Goal: Navigation & Orientation: Find specific page/section

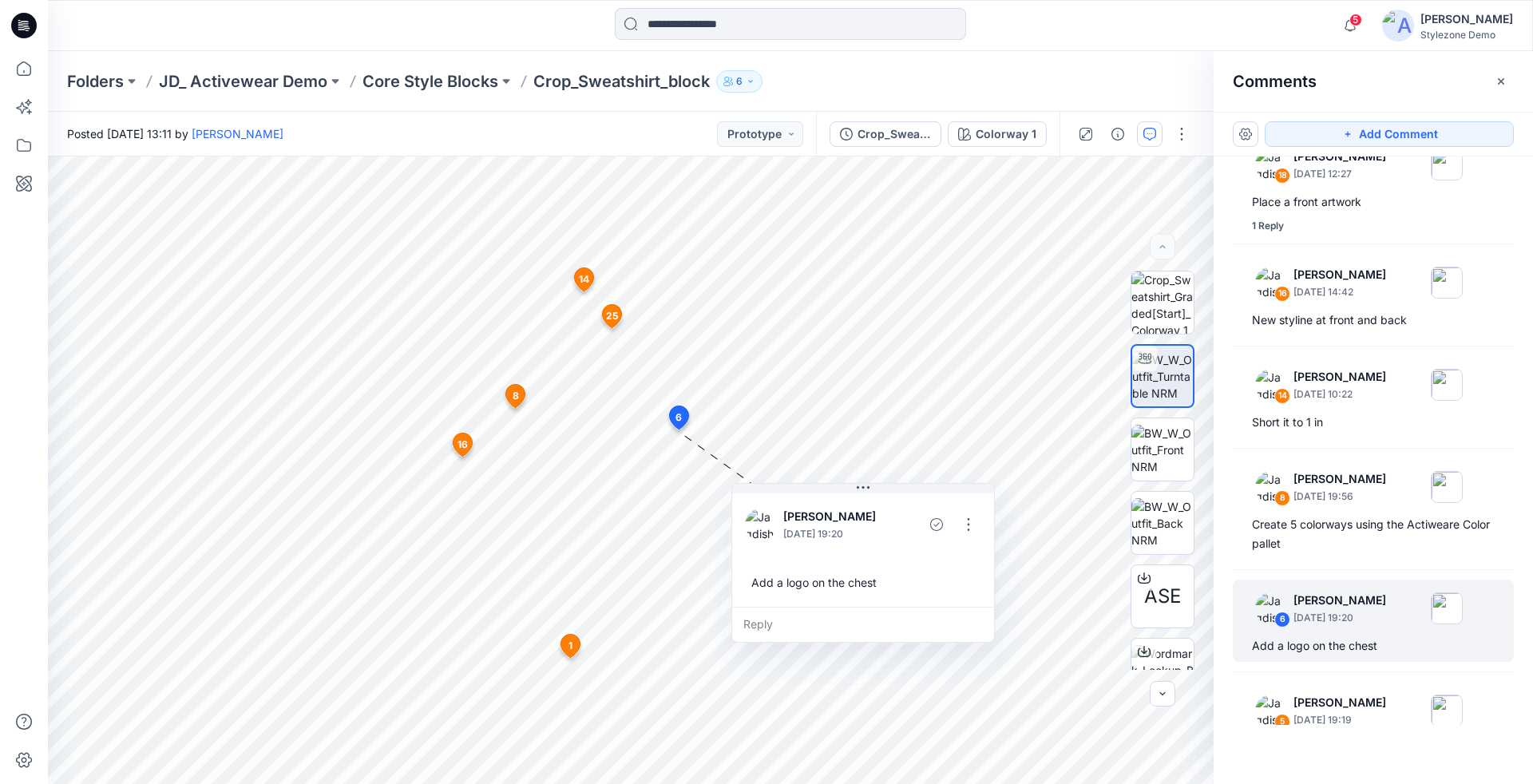
scroll to position [432, 0]
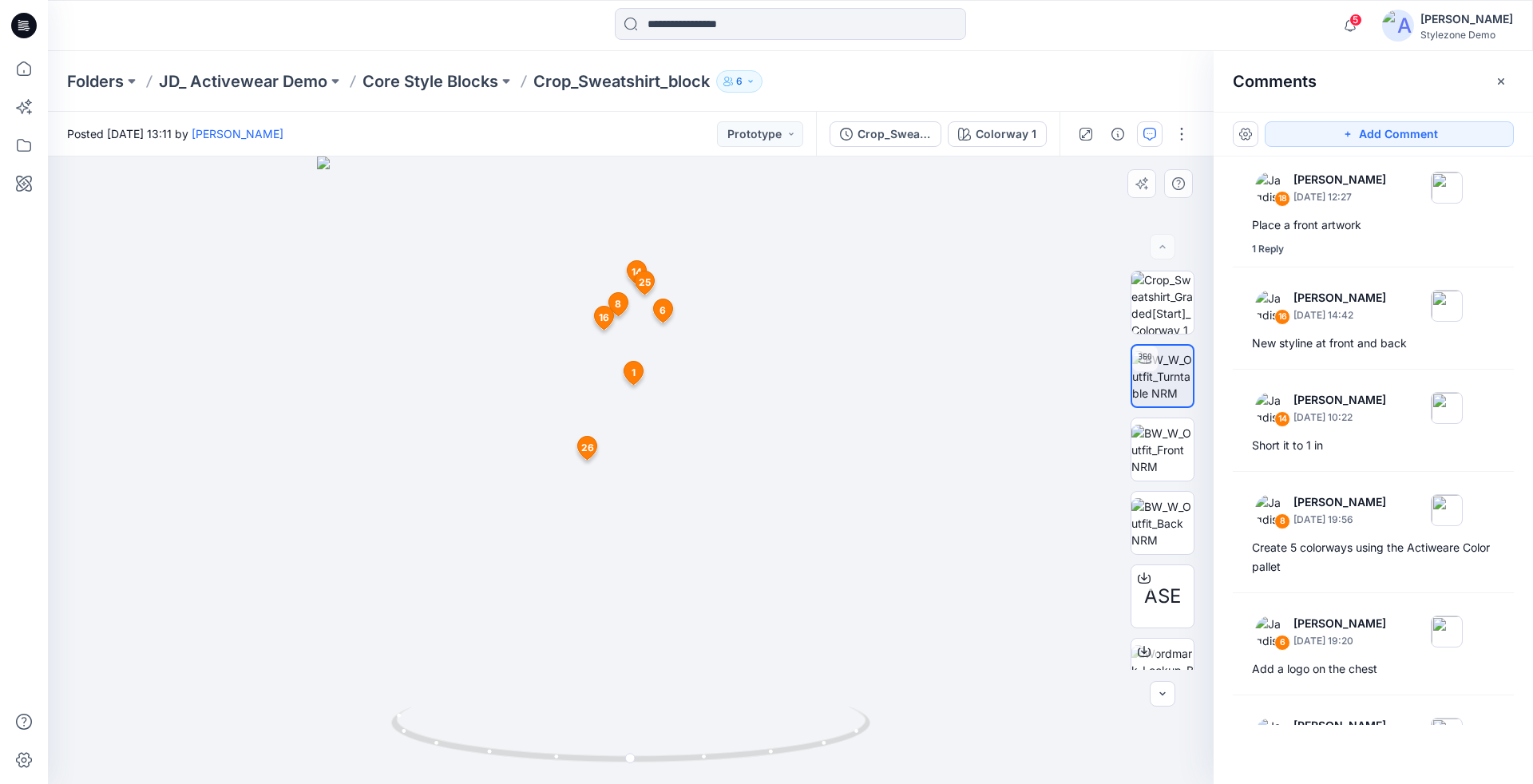
drag, startPoint x: 762, startPoint y: 469, endPoint x: 657, endPoint y: 486, distance: 106.4
click at [662, 477] on img at bounding box center [631, 470] width 628 height 628
drag, startPoint x: 633, startPoint y: 754, endPoint x: 543, endPoint y: 696, distance: 107.1
click at [495, 717] on icon at bounding box center [632, 736] width 483 height 60
click at [1503, 83] on icon "button" at bounding box center [1500, 81] width 7 height 7
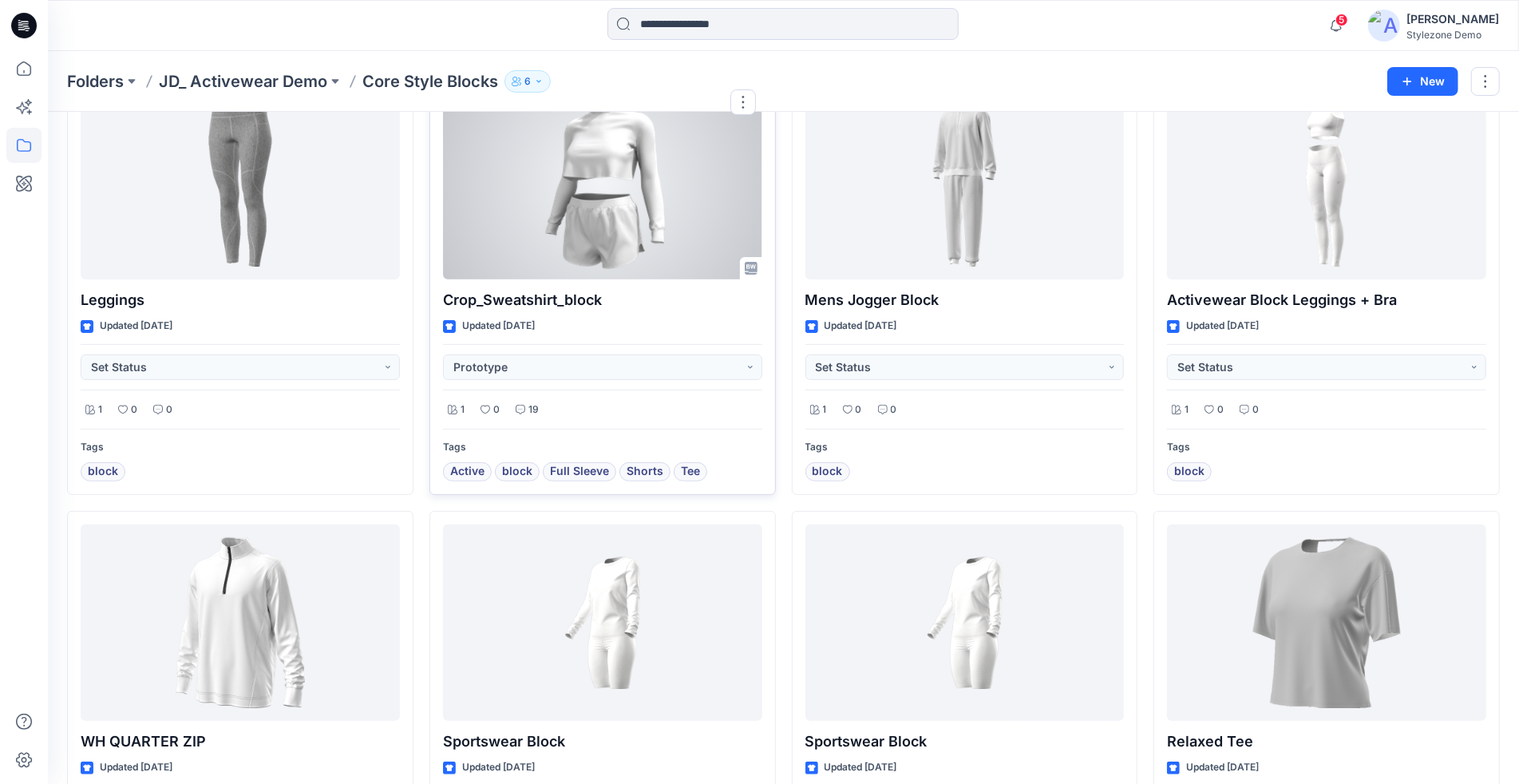
scroll to position [19, 0]
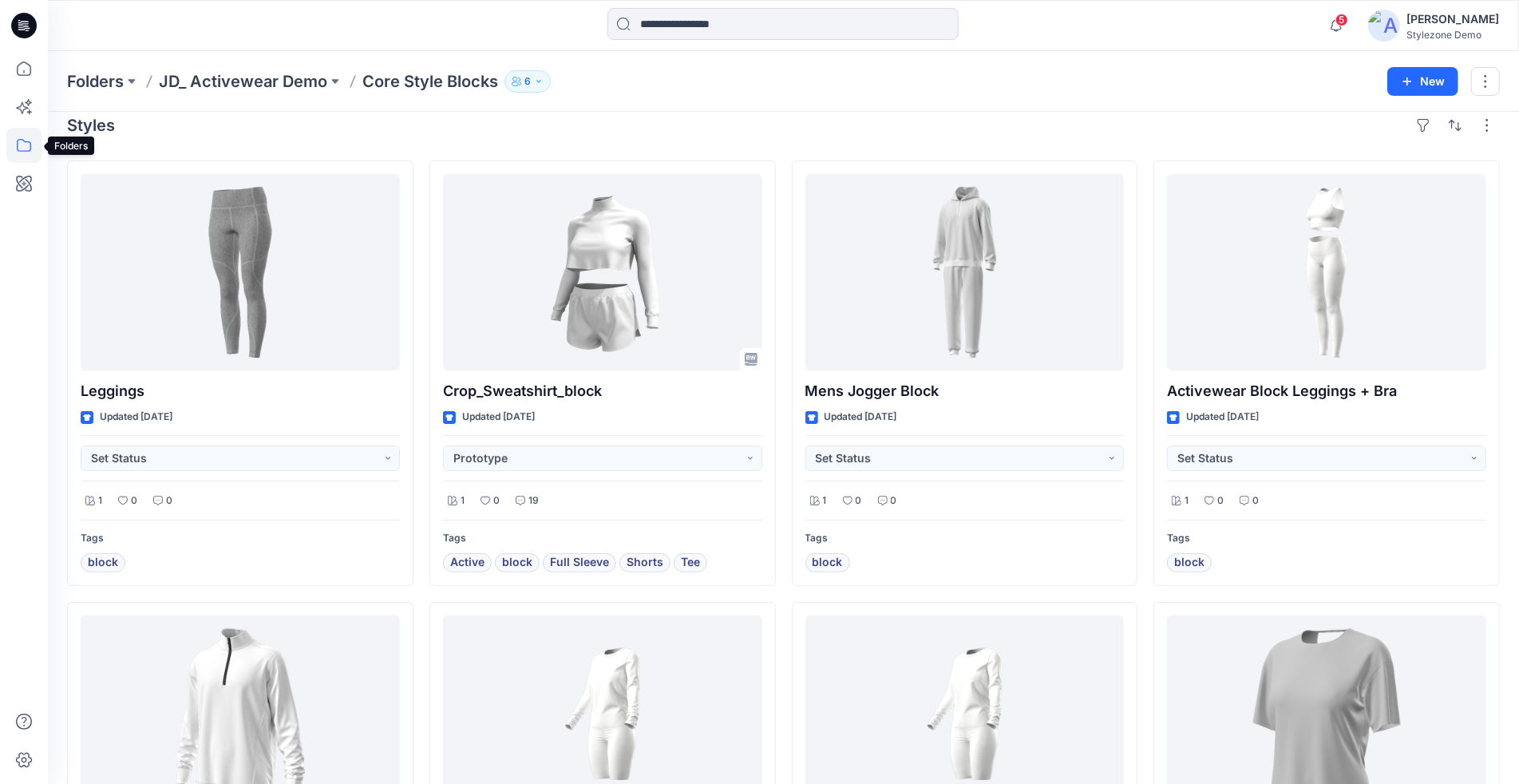
click at [23, 155] on icon at bounding box center [23, 144] width 35 height 35
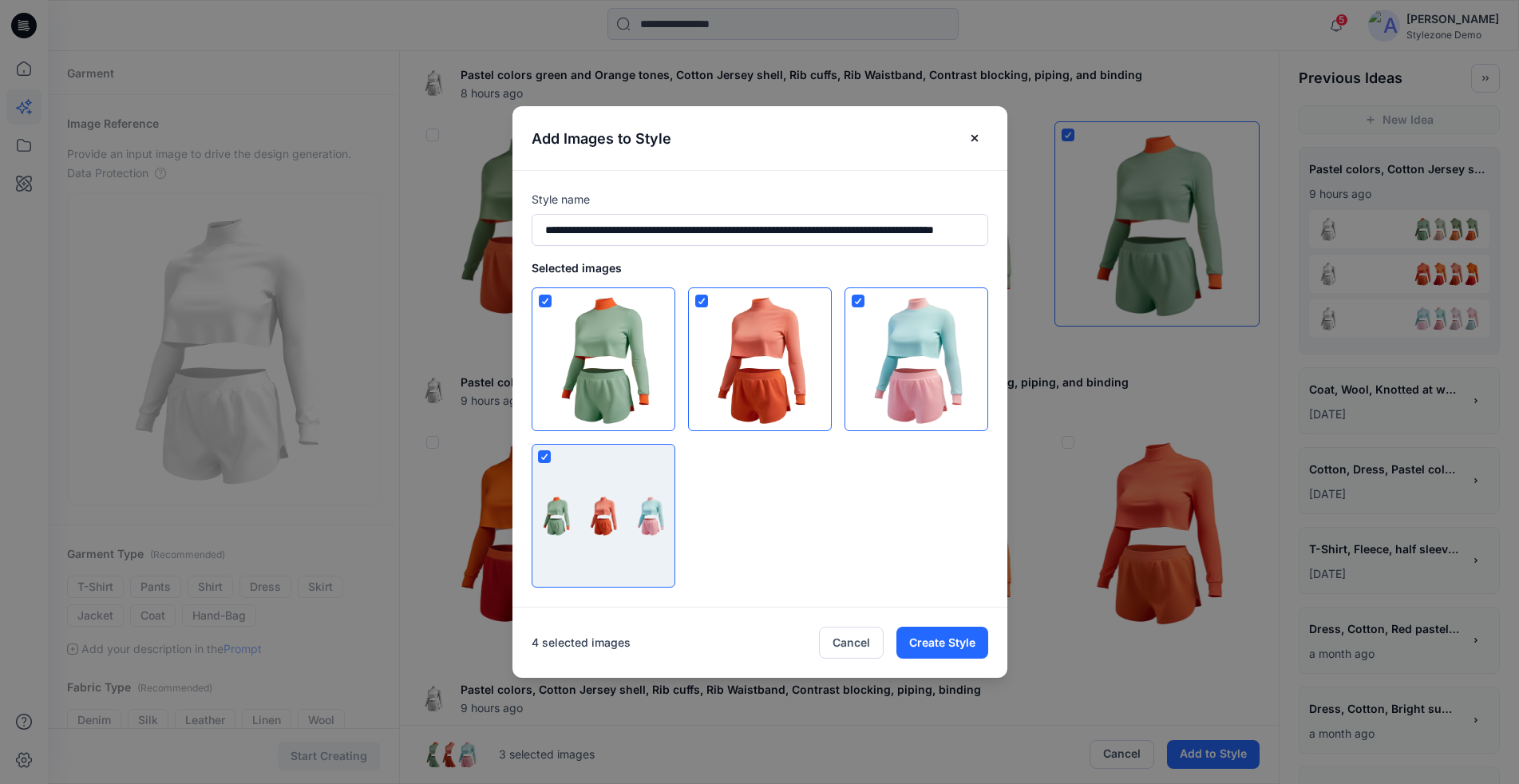
scroll to position [383, 0]
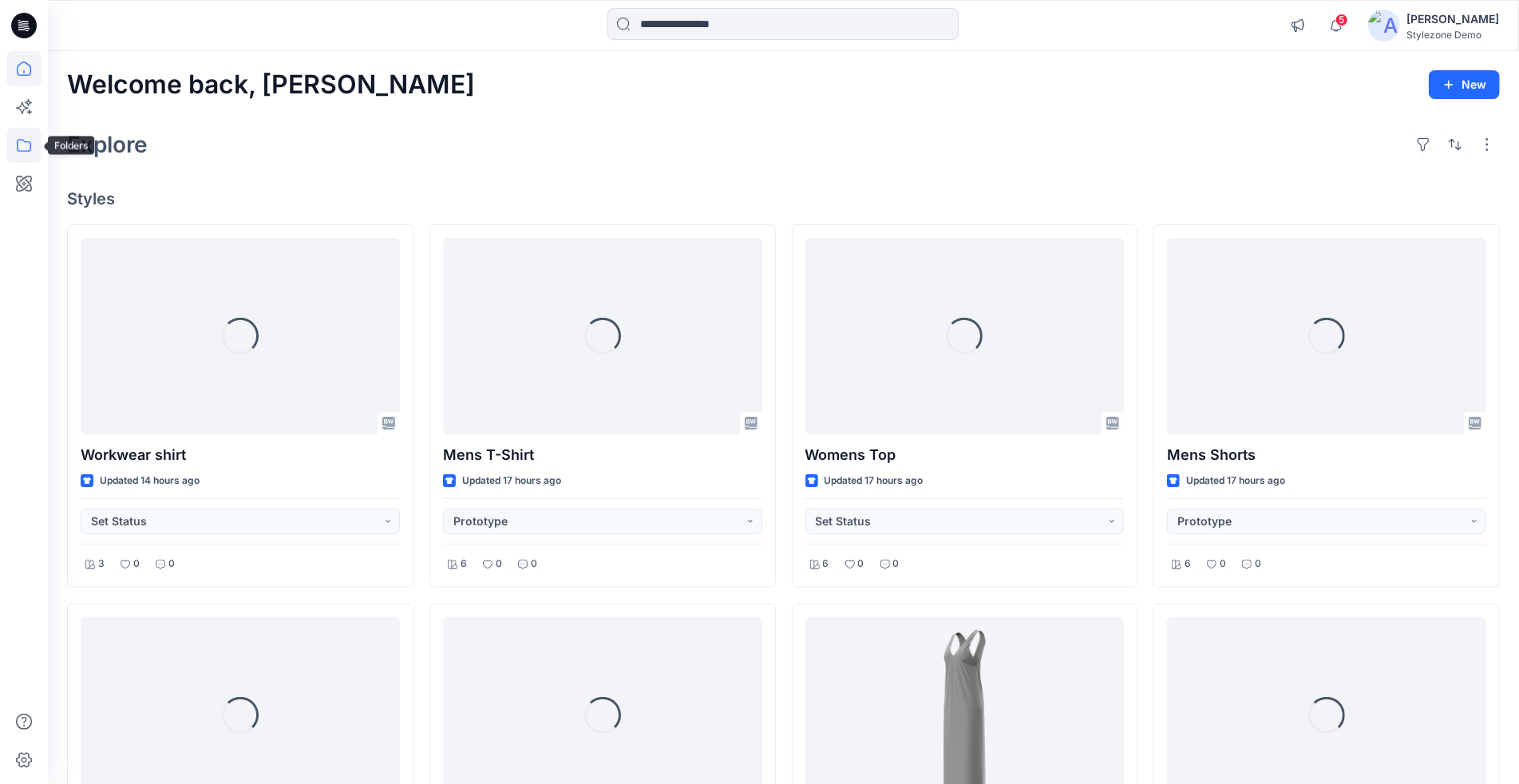
click at [32, 142] on icon at bounding box center [23, 144] width 35 height 35
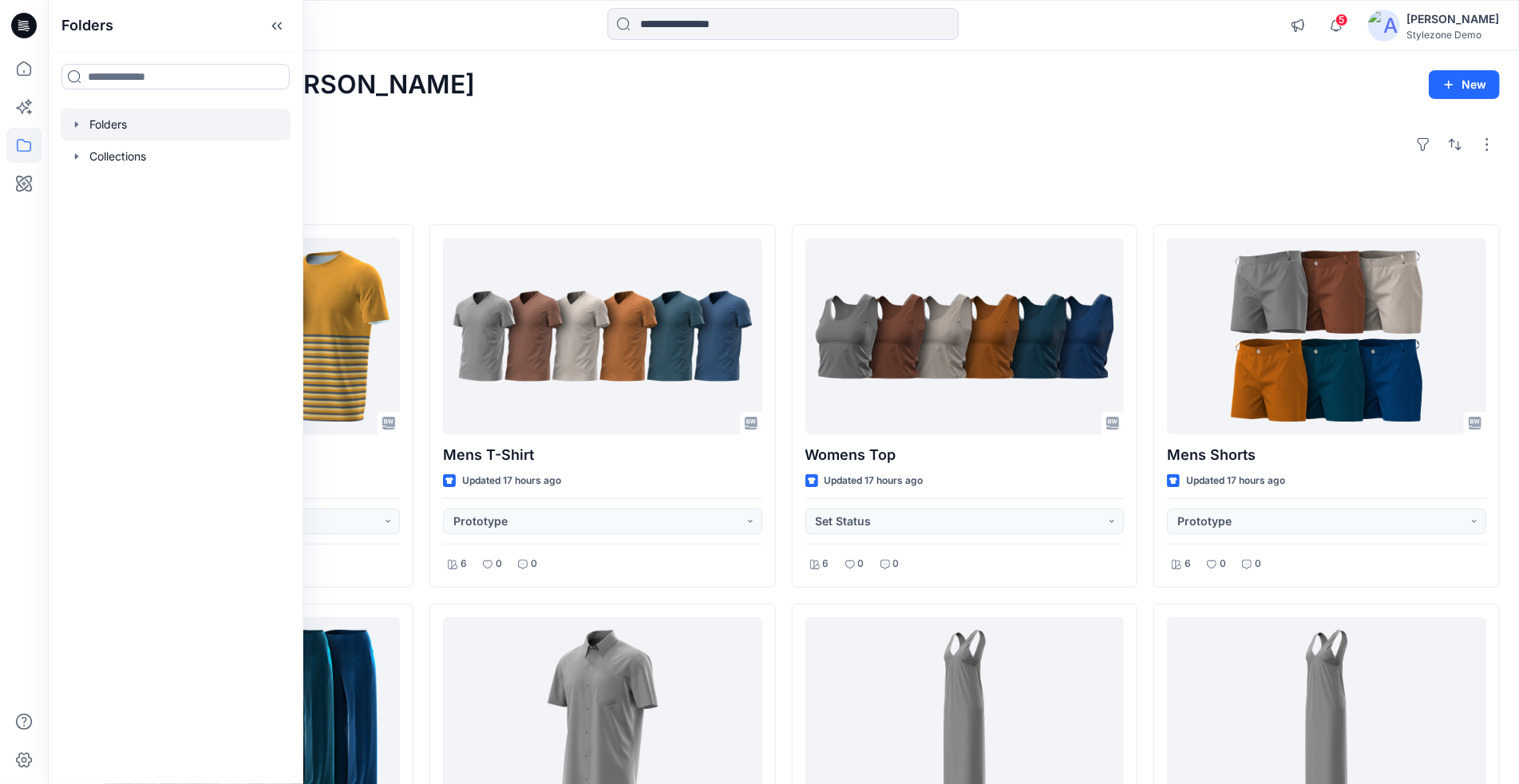
click at [78, 126] on icon "button" at bounding box center [77, 125] width 13 height 13
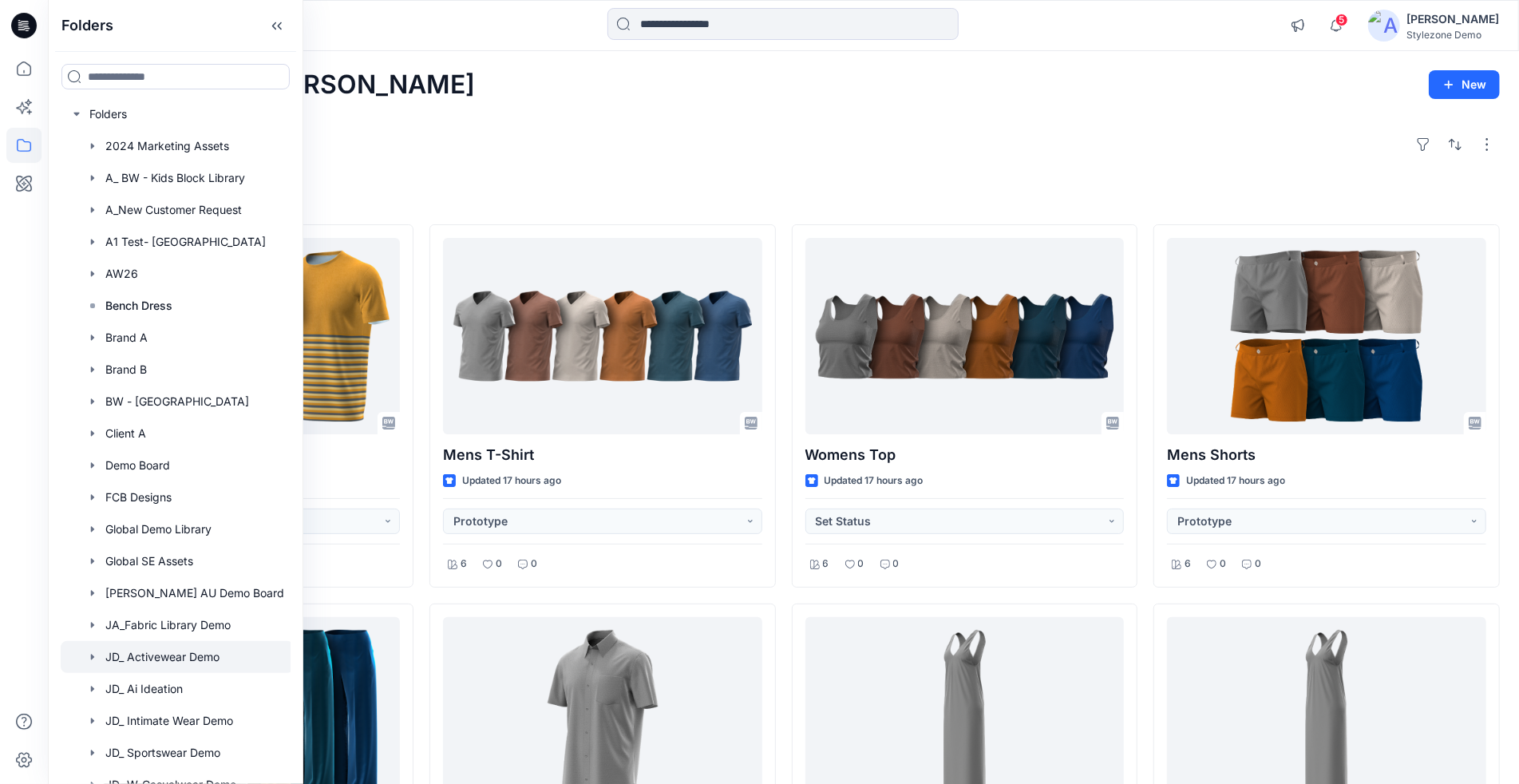
scroll to position [34, 0]
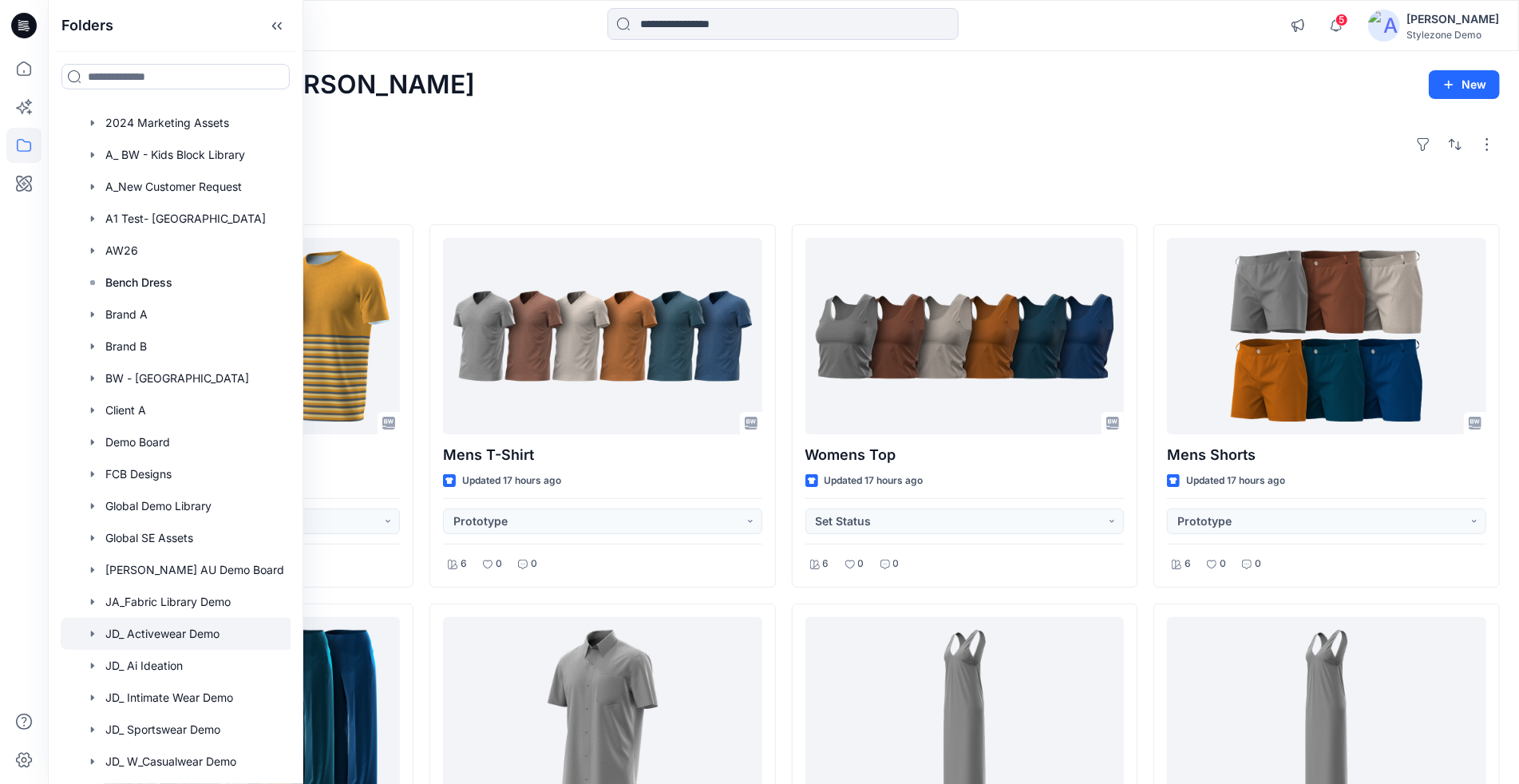
click at [175, 629] on div at bounding box center [177, 633] width 233 height 32
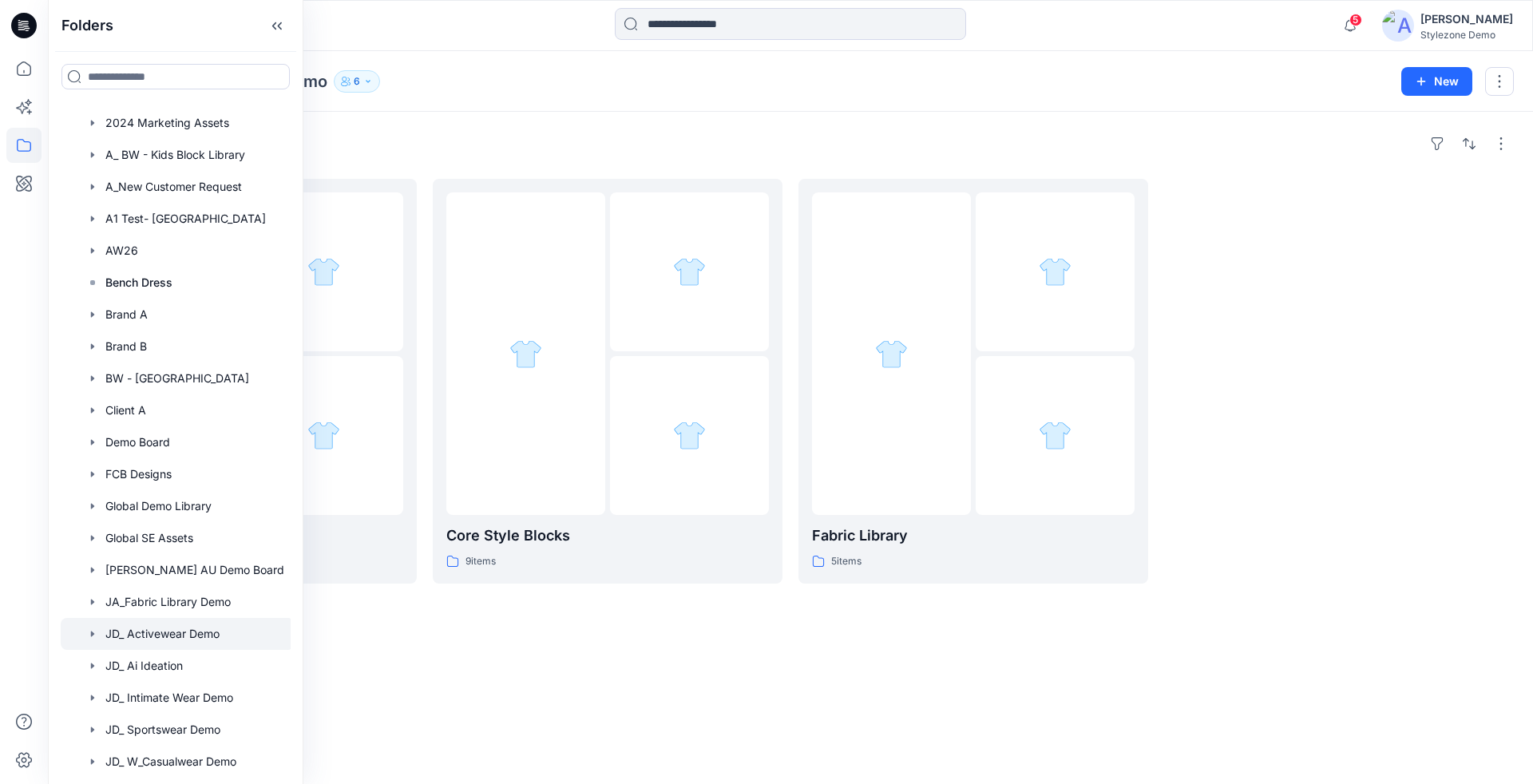
click at [830, 140] on div "Folders" at bounding box center [791, 143] width 1447 height 25
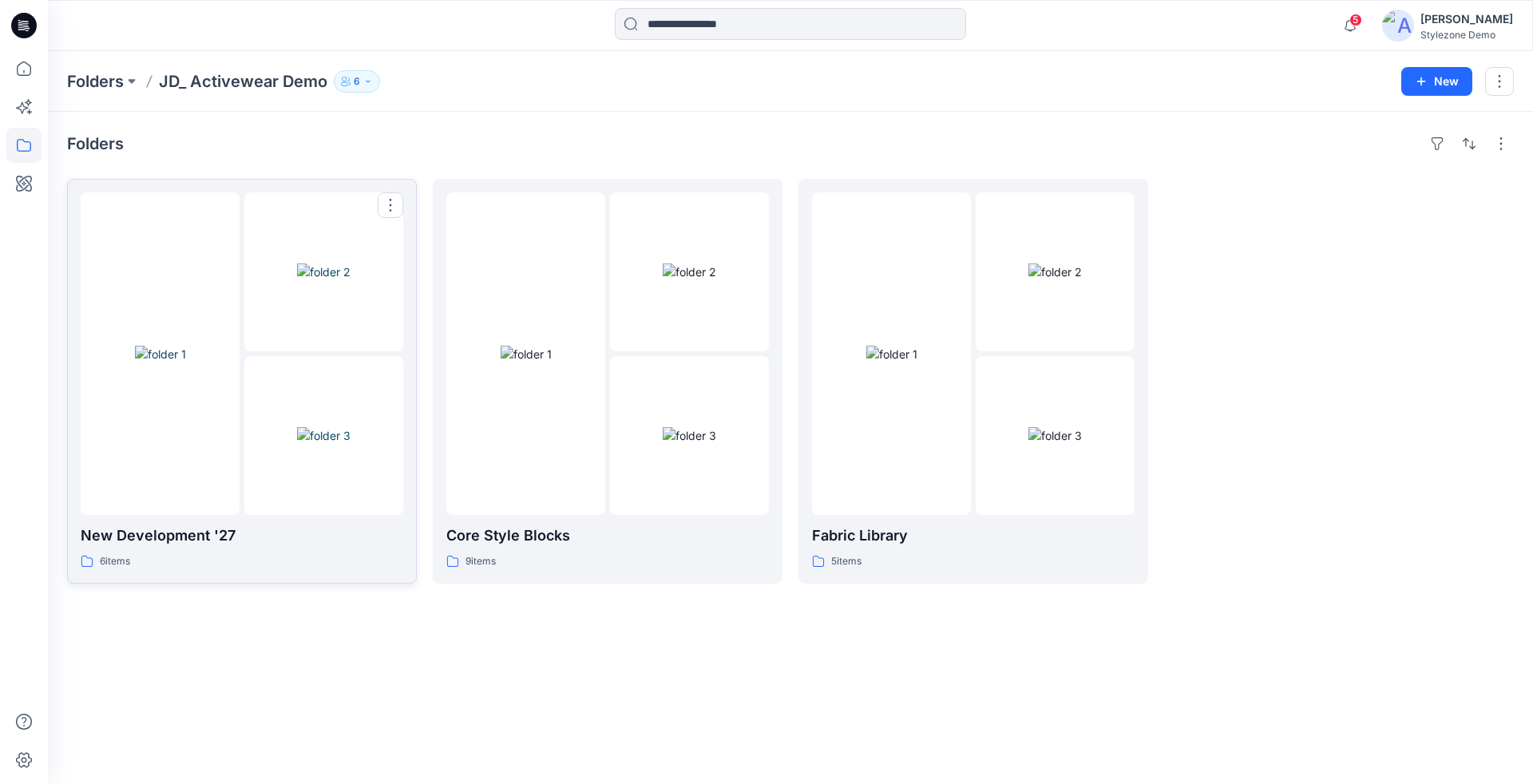
click at [262, 325] on div at bounding box center [324, 272] width 159 height 159
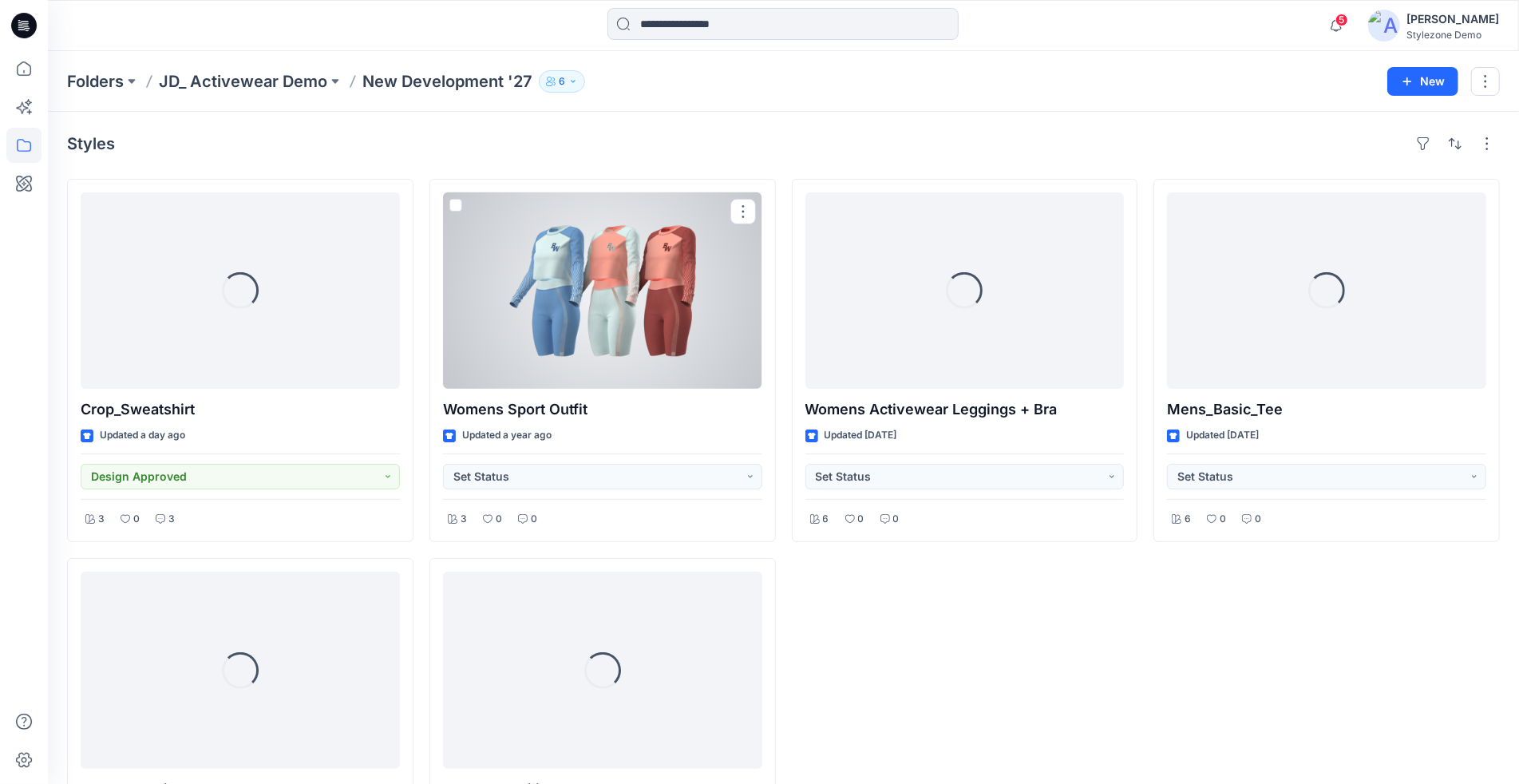
click at [622, 304] on div at bounding box center [603, 290] width 320 height 197
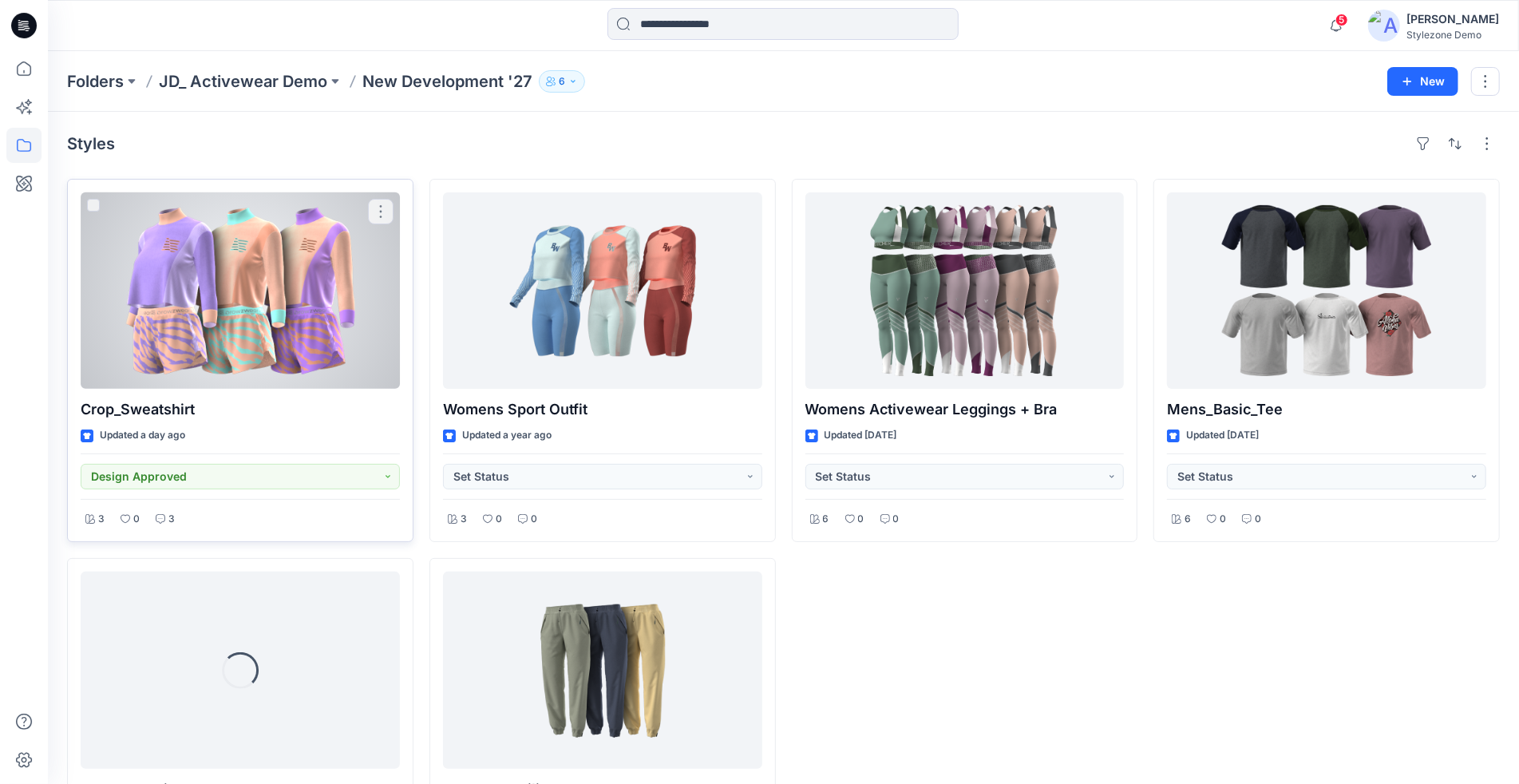
click at [243, 314] on div at bounding box center [240, 290] width 320 height 197
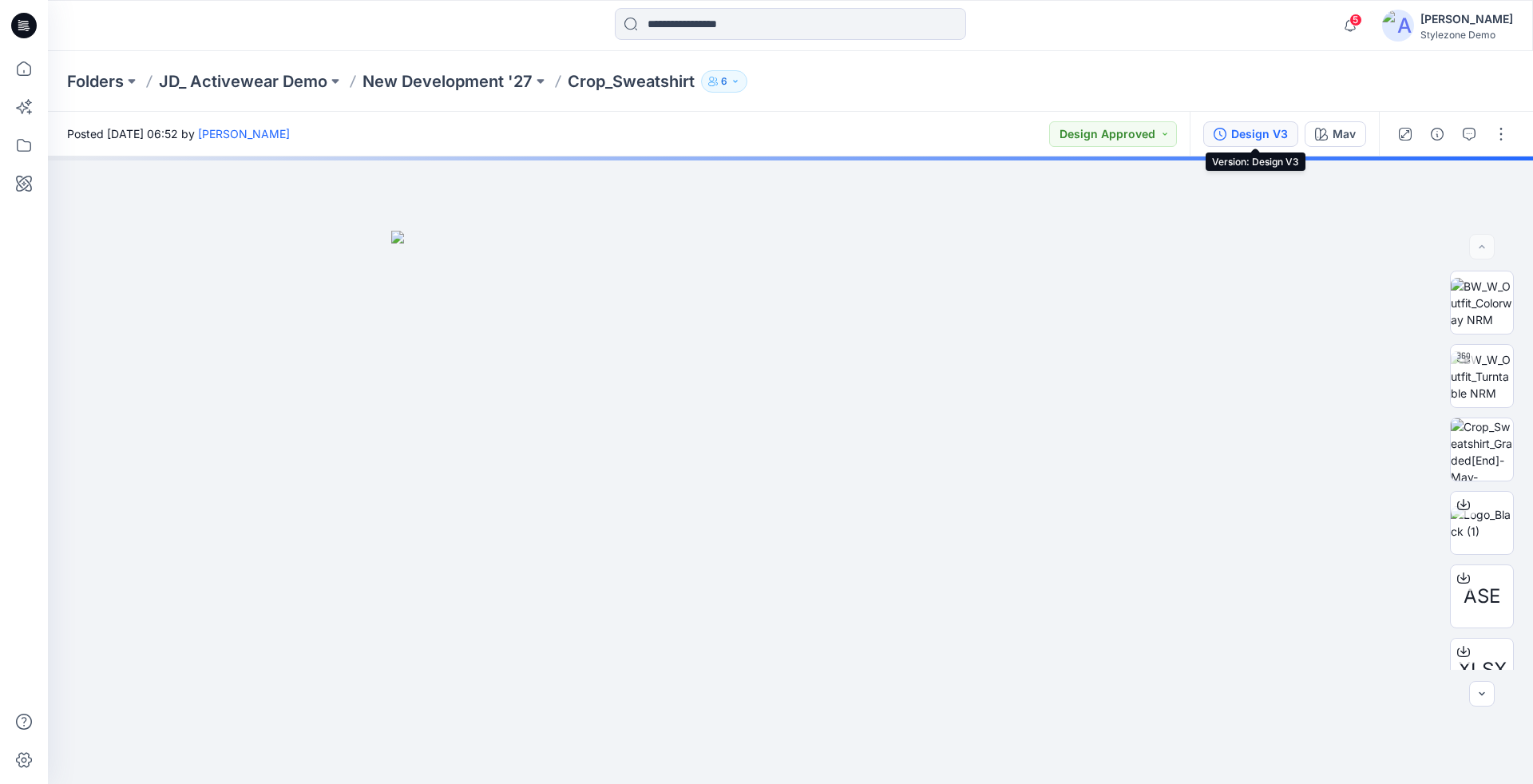
click at [1254, 136] on div "Design V3" at bounding box center [1259, 134] width 56 height 18
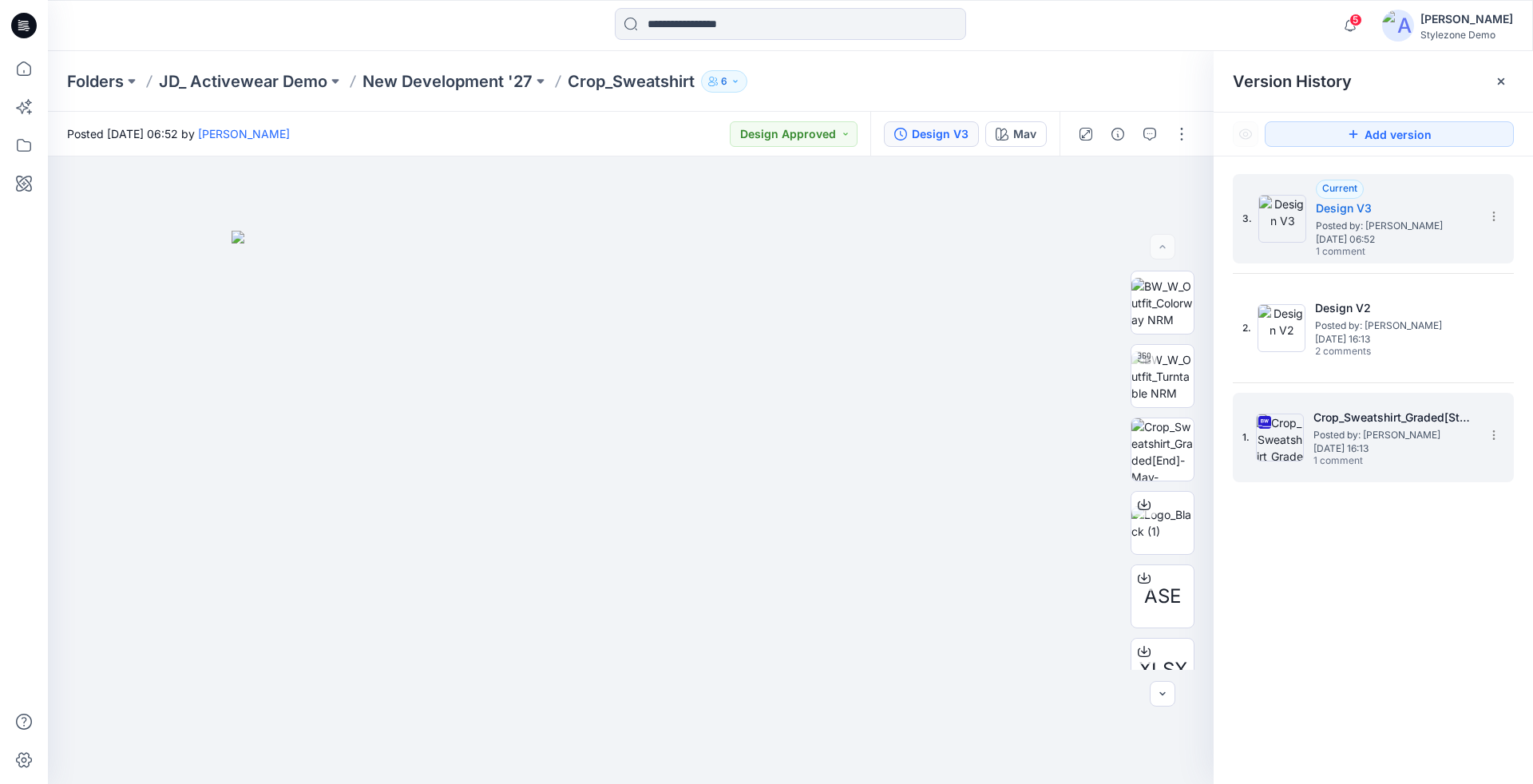
click at [1370, 458] on span "1 comment" at bounding box center [1368, 462] width 112 height 13
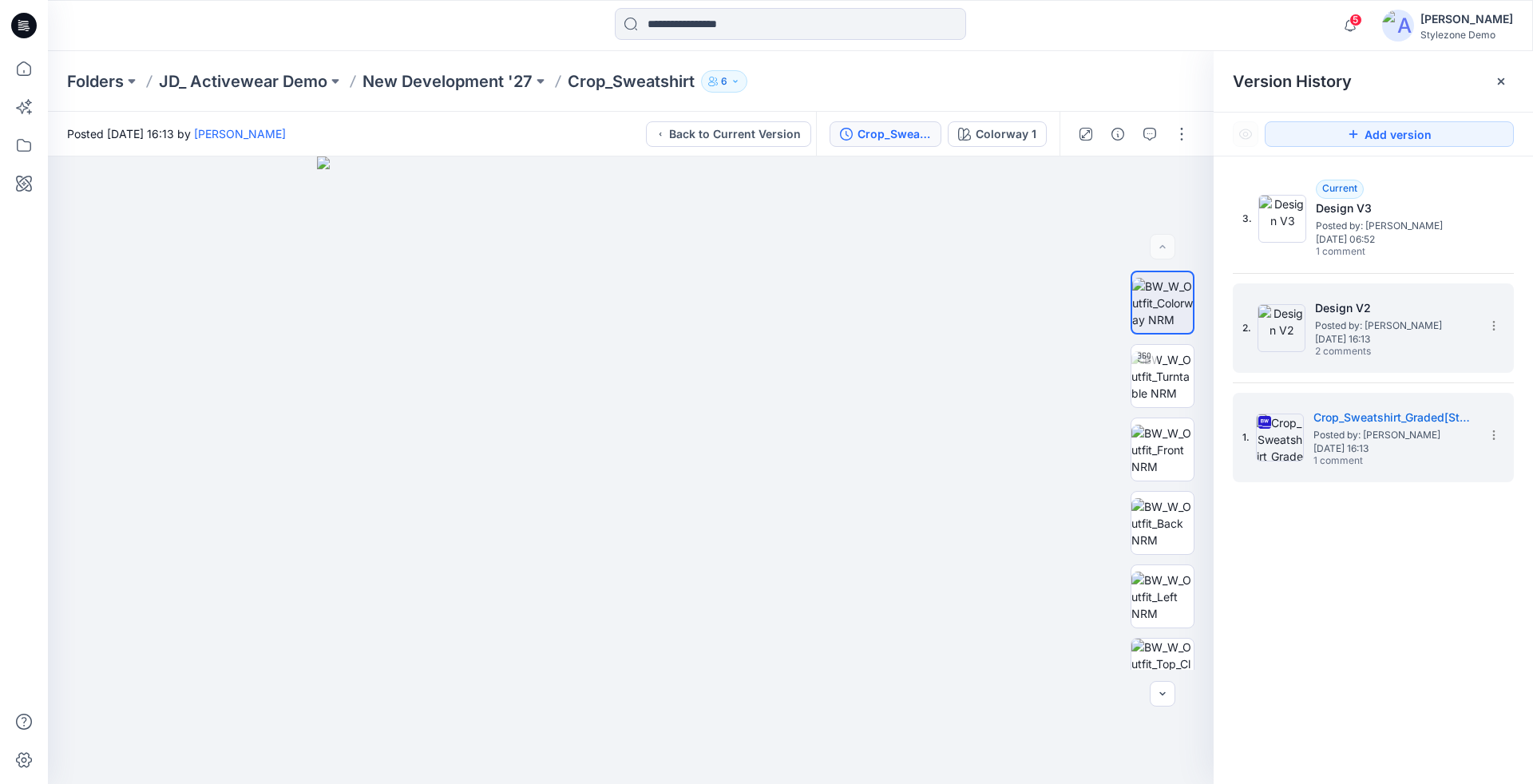
click at [1374, 359] on div "2. Design V2 Posted by: Jagdish Sethuraman Wednesday, October 25, 2023 16:13 2 …" at bounding box center [1362, 328] width 240 height 77
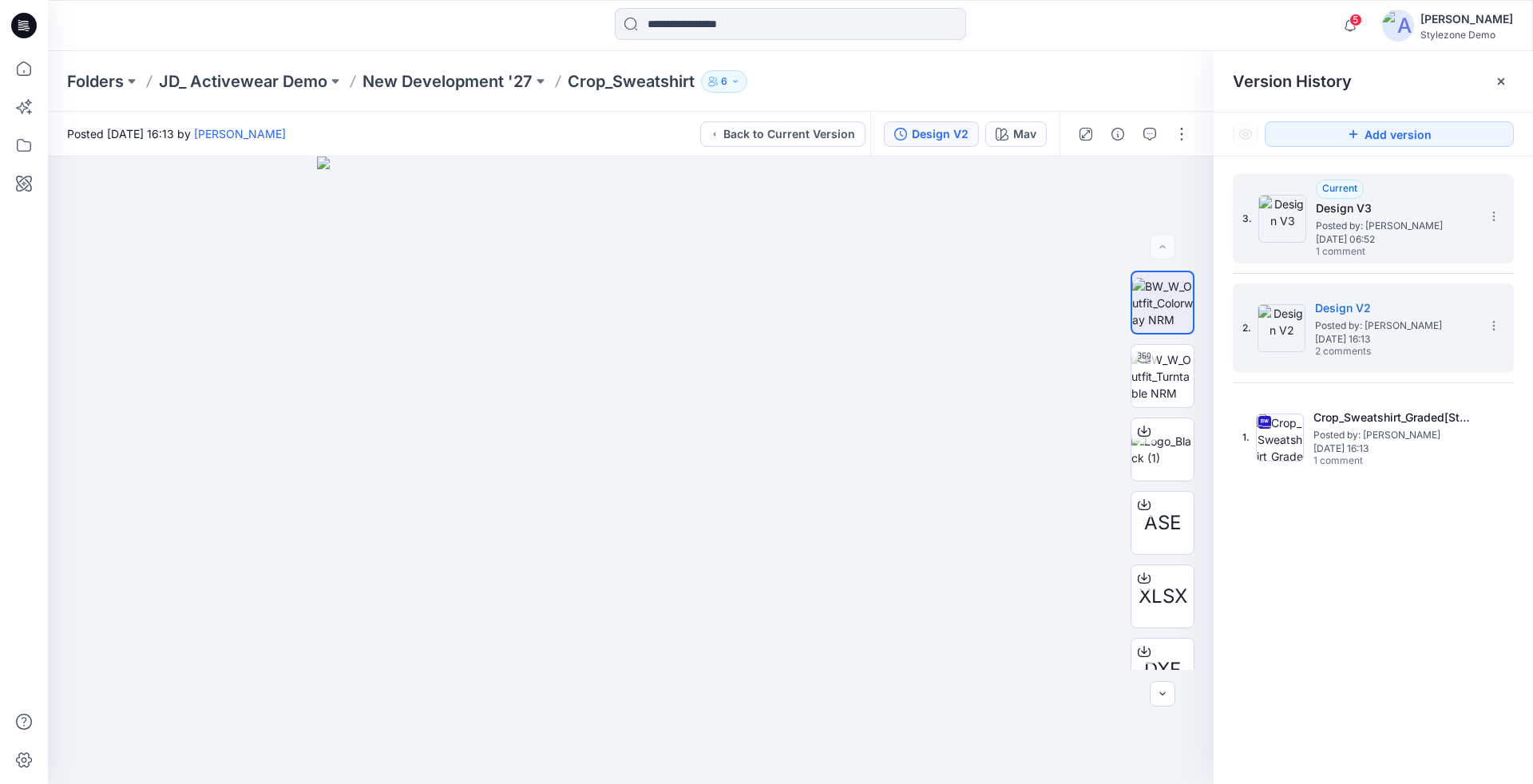
click at [1367, 245] on span "1 comment" at bounding box center [1371, 252] width 112 height 13
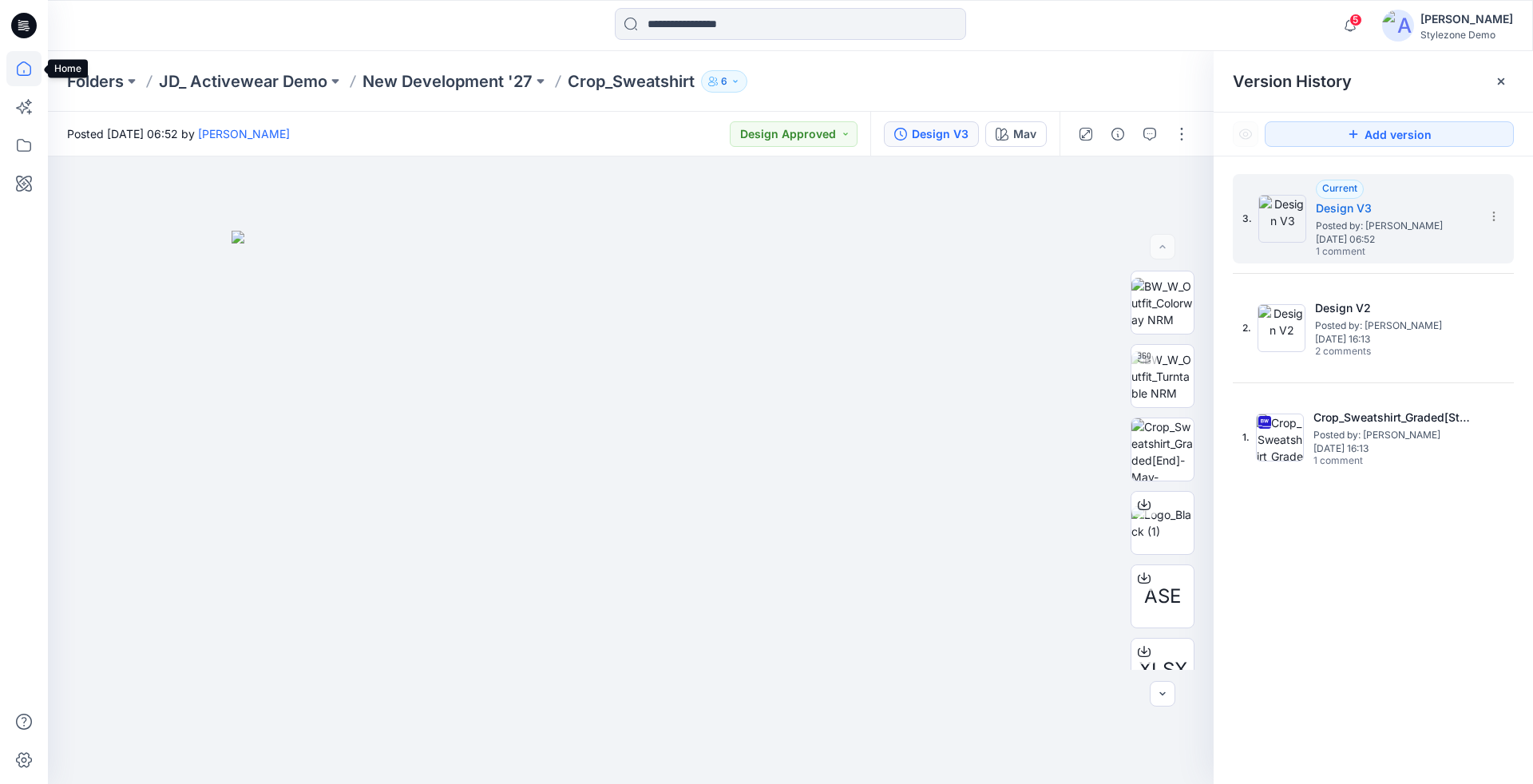
click at [22, 55] on icon at bounding box center [23, 68] width 35 height 35
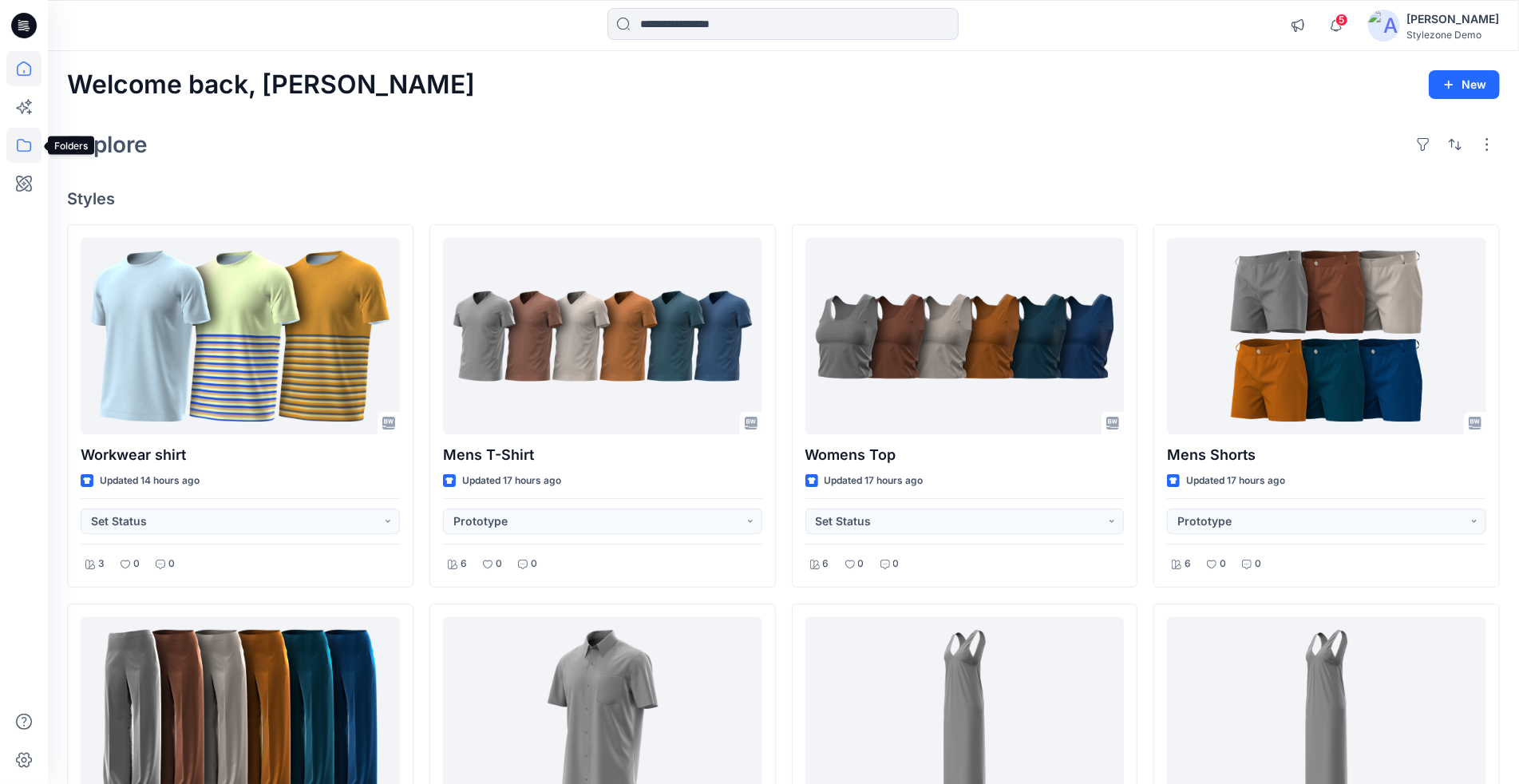
click at [22, 140] on icon at bounding box center [23, 145] width 14 height 13
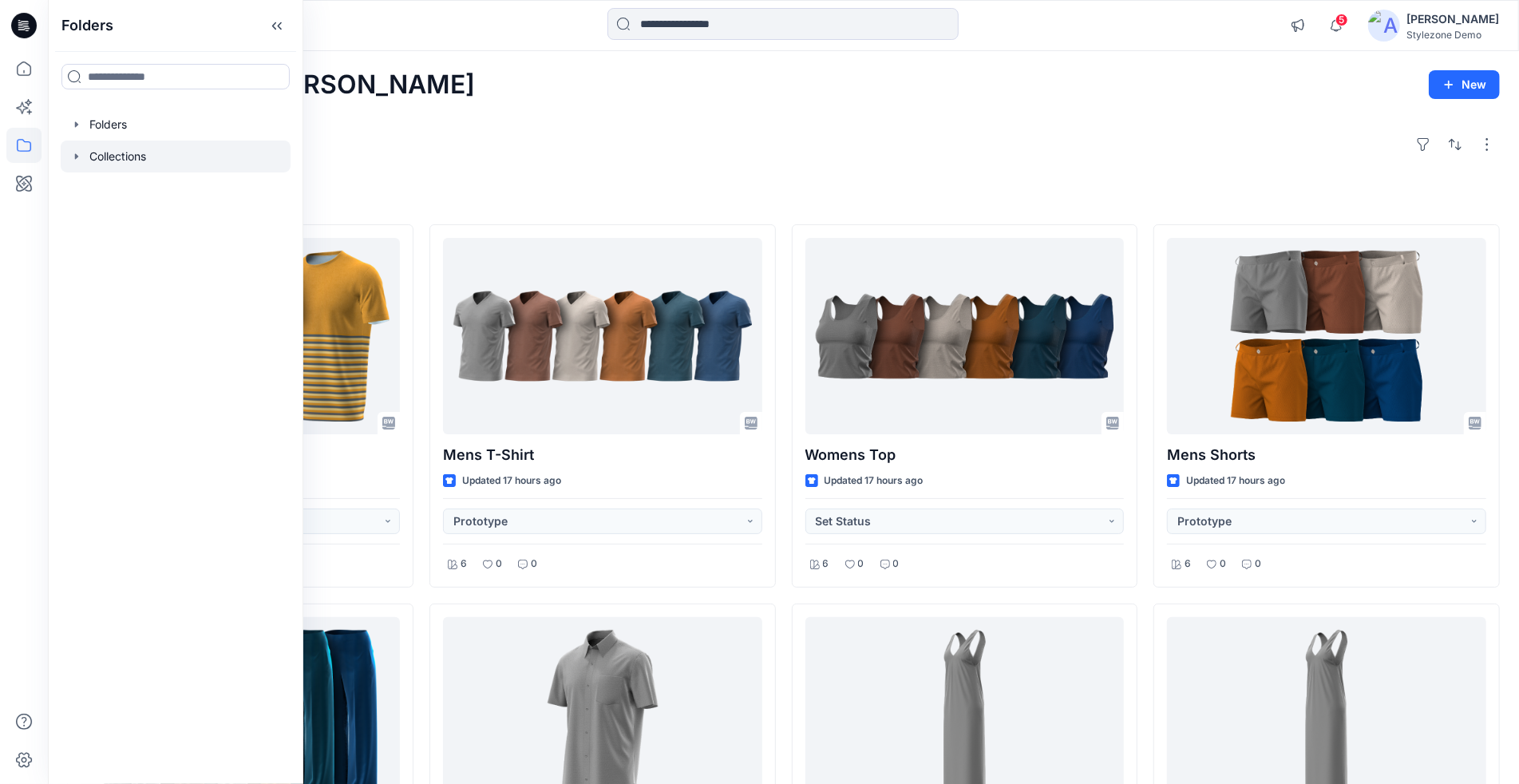
click at [78, 153] on icon "button" at bounding box center [77, 156] width 13 height 13
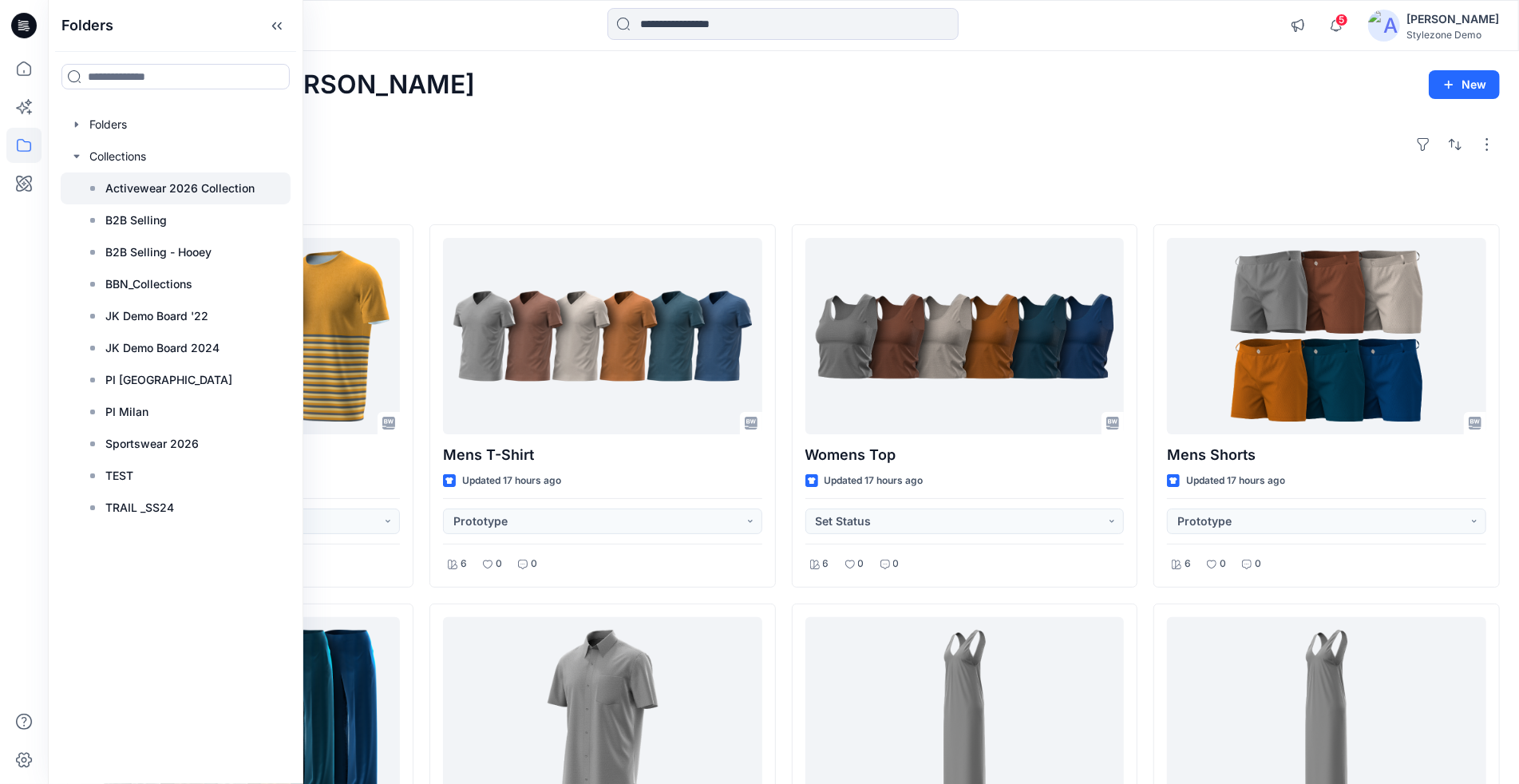
click at [159, 185] on p "Activewear 2026 Collection" at bounding box center [179, 188] width 149 height 19
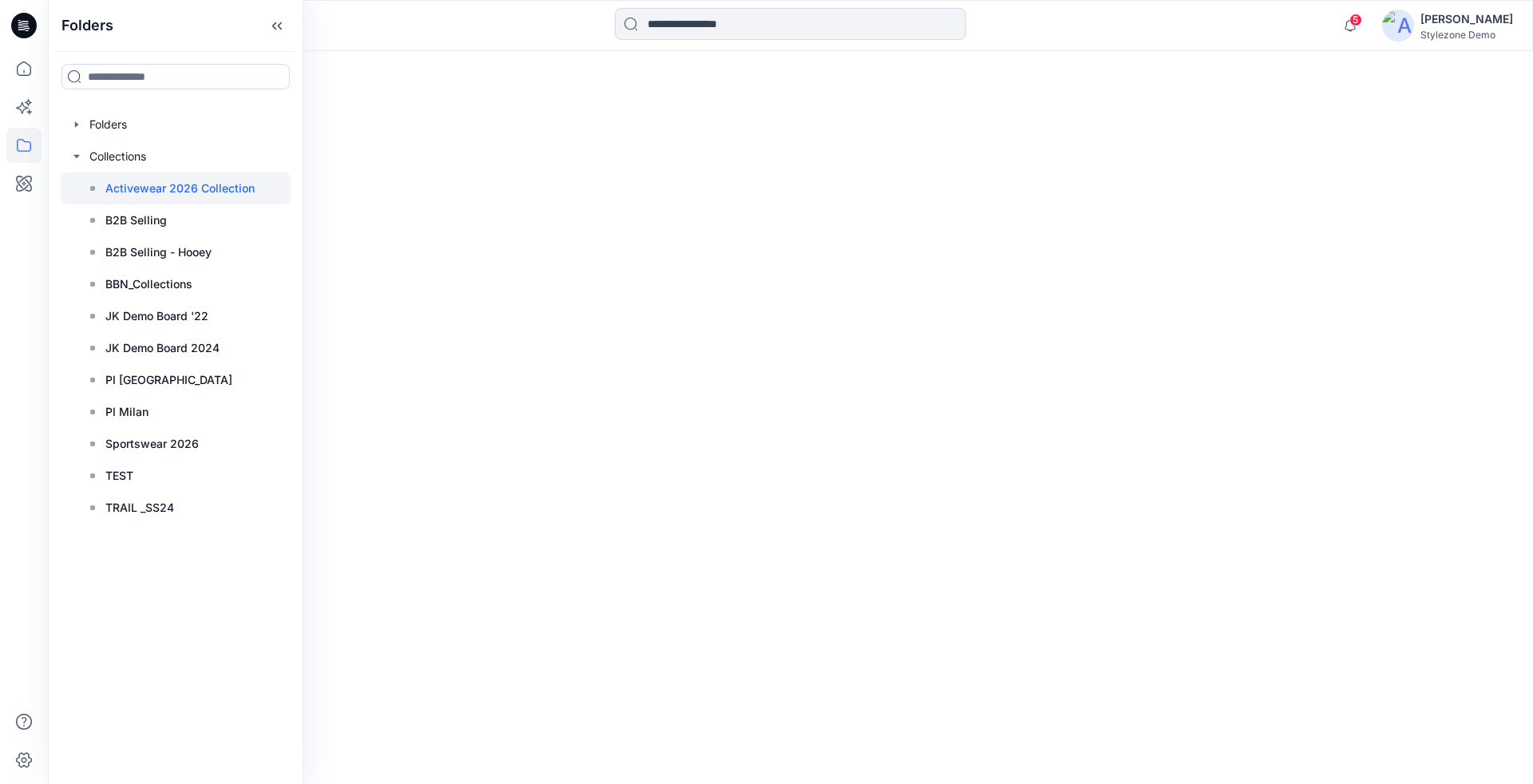
click at [624, 94] on div at bounding box center [790, 418] width 1485 height 732
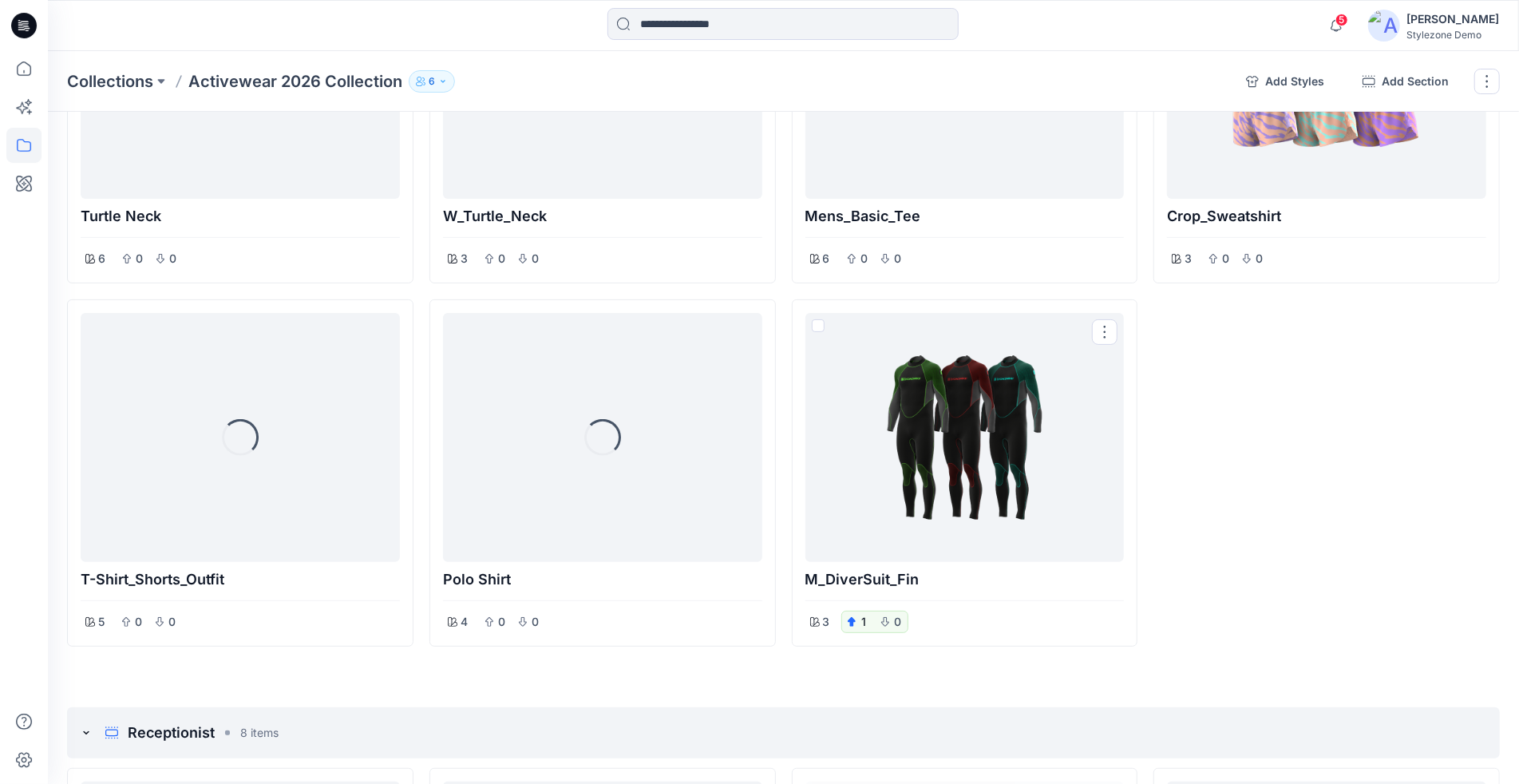
scroll to position [333, 0]
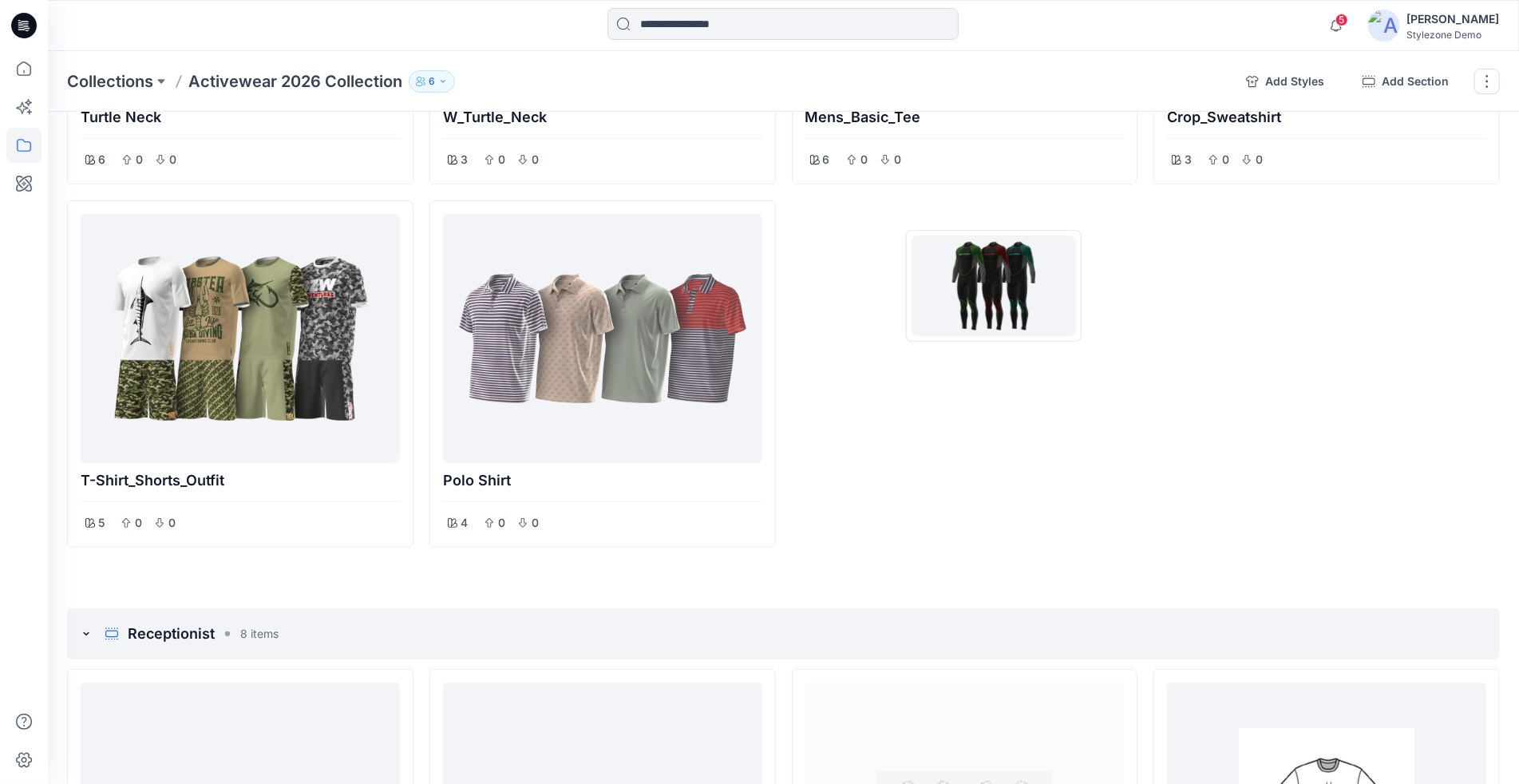
drag, startPoint x: 910, startPoint y: 374, endPoint x: 994, endPoint y: 286, distance: 121.7
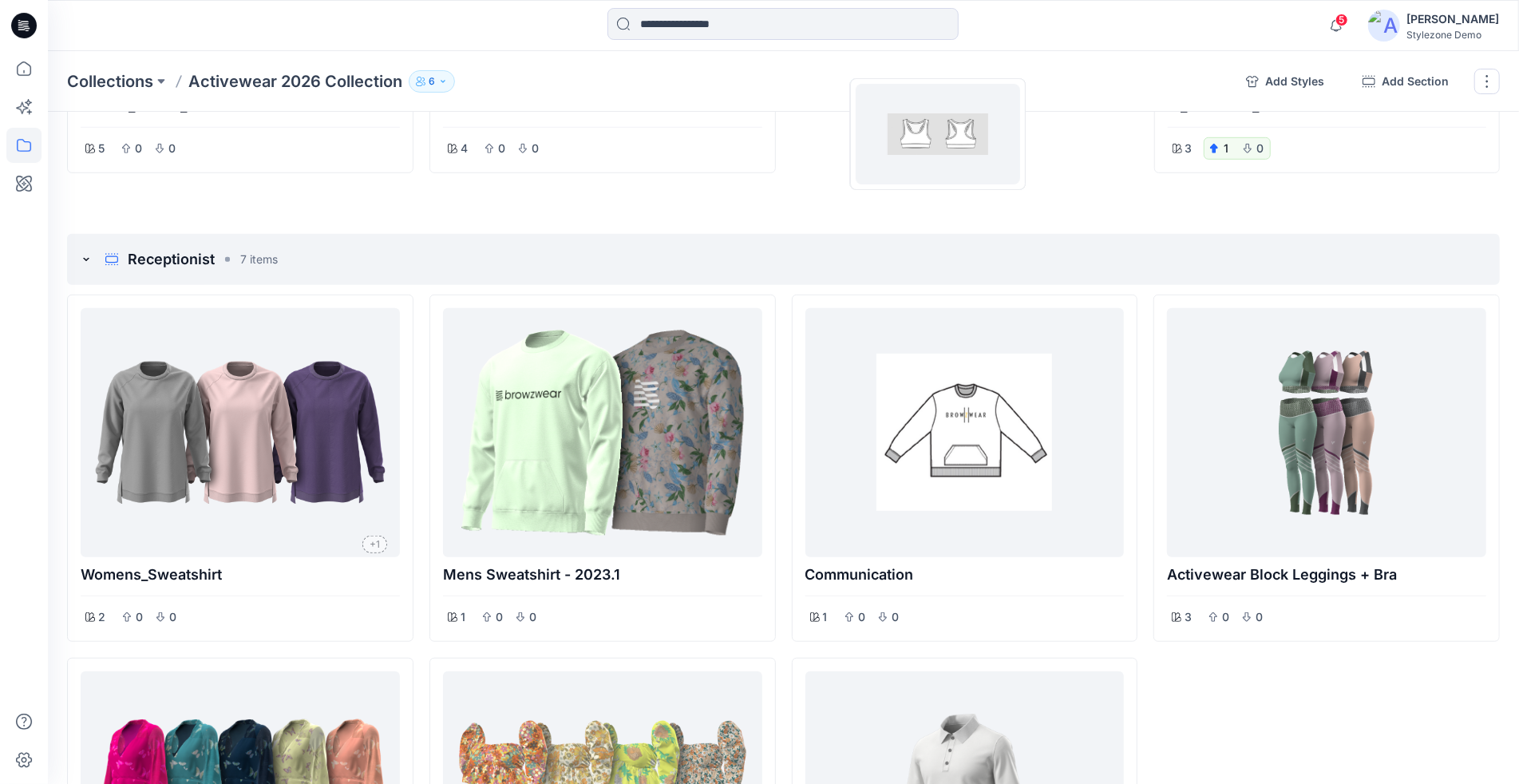
scroll to position [675, 0]
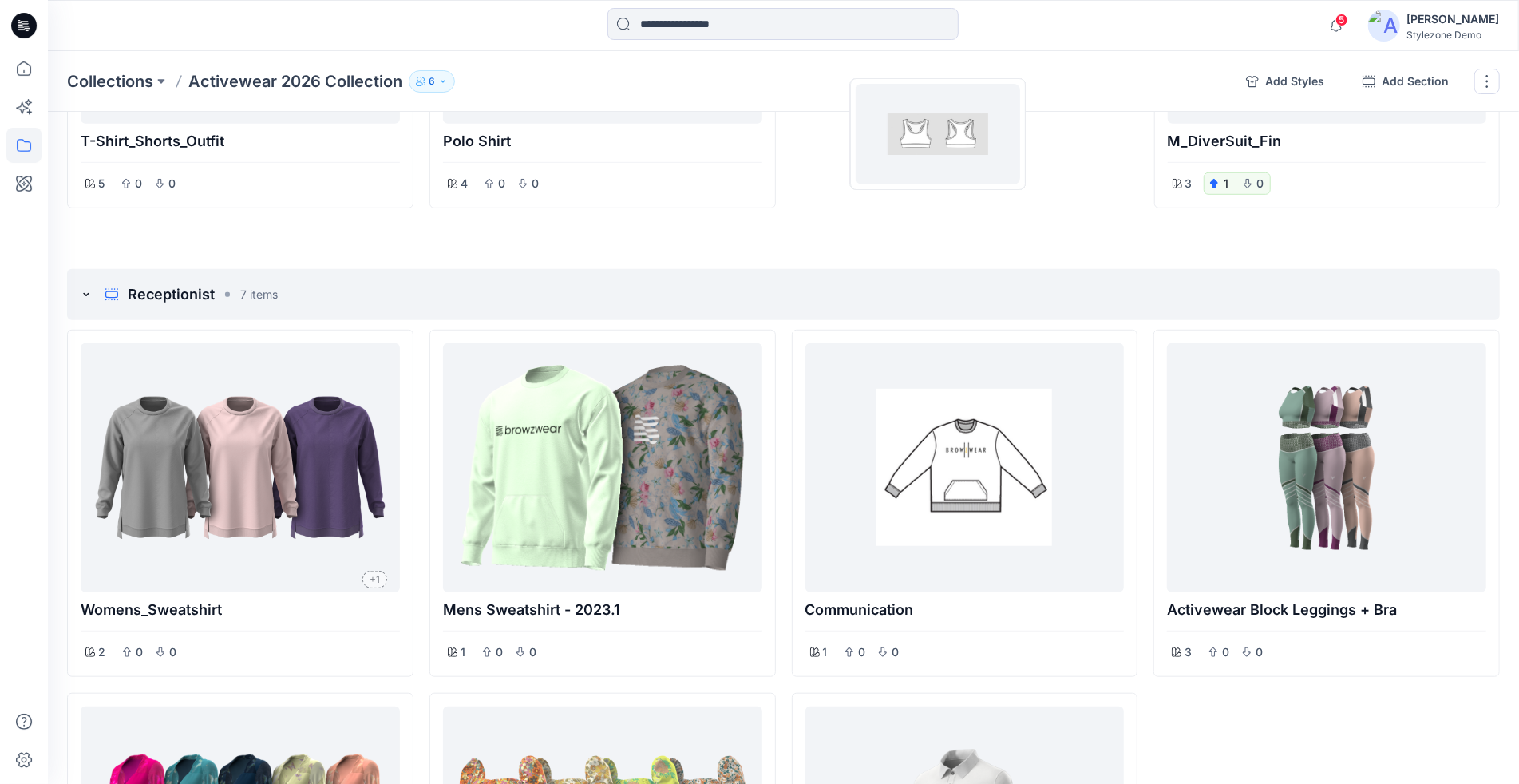
drag, startPoint x: 950, startPoint y: 434, endPoint x: 938, endPoint y: 134, distance: 300.2
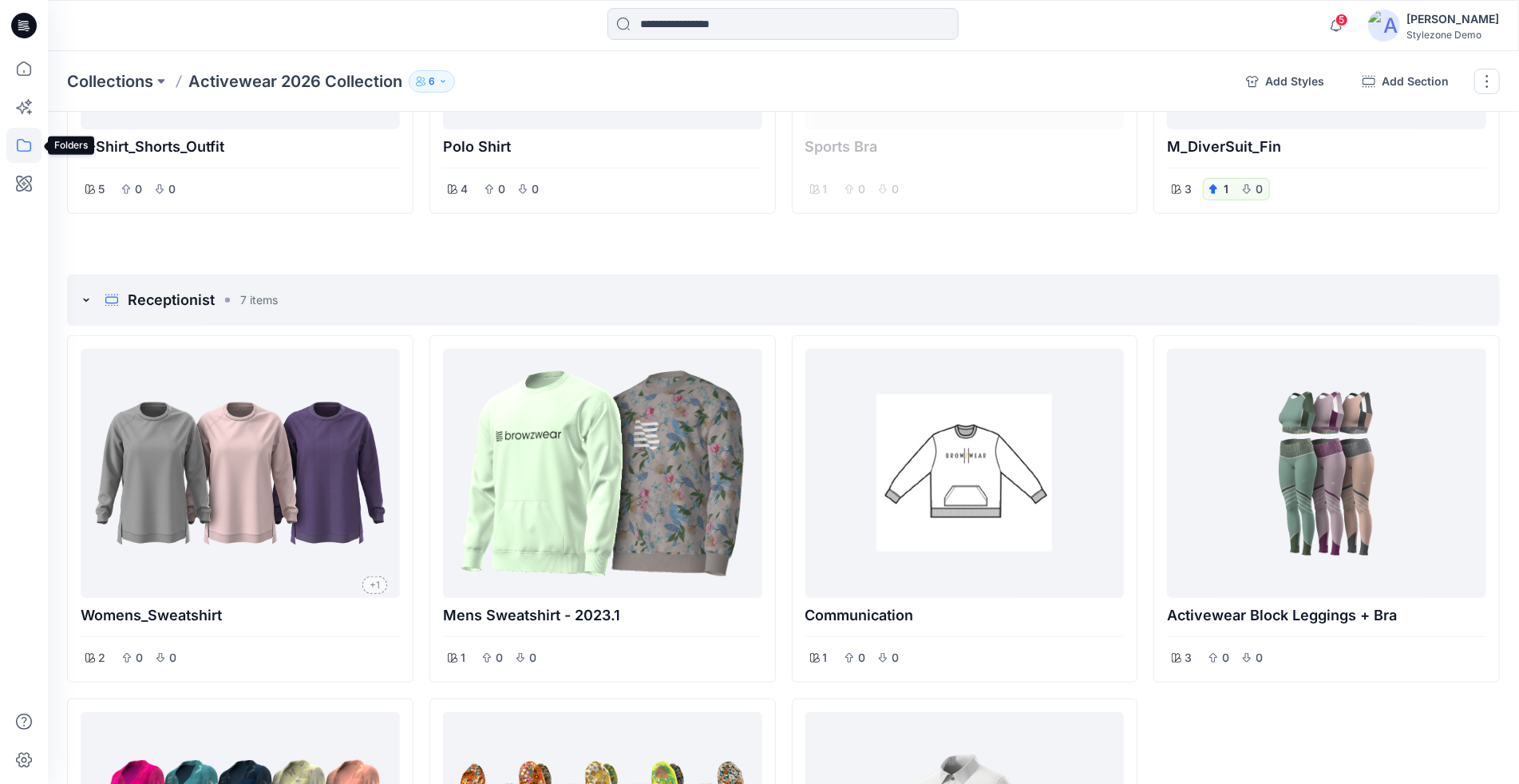
click at [27, 148] on icon at bounding box center [23, 144] width 35 height 35
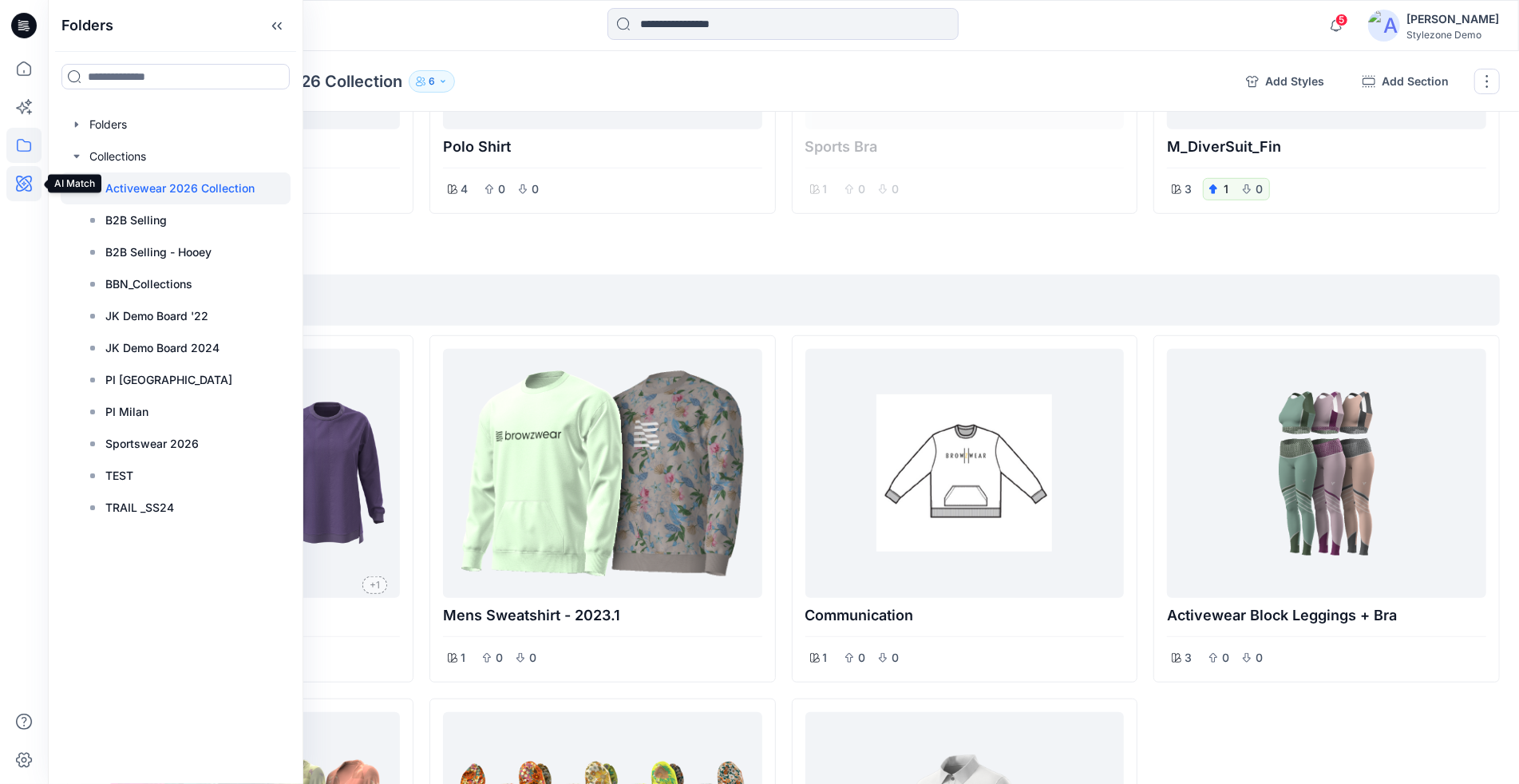
click at [30, 186] on icon at bounding box center [23, 183] width 16 height 16
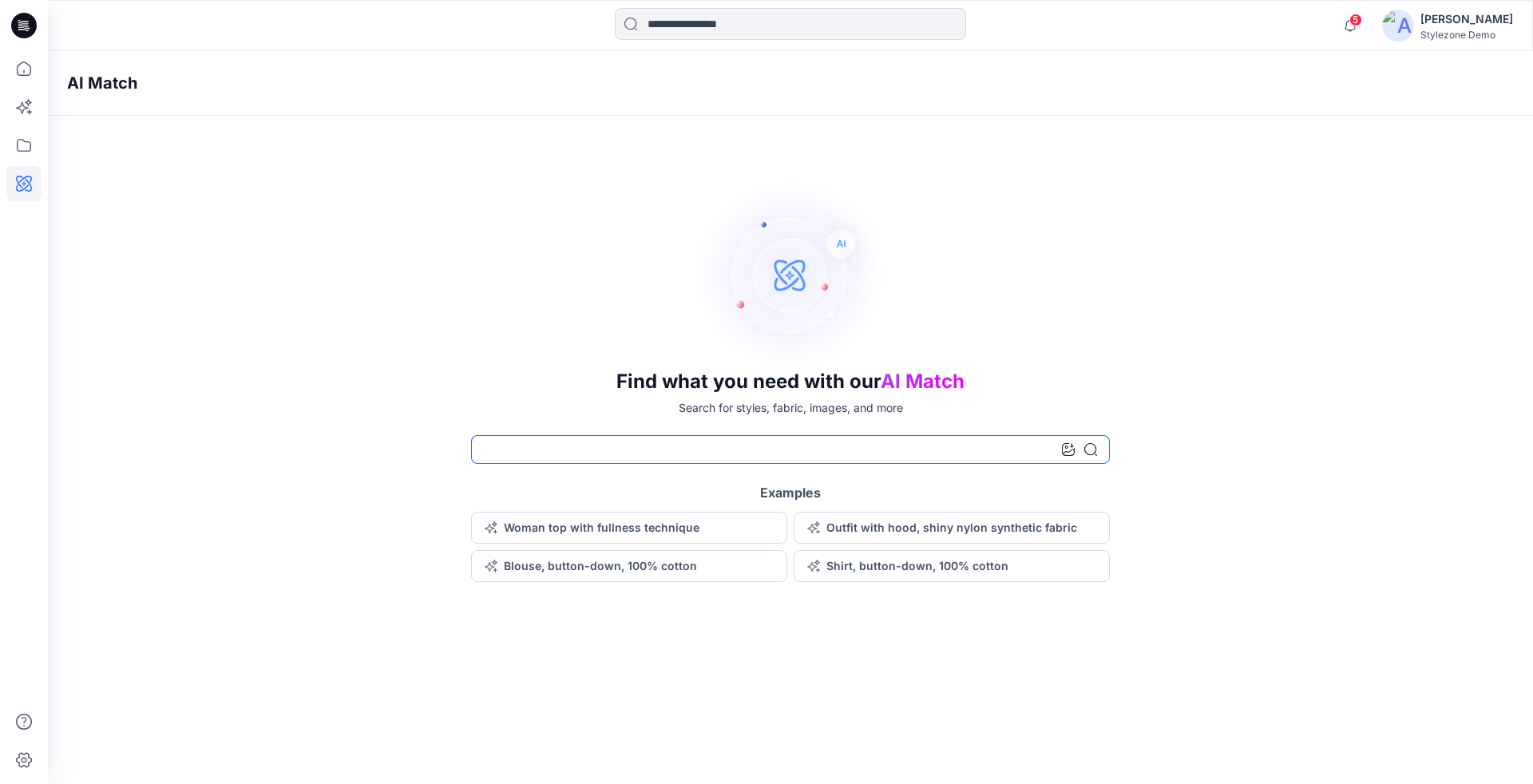
click at [573, 456] on input at bounding box center [791, 449] width 639 height 29
type input "**********"
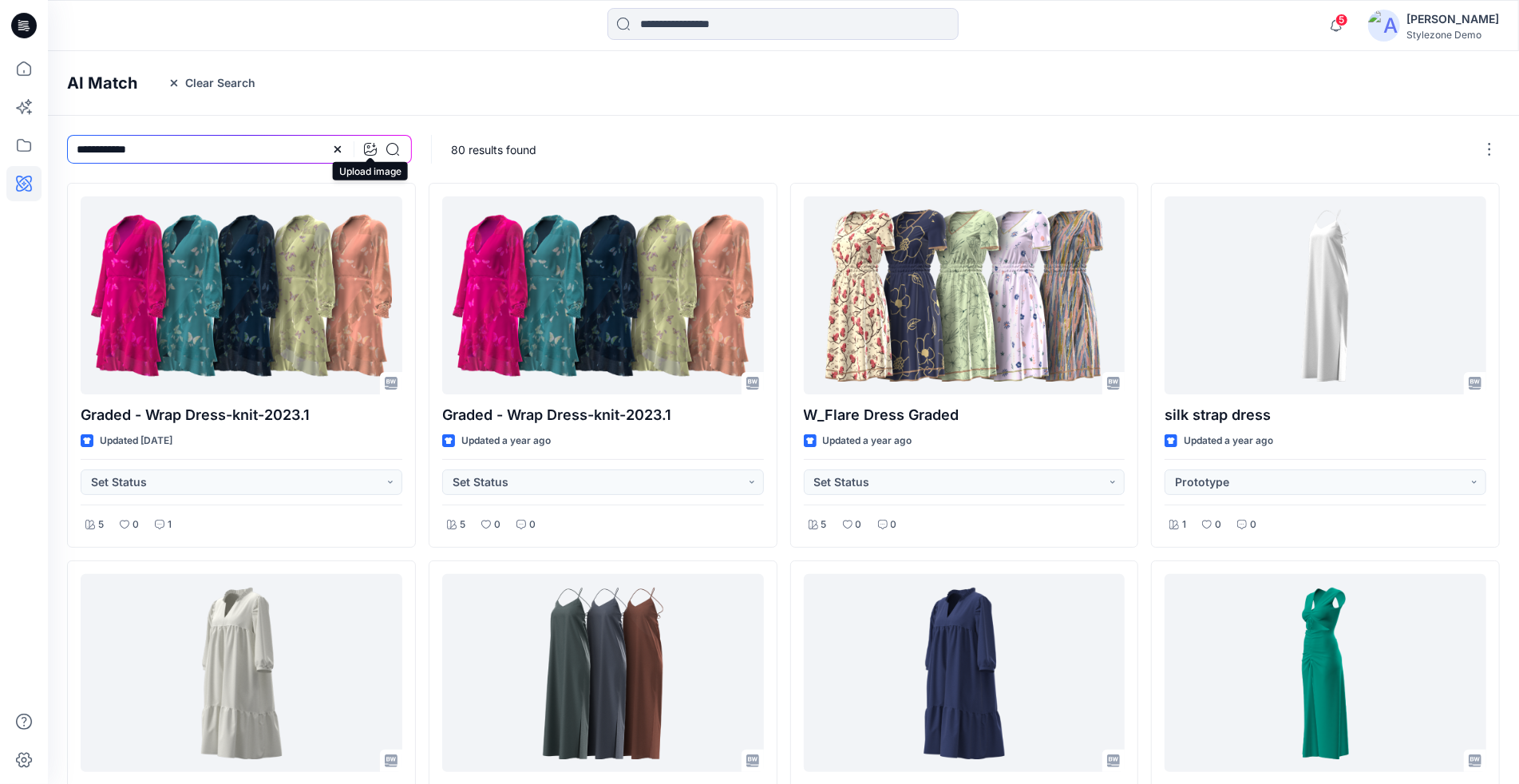
click at [364, 147] on icon at bounding box center [370, 149] width 13 height 13
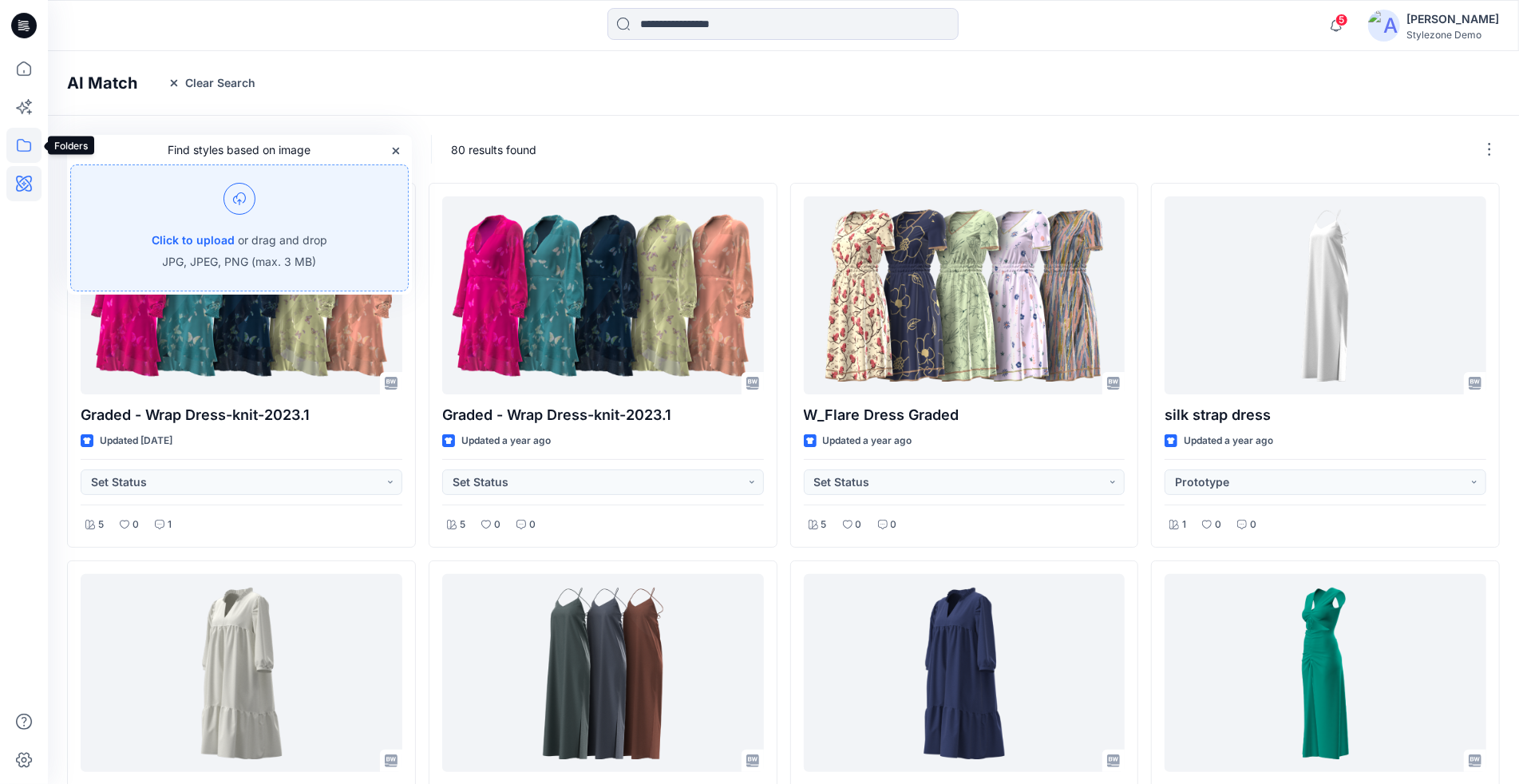
click at [24, 148] on icon at bounding box center [23, 144] width 35 height 35
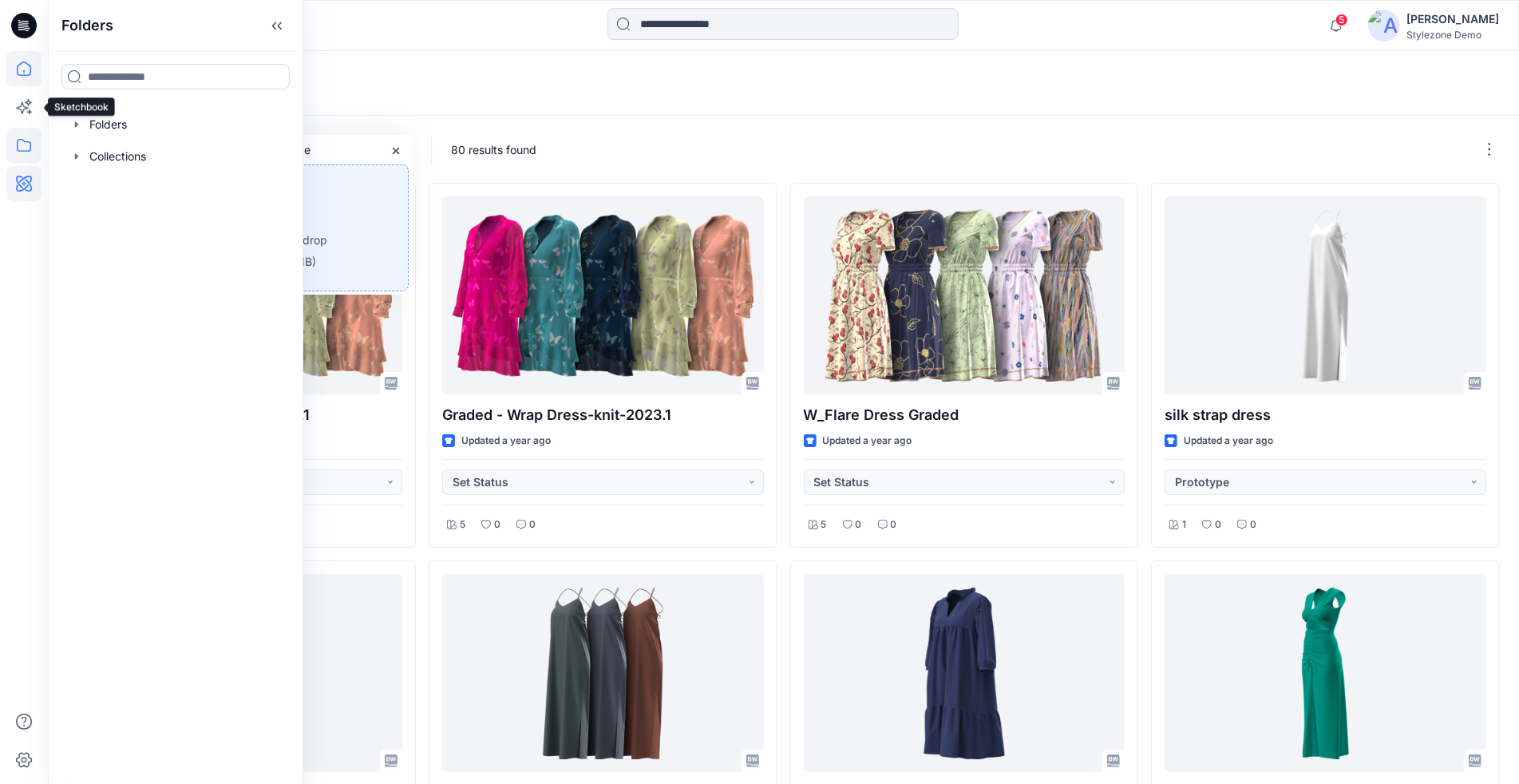
click at [17, 74] on icon at bounding box center [23, 68] width 35 height 35
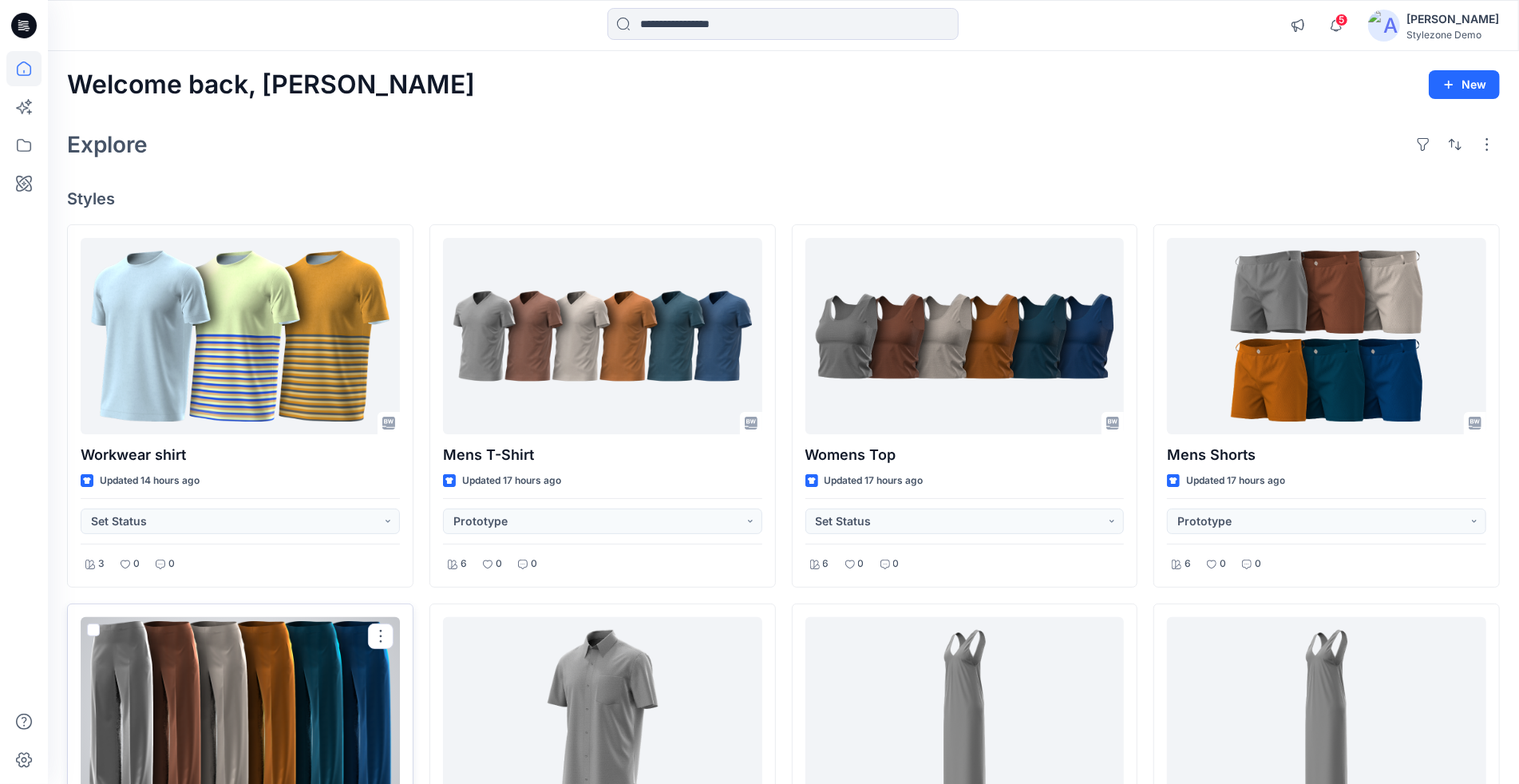
click at [282, 698] on div at bounding box center [240, 716] width 320 height 197
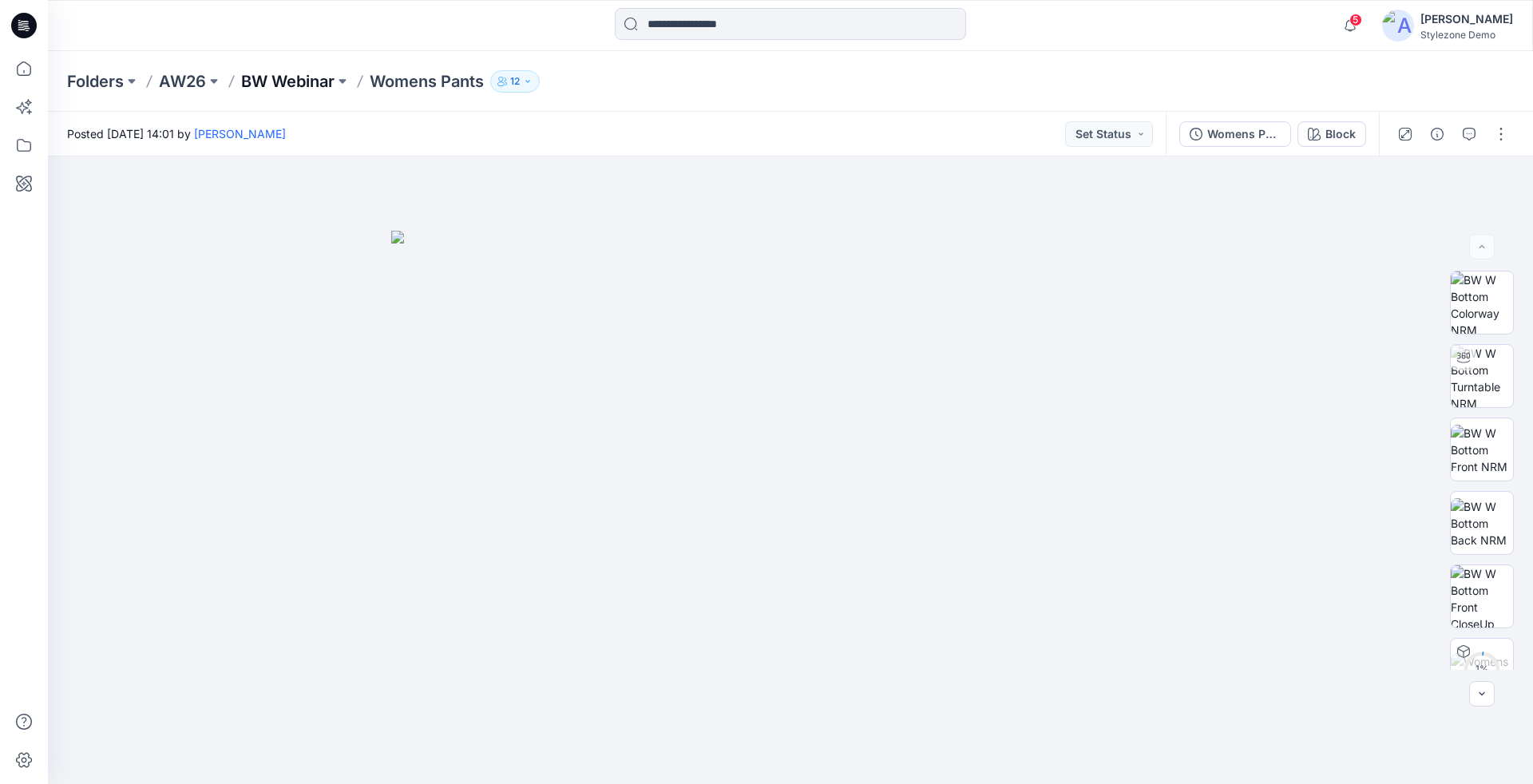
click at [266, 81] on p "BW Webinar" at bounding box center [288, 81] width 94 height 22
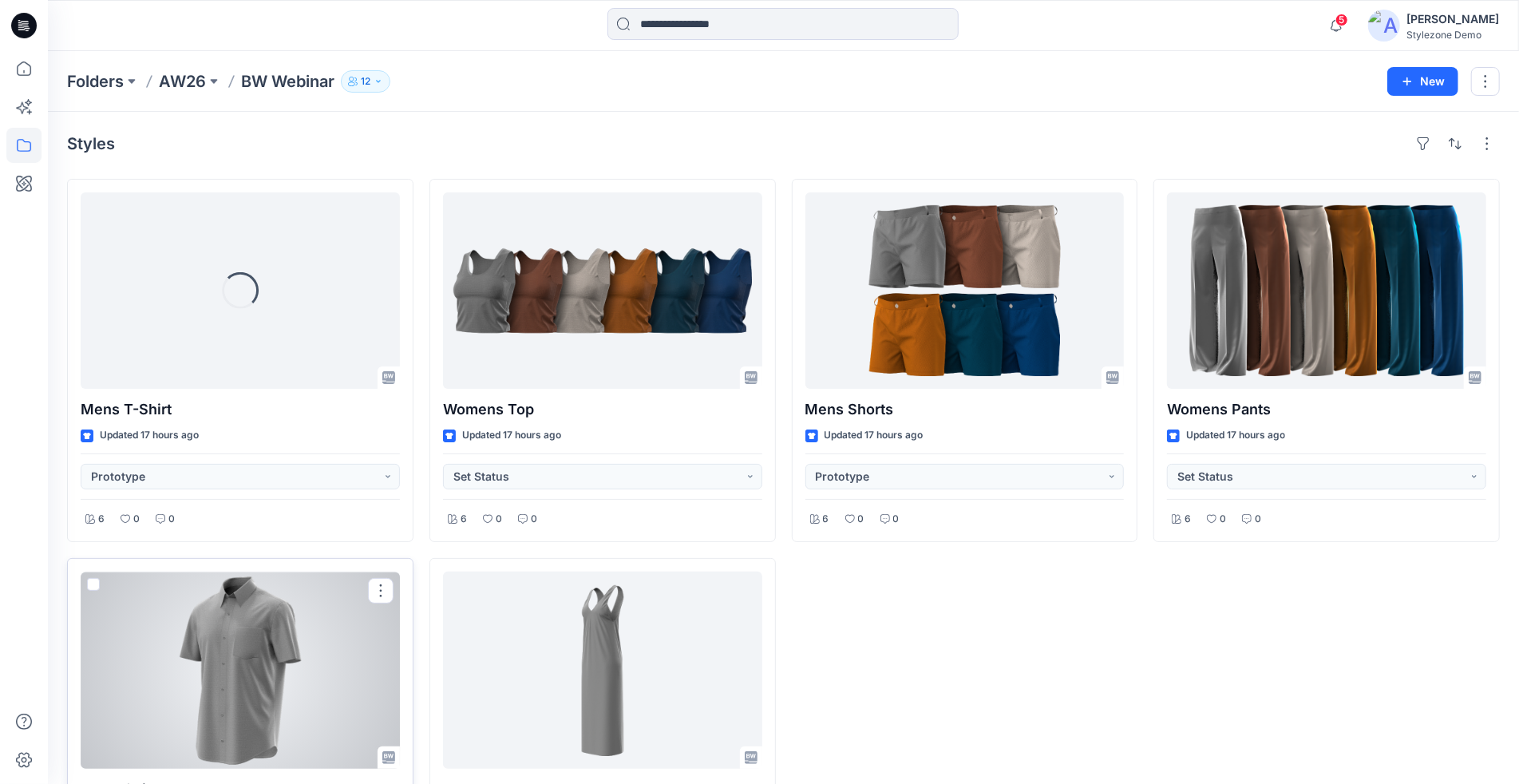
click at [91, 584] on span at bounding box center [94, 584] width 13 height 13
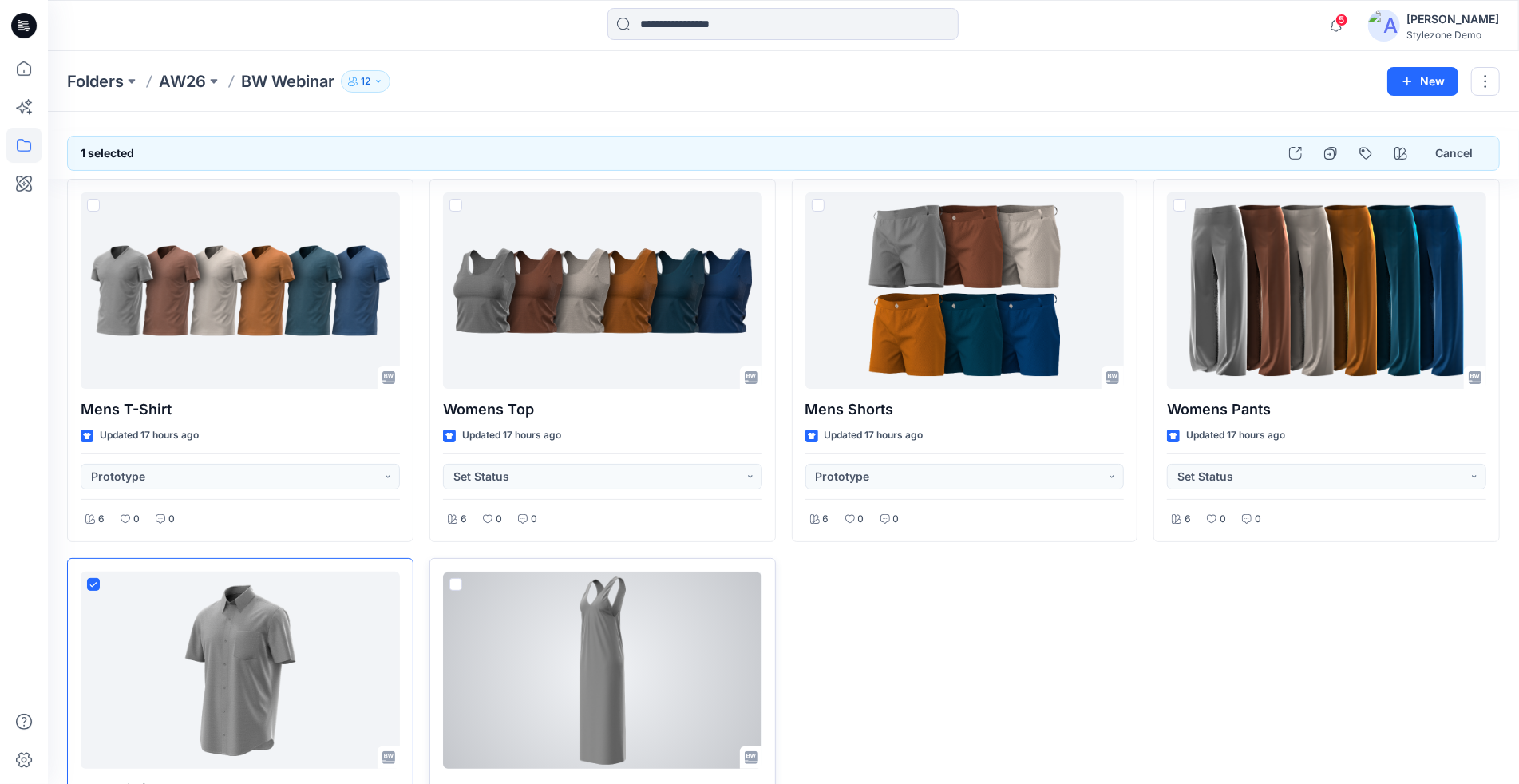
click at [454, 580] on span at bounding box center [456, 584] width 13 height 13
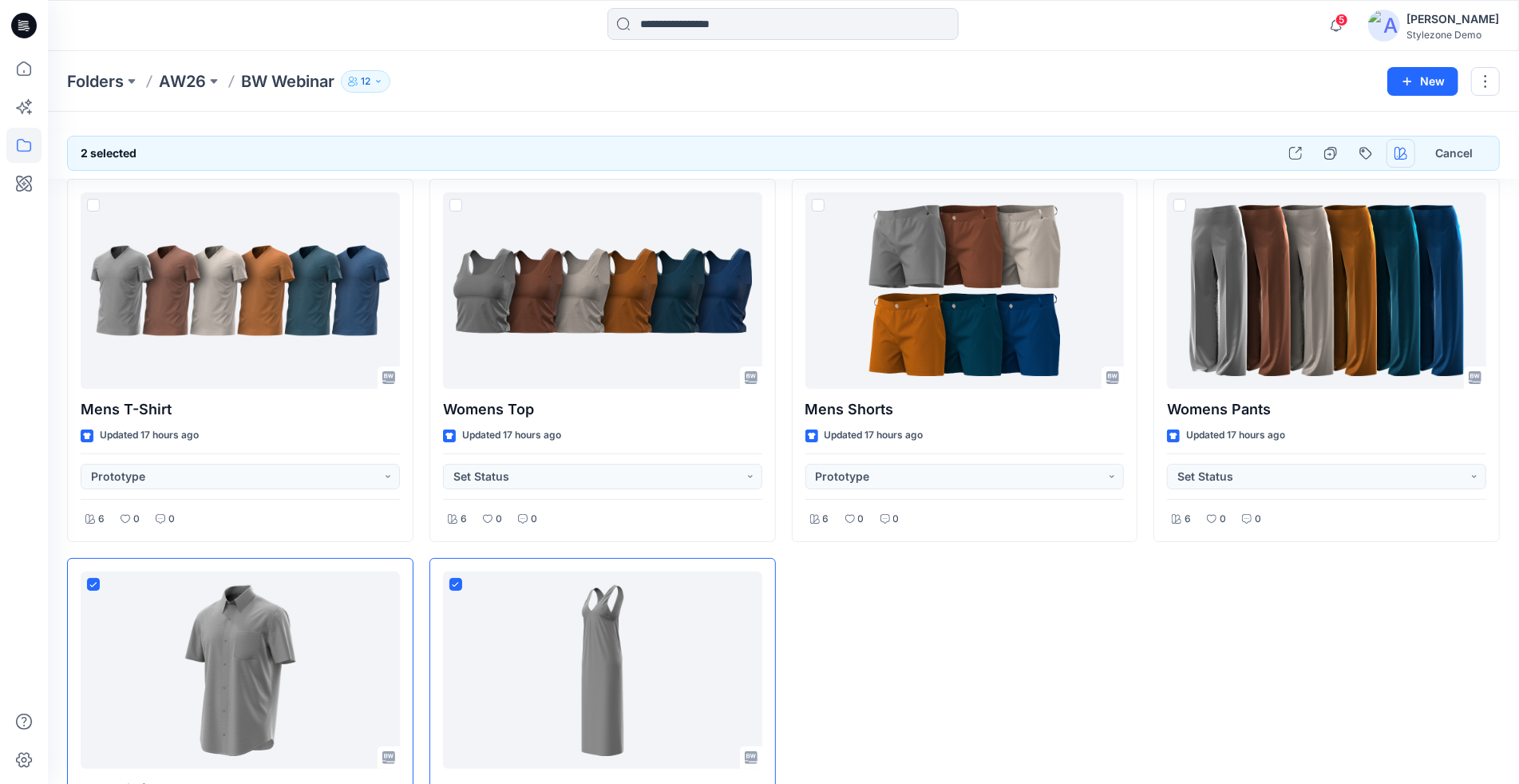
click at [1397, 152] on icon "button" at bounding box center [1401, 154] width 13 height 13
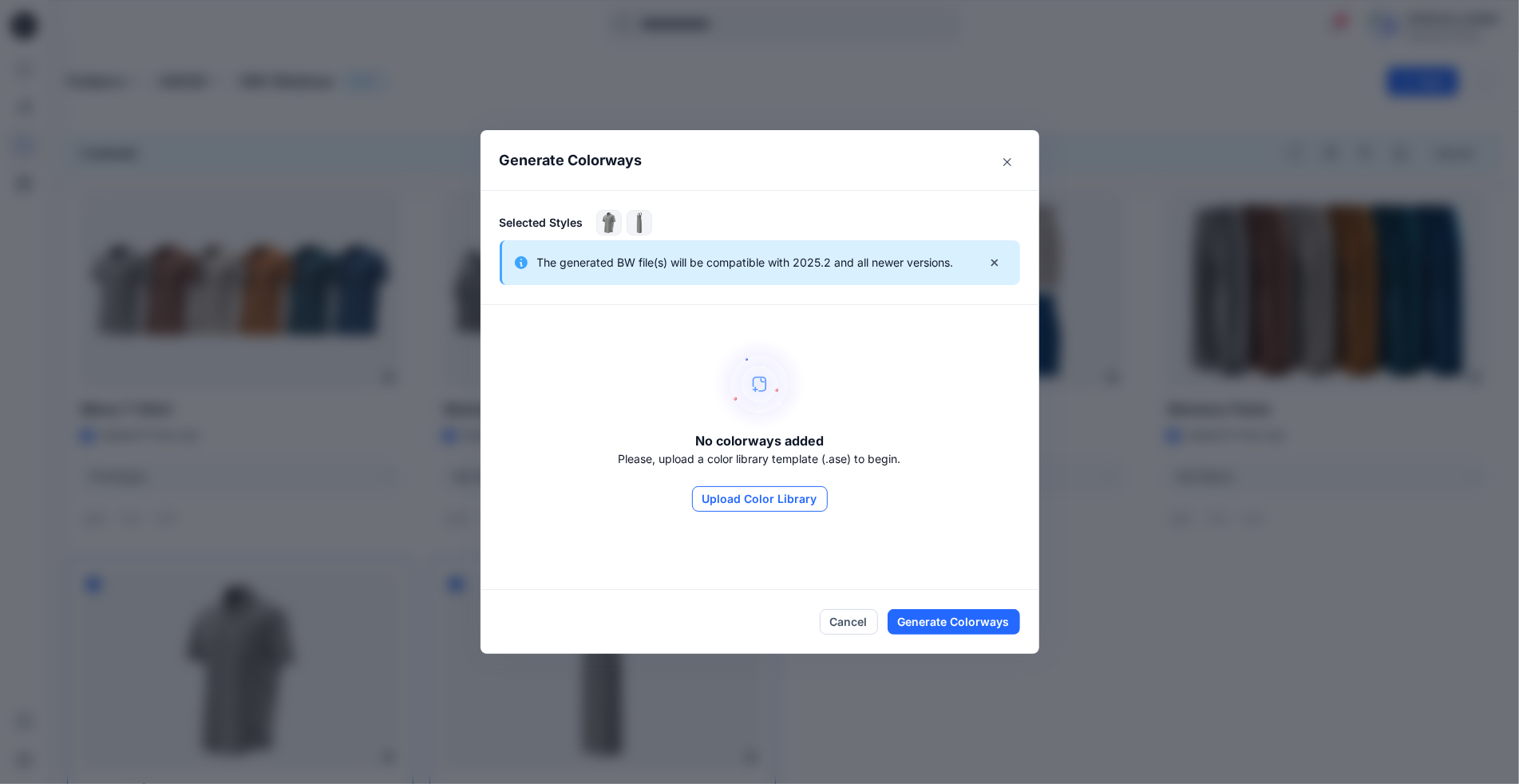
click at [808, 493] on button "Upload Color Library" at bounding box center [760, 498] width 136 height 25
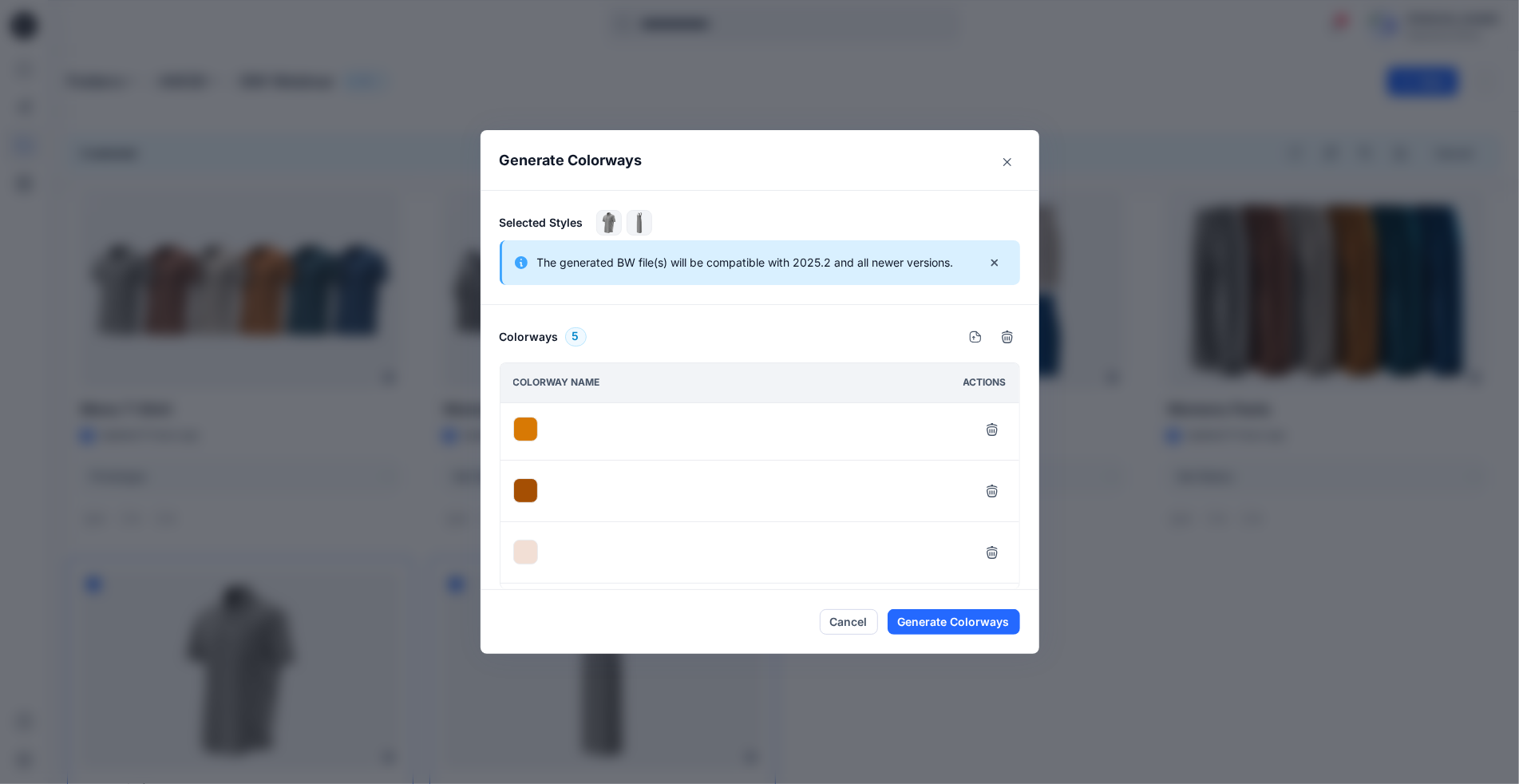
scroll to position [105, 0]
click at [1011, 164] on icon "Close" at bounding box center [1007, 162] width 8 height 8
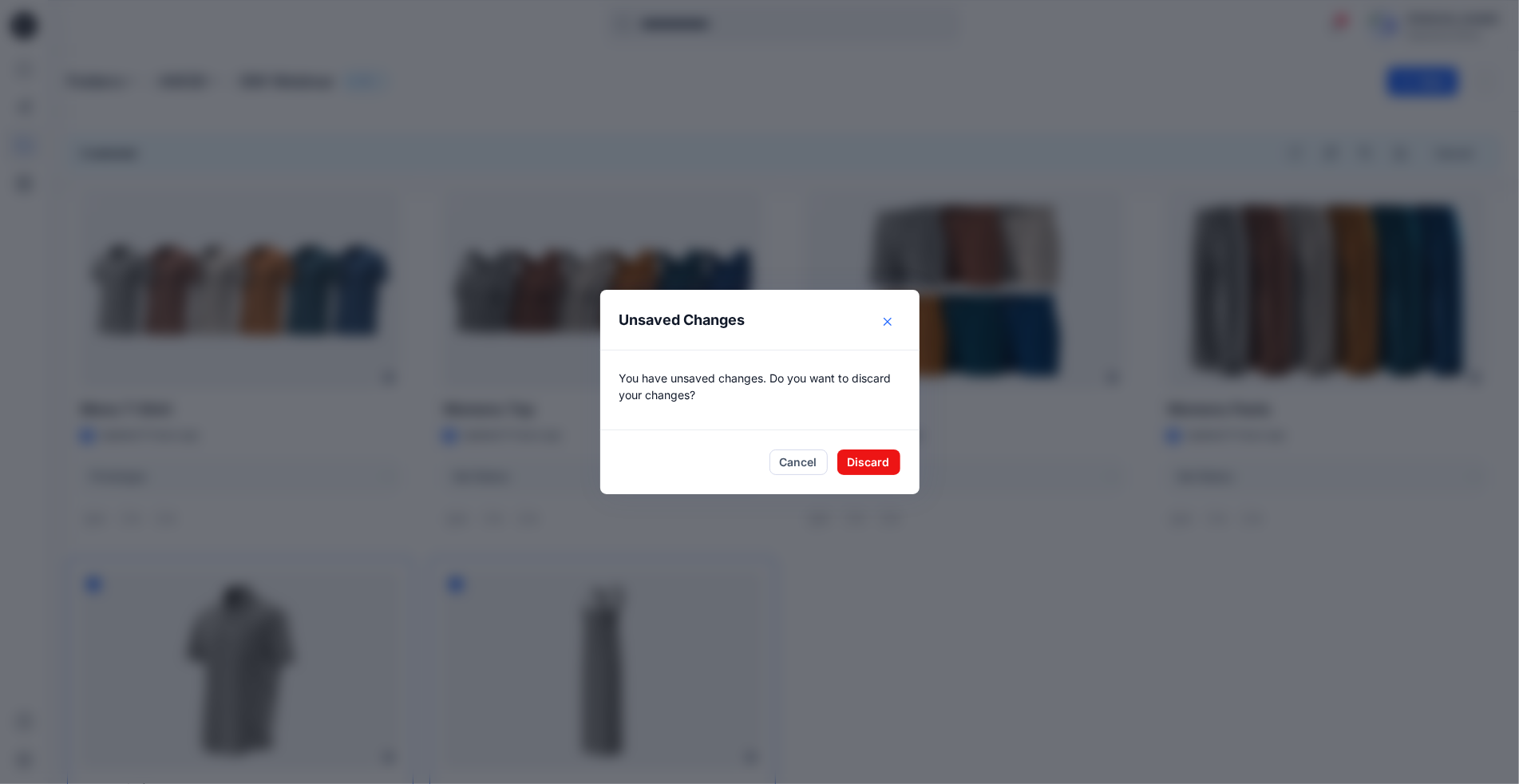
click at [892, 320] on icon "Close" at bounding box center [887, 321] width 8 height 8
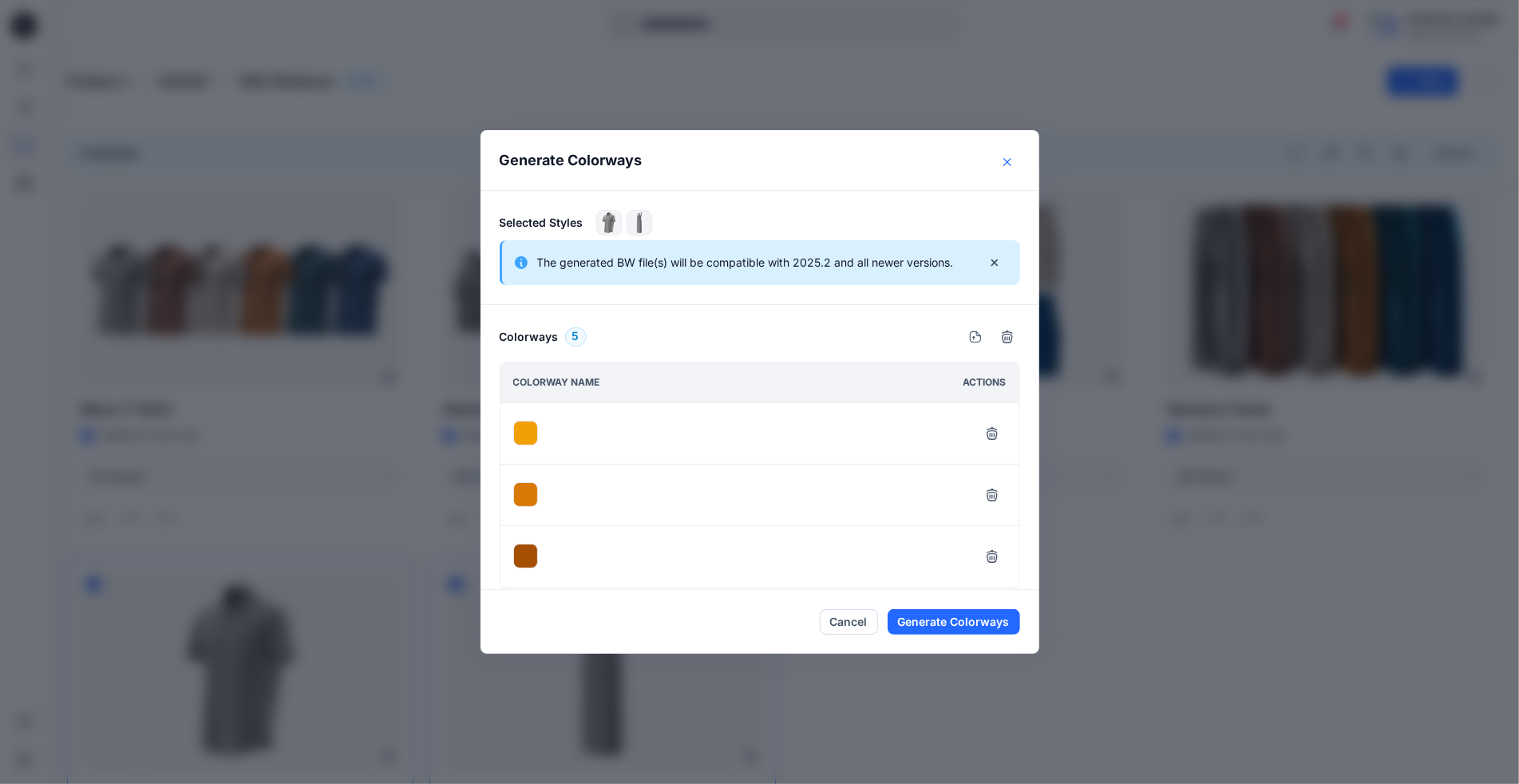
click at [1011, 164] on icon "Close" at bounding box center [1007, 162] width 8 height 8
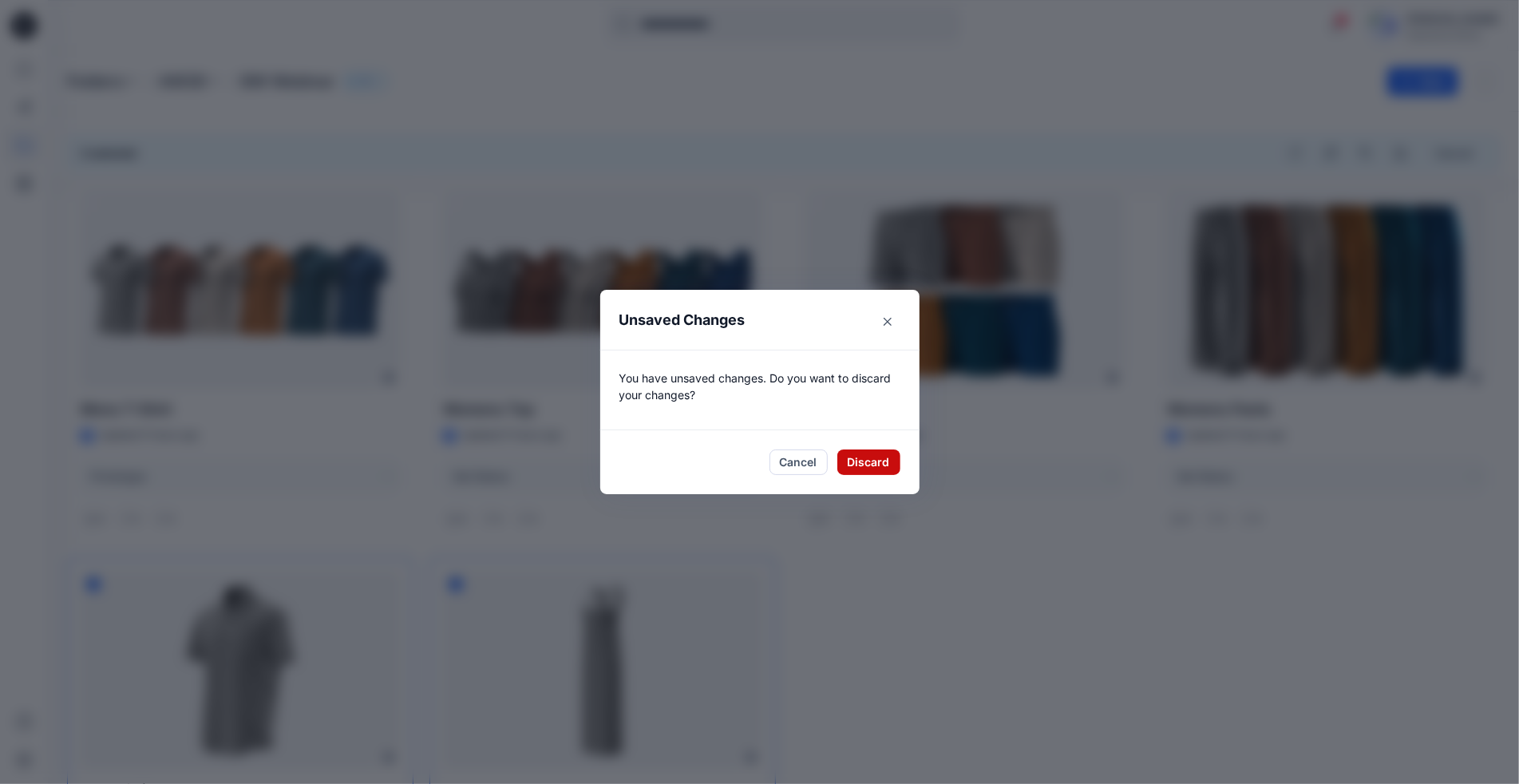
click at [876, 457] on button "Discard" at bounding box center [869, 462] width 63 height 25
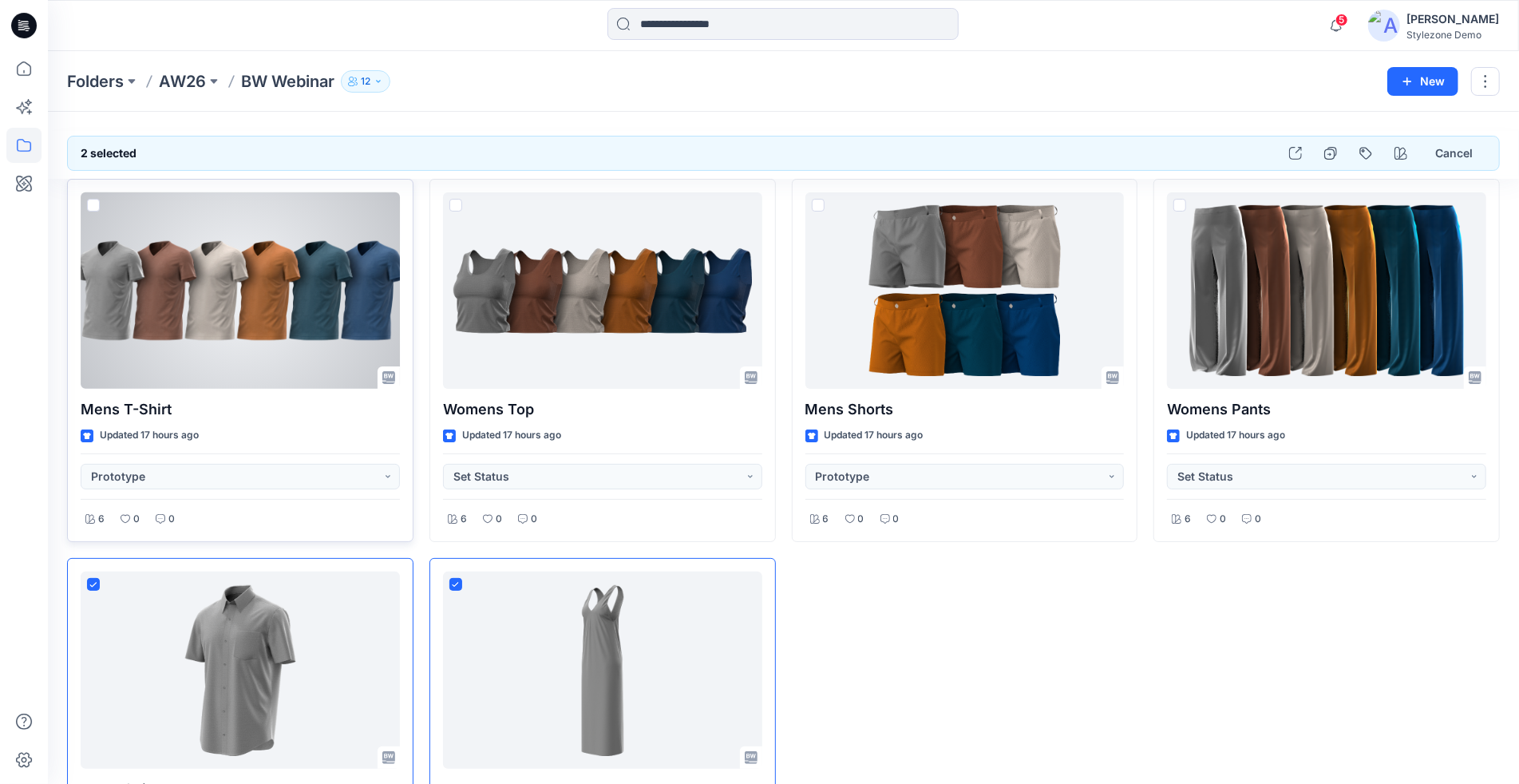
click at [164, 315] on div at bounding box center [240, 290] width 320 height 197
click at [243, 309] on div at bounding box center [240, 290] width 320 height 197
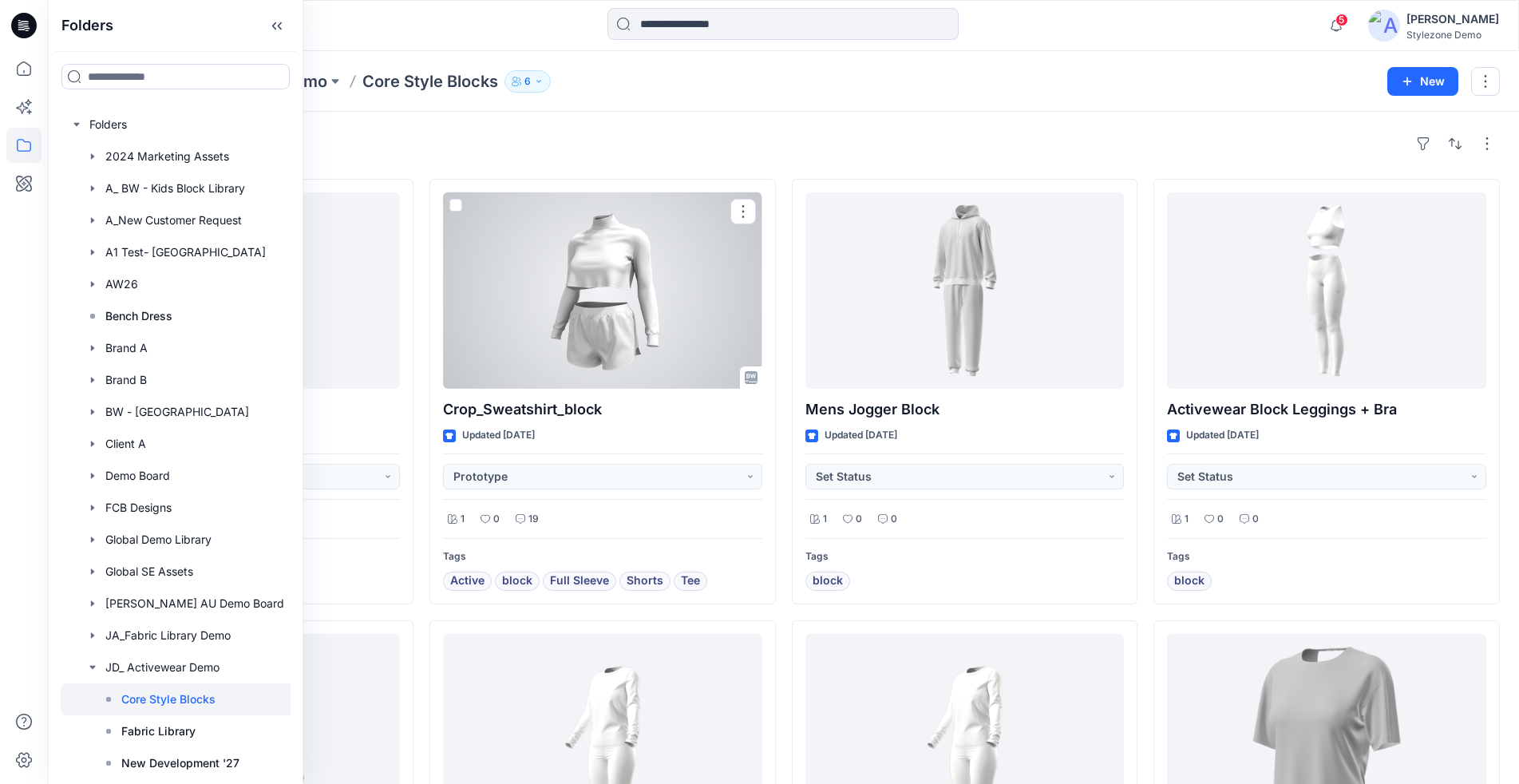
scroll to position [19, 0]
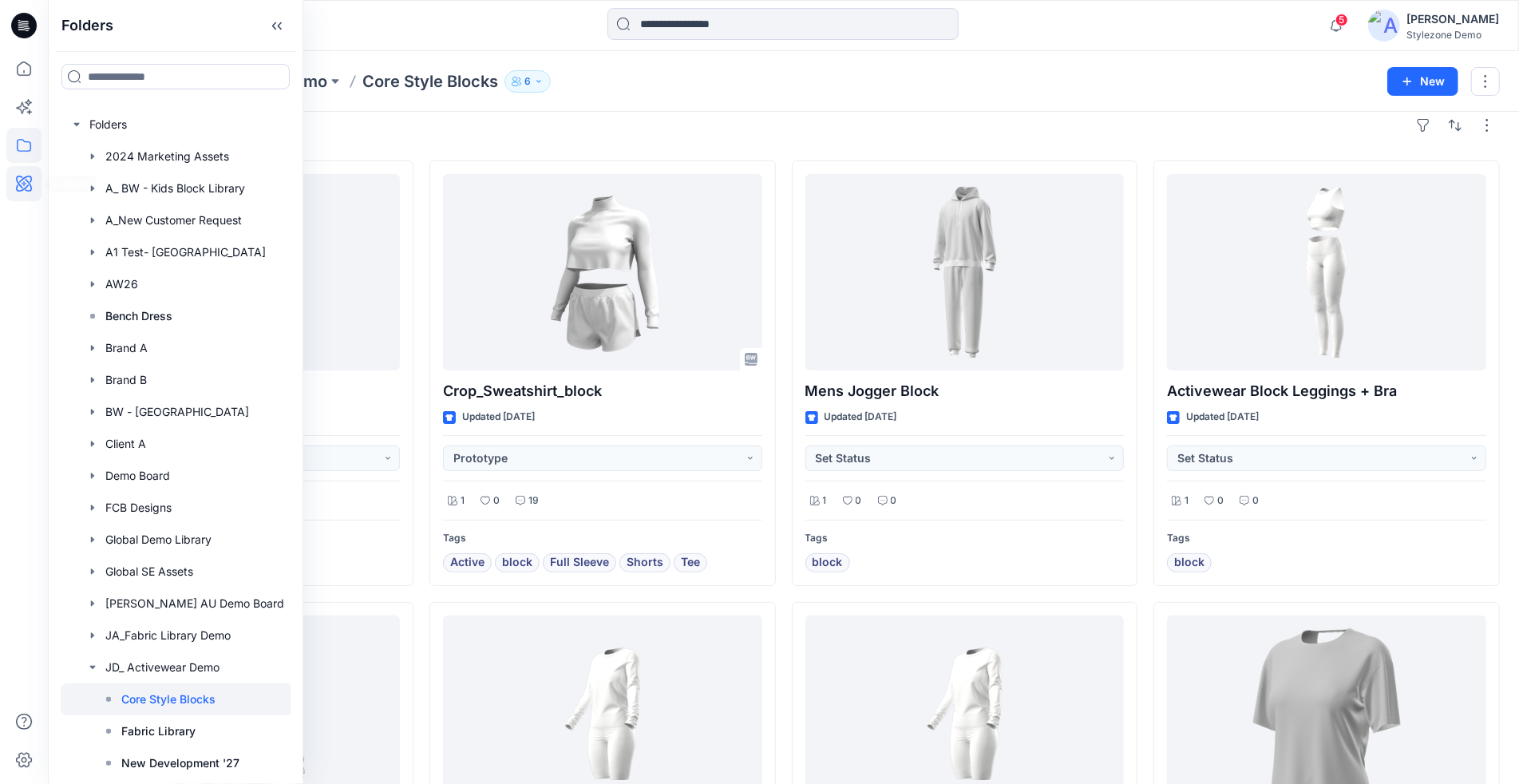
click at [23, 187] on icon at bounding box center [23, 183] width 35 height 35
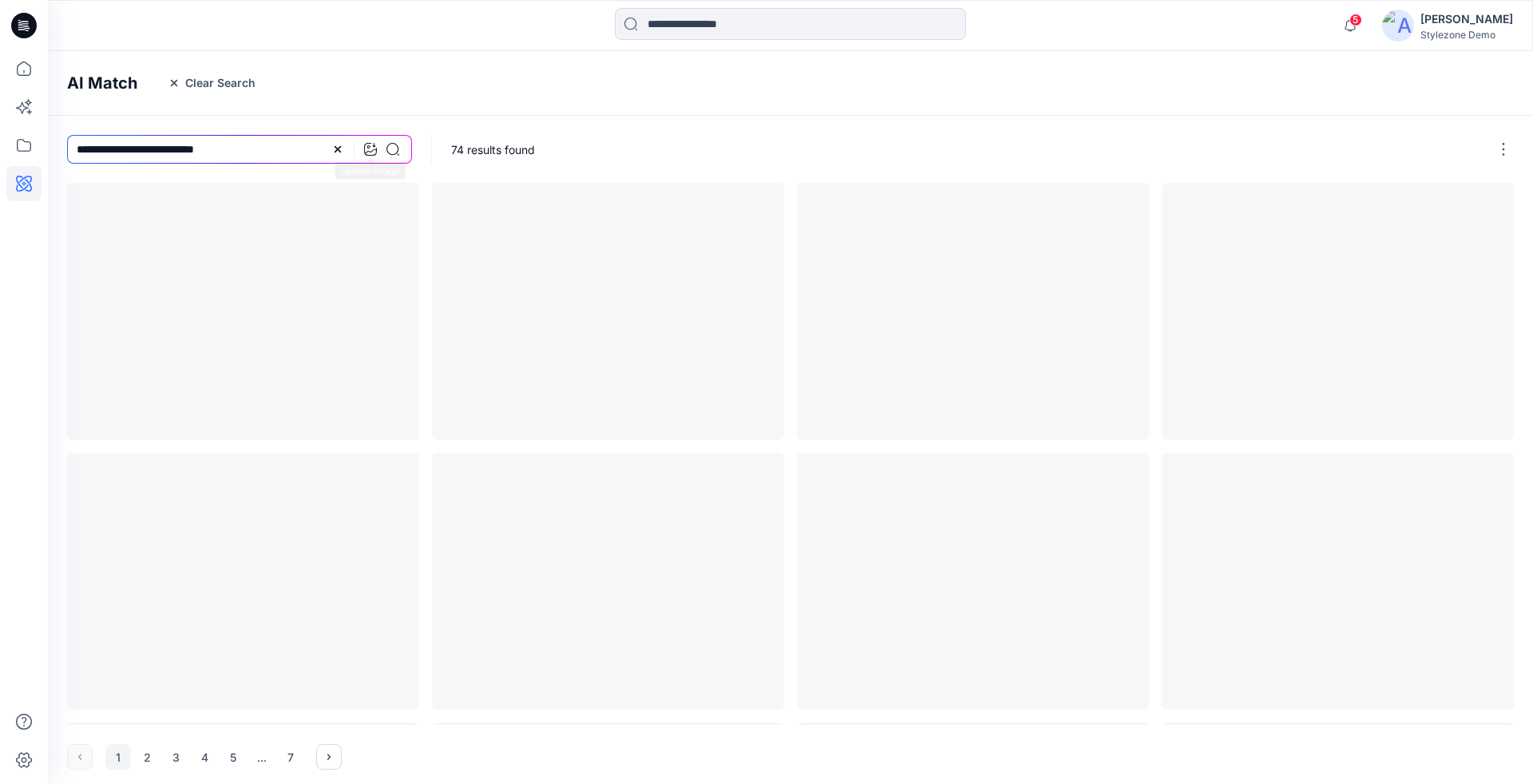
click at [367, 149] on icon at bounding box center [370, 149] width 13 height 13
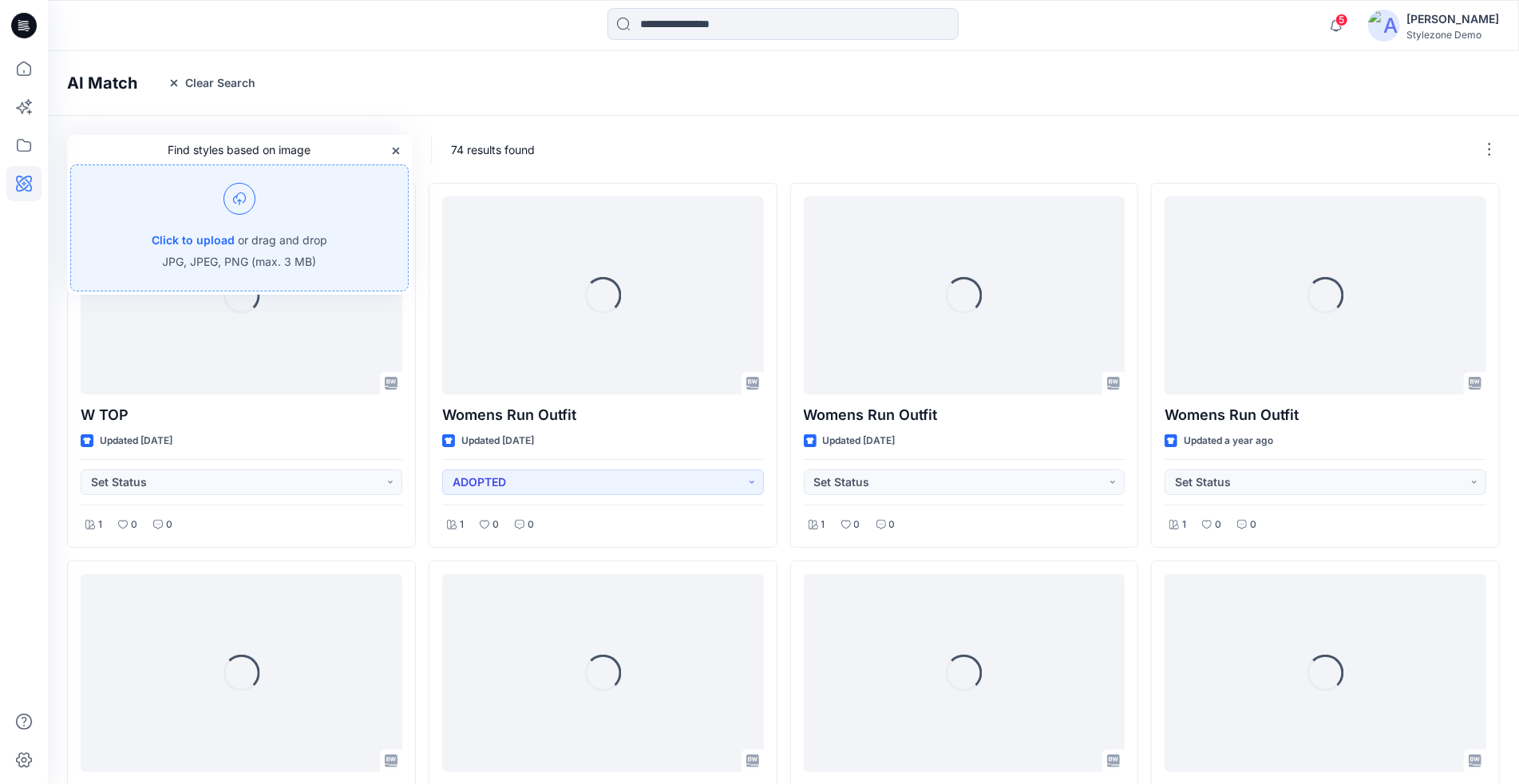
click at [298, 208] on div "Click to upload or drag and drop JPG, JPEG, PNG (max. 3 MB)" at bounding box center [239, 227] width 338 height 126
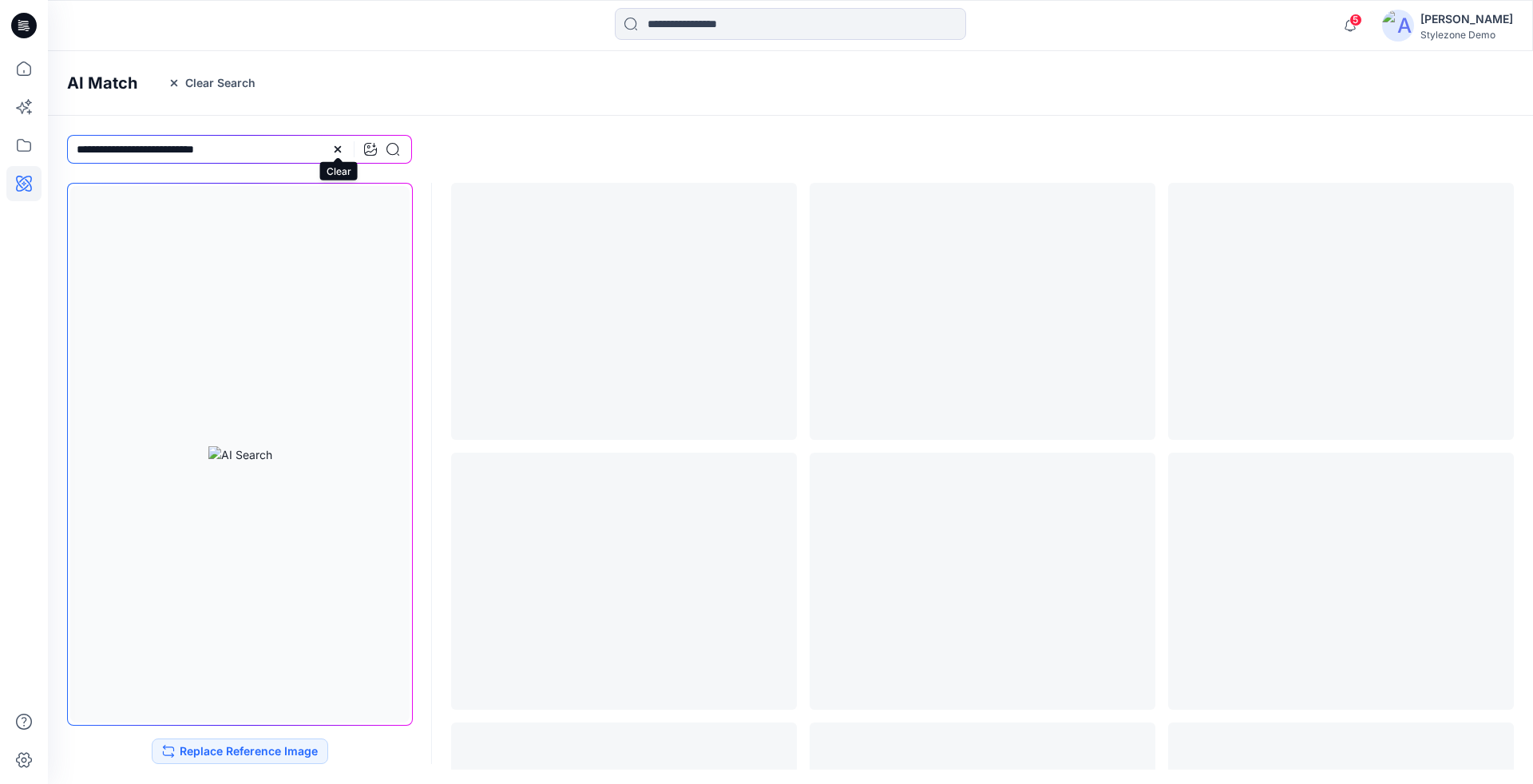
click at [338, 151] on icon at bounding box center [338, 149] width 13 height 13
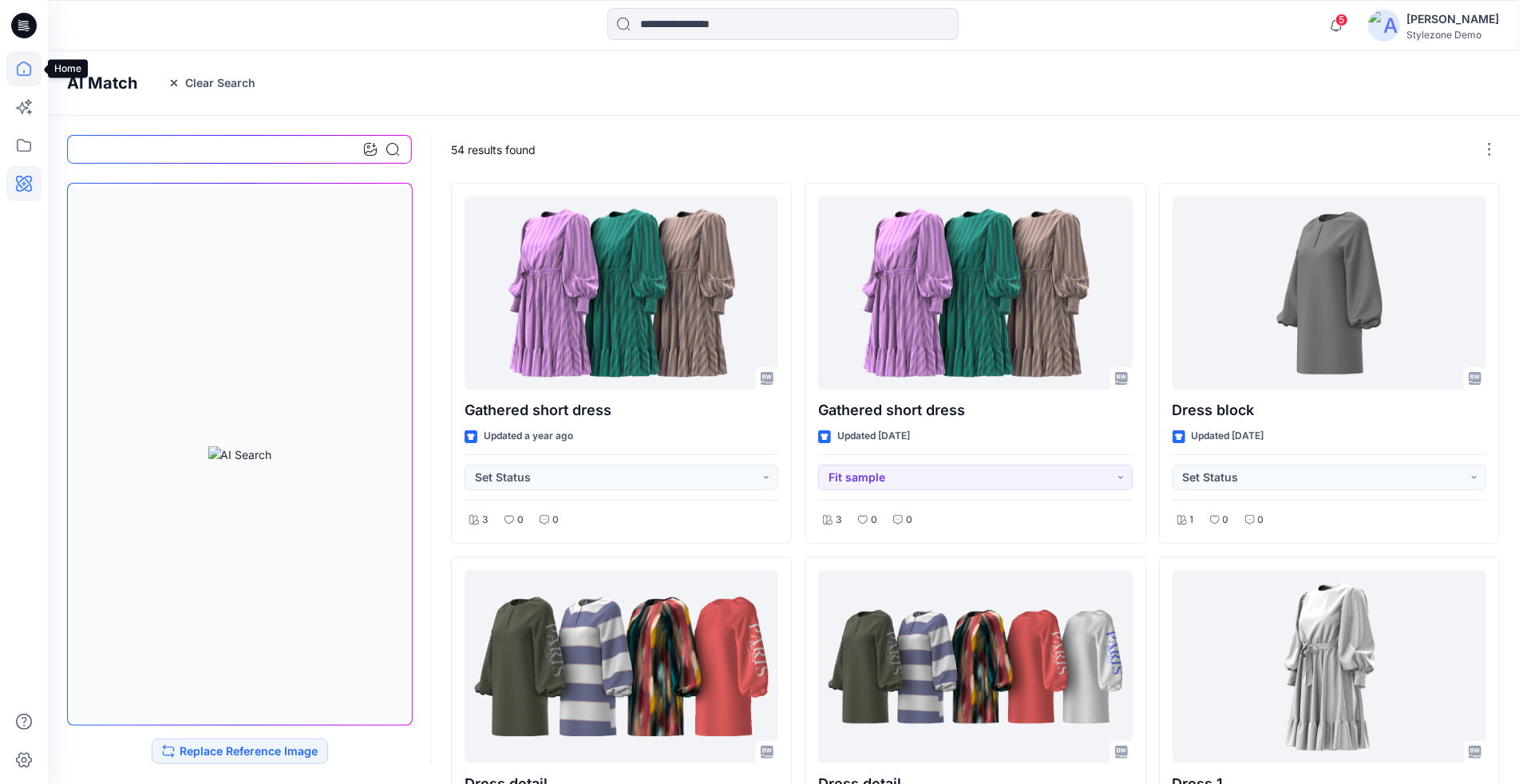
click at [22, 71] on icon at bounding box center [23, 68] width 35 height 35
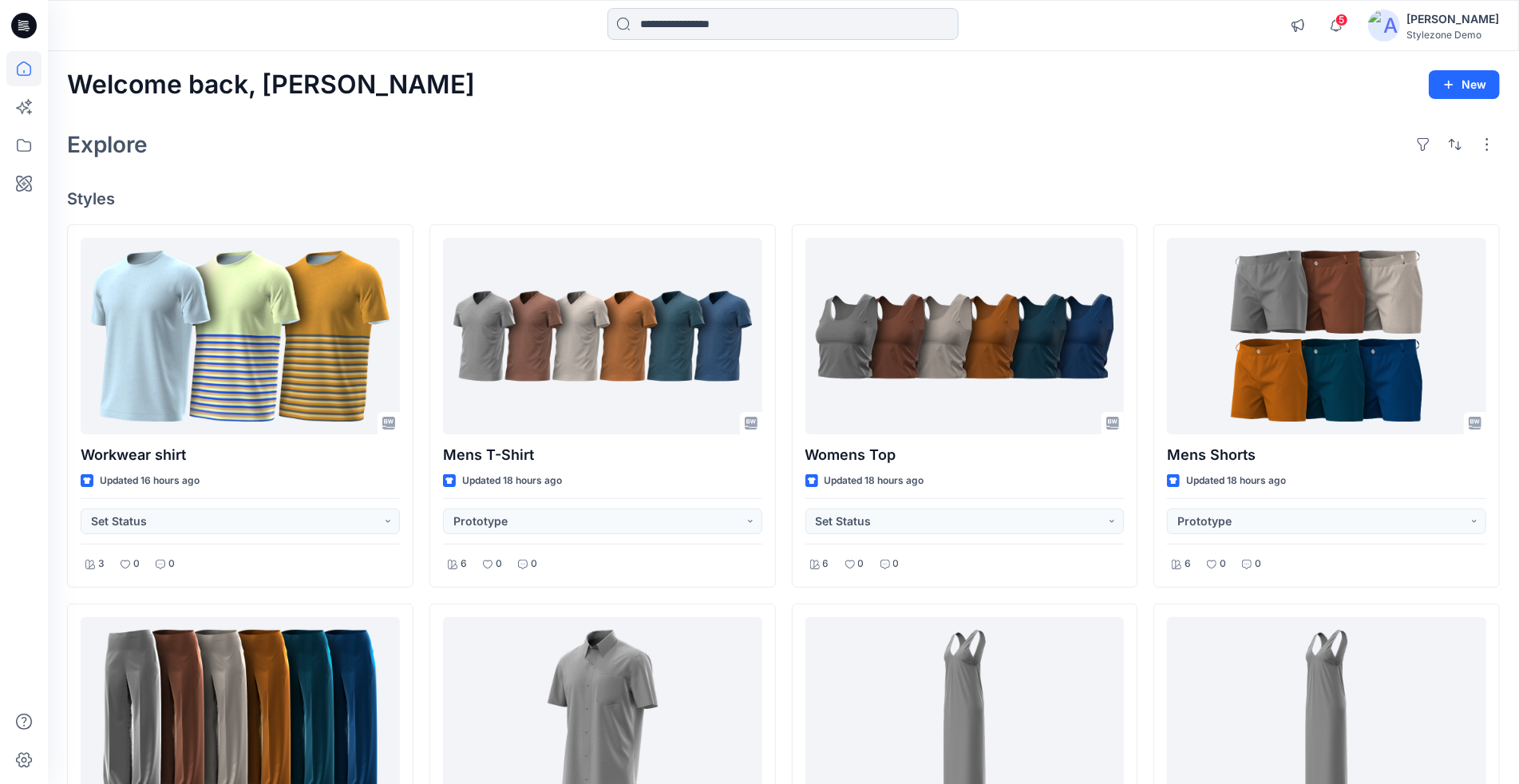
click at [726, 30] on input at bounding box center [782, 24] width 351 height 32
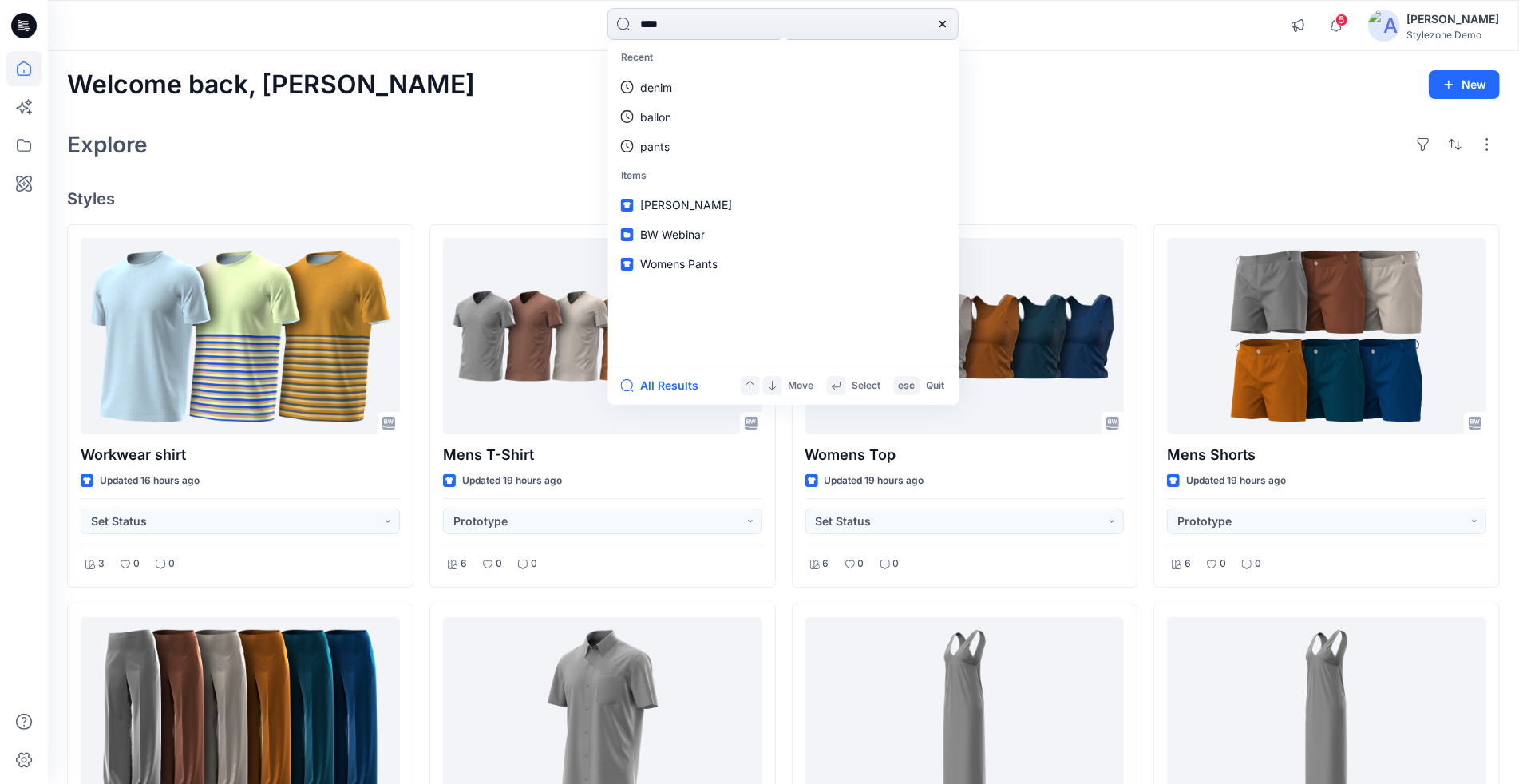
type input "*****"
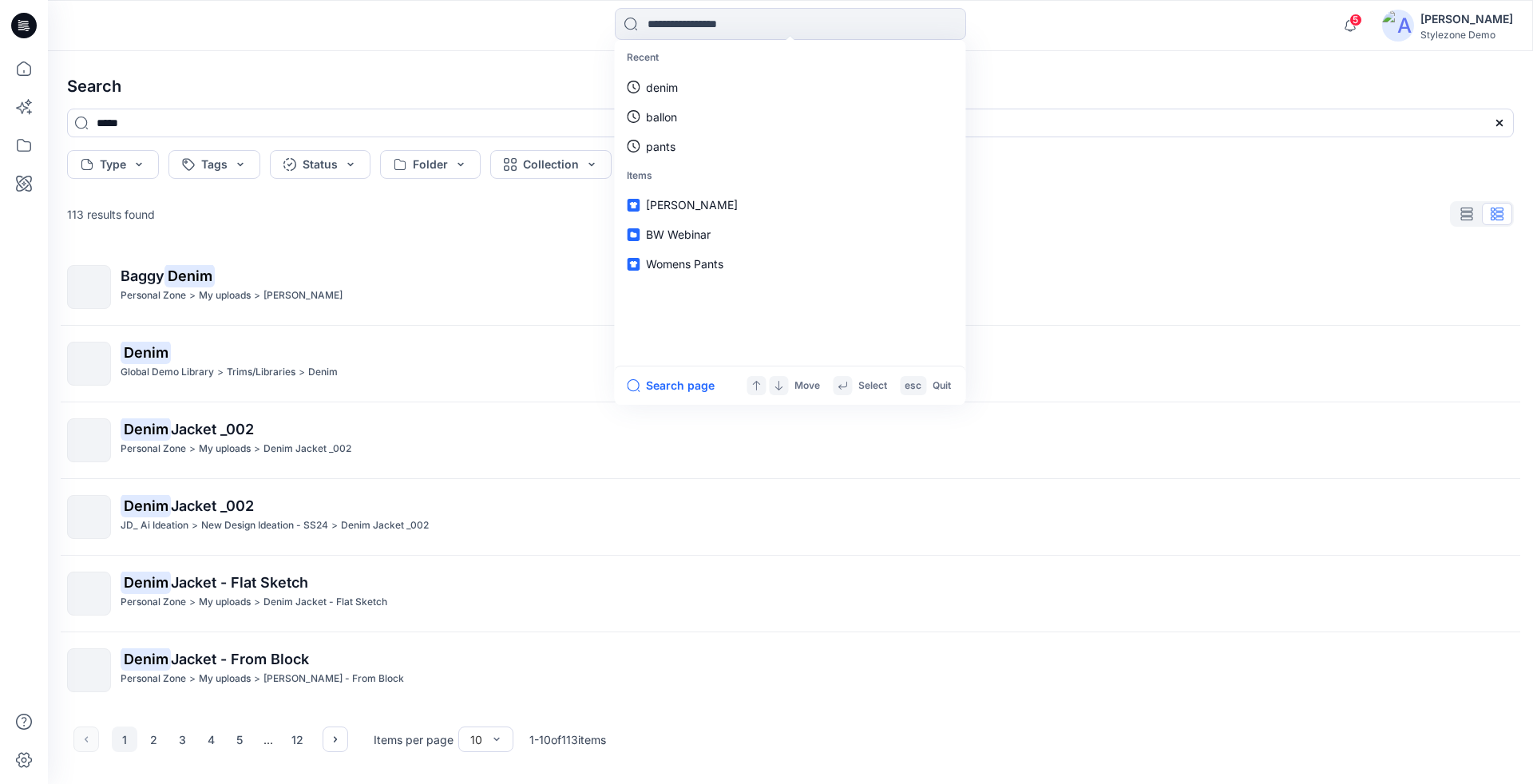
click at [29, 389] on div at bounding box center [23, 418] width 35 height 732
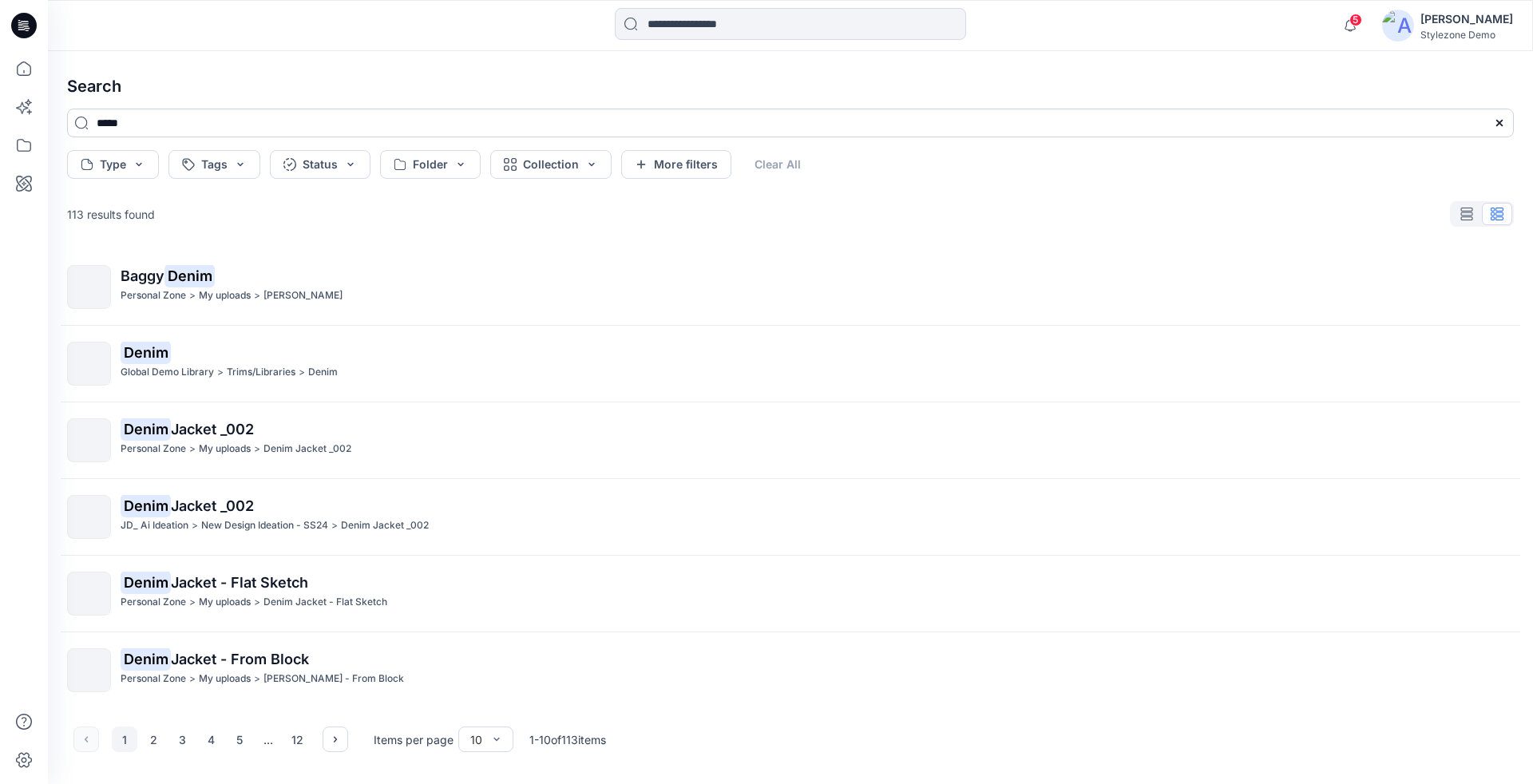
click at [306, 126] on input "*****" at bounding box center [791, 123] width 1447 height 29
type input "*"
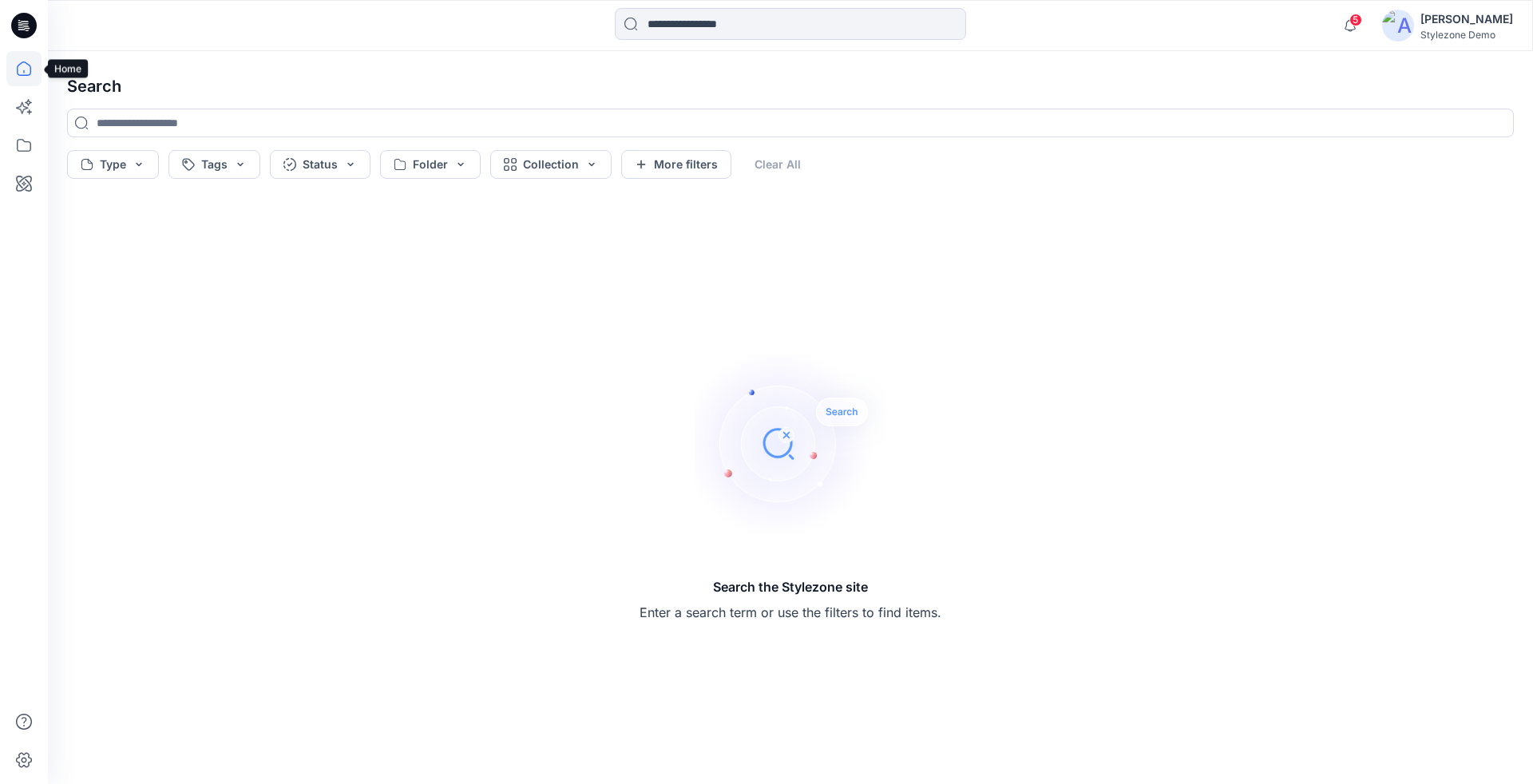
click at [19, 66] on icon at bounding box center [23, 68] width 35 height 35
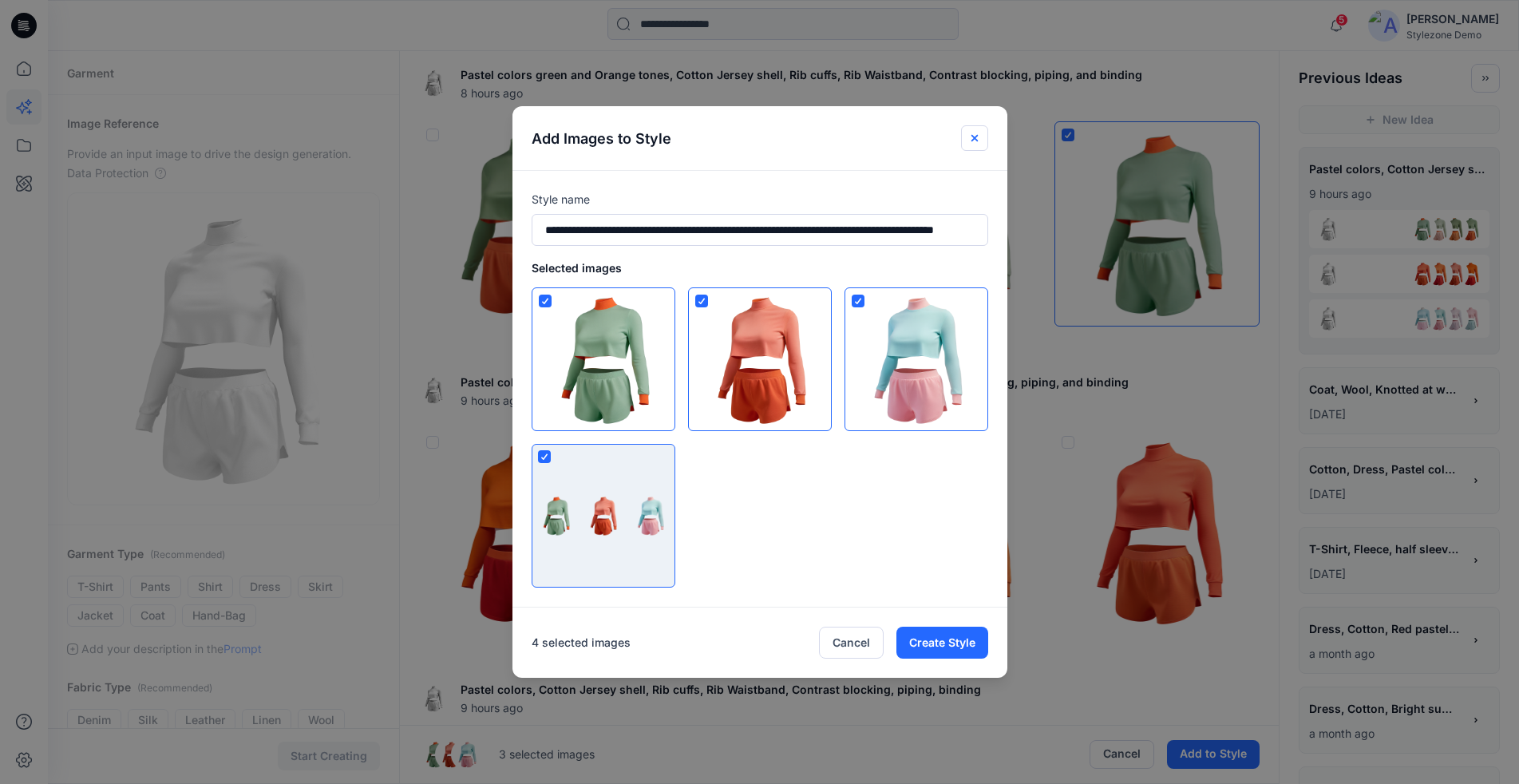
scroll to position [383, 0]
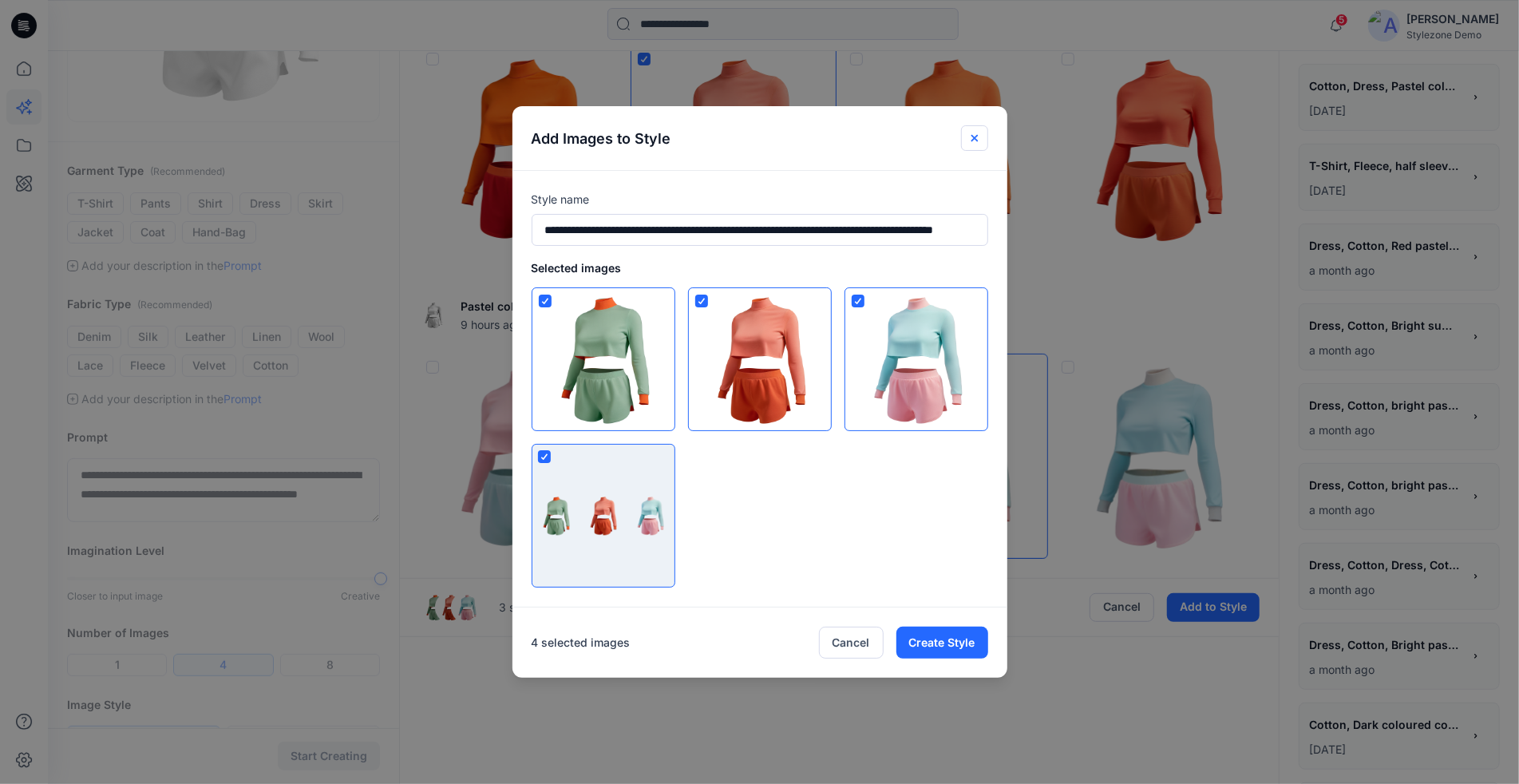
click at [972, 138] on button "Close" at bounding box center [975, 138] width 27 height 25
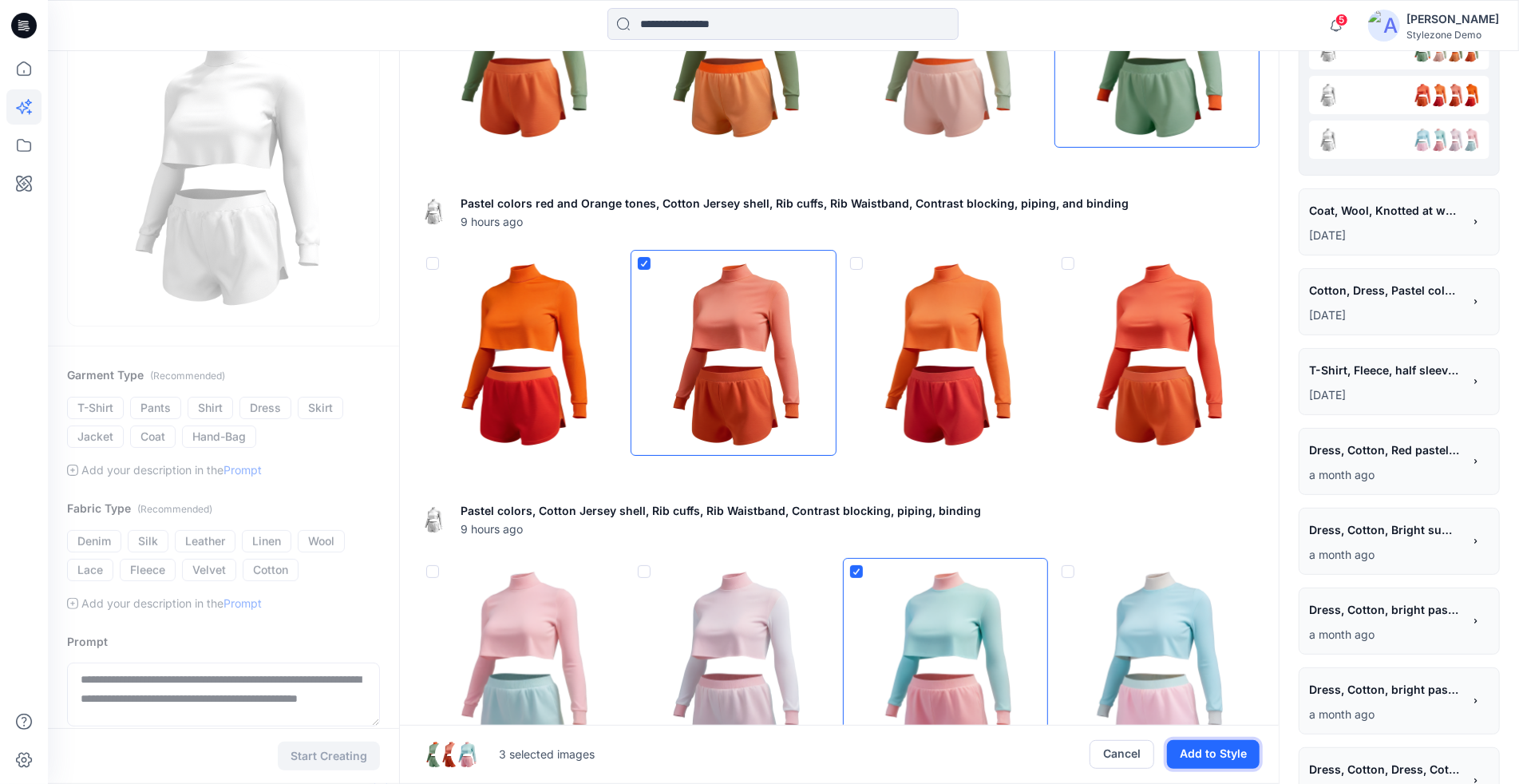
scroll to position [0, 0]
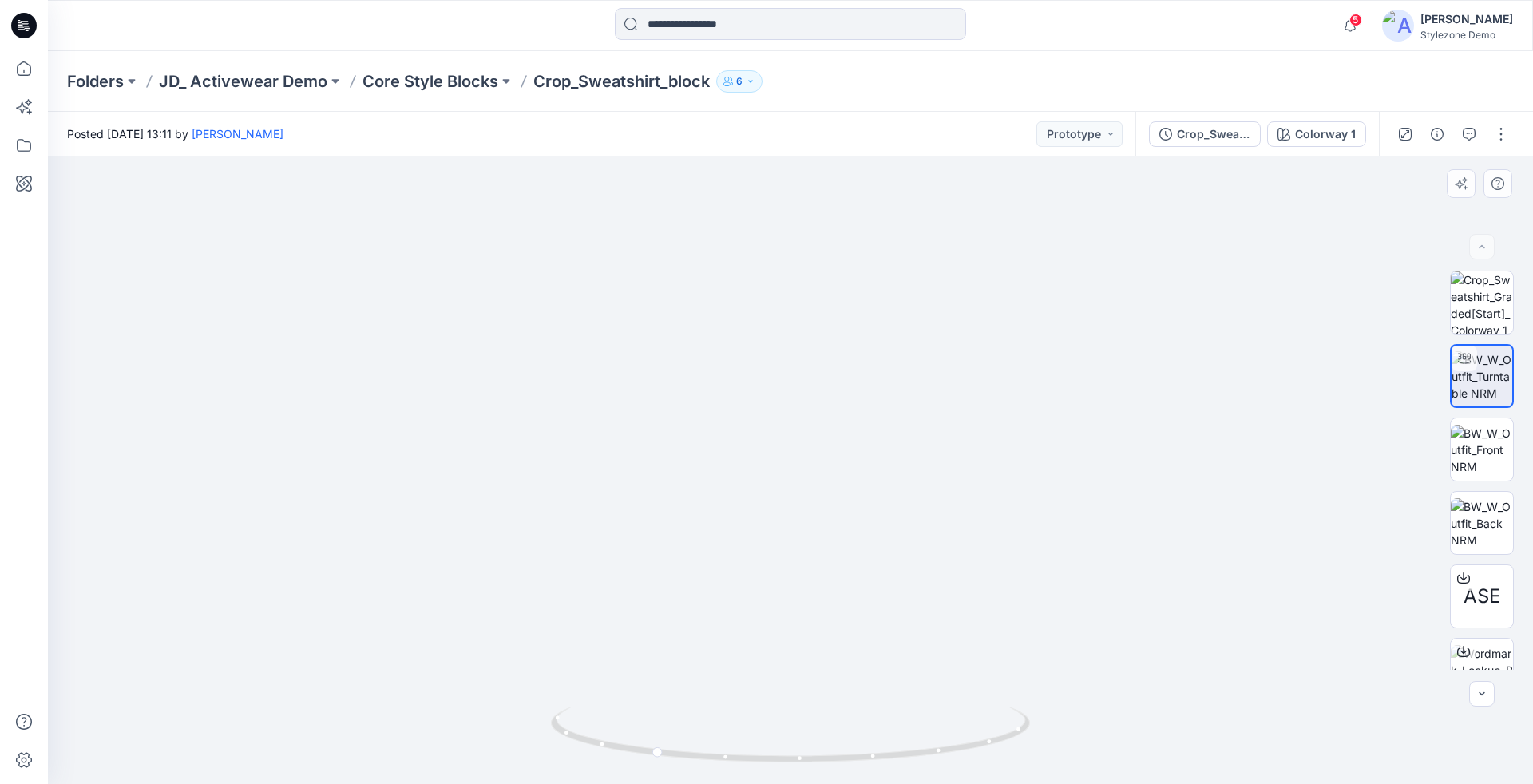
click at [730, 425] on img at bounding box center [790, 358] width 1073 height 850
drag, startPoint x: 766, startPoint y: 405, endPoint x: 864, endPoint y: 555, distance: 179.2
click at [864, 555] on img at bounding box center [790, 436] width 1073 height 697
click at [1481, 297] on img at bounding box center [1481, 303] width 62 height 62
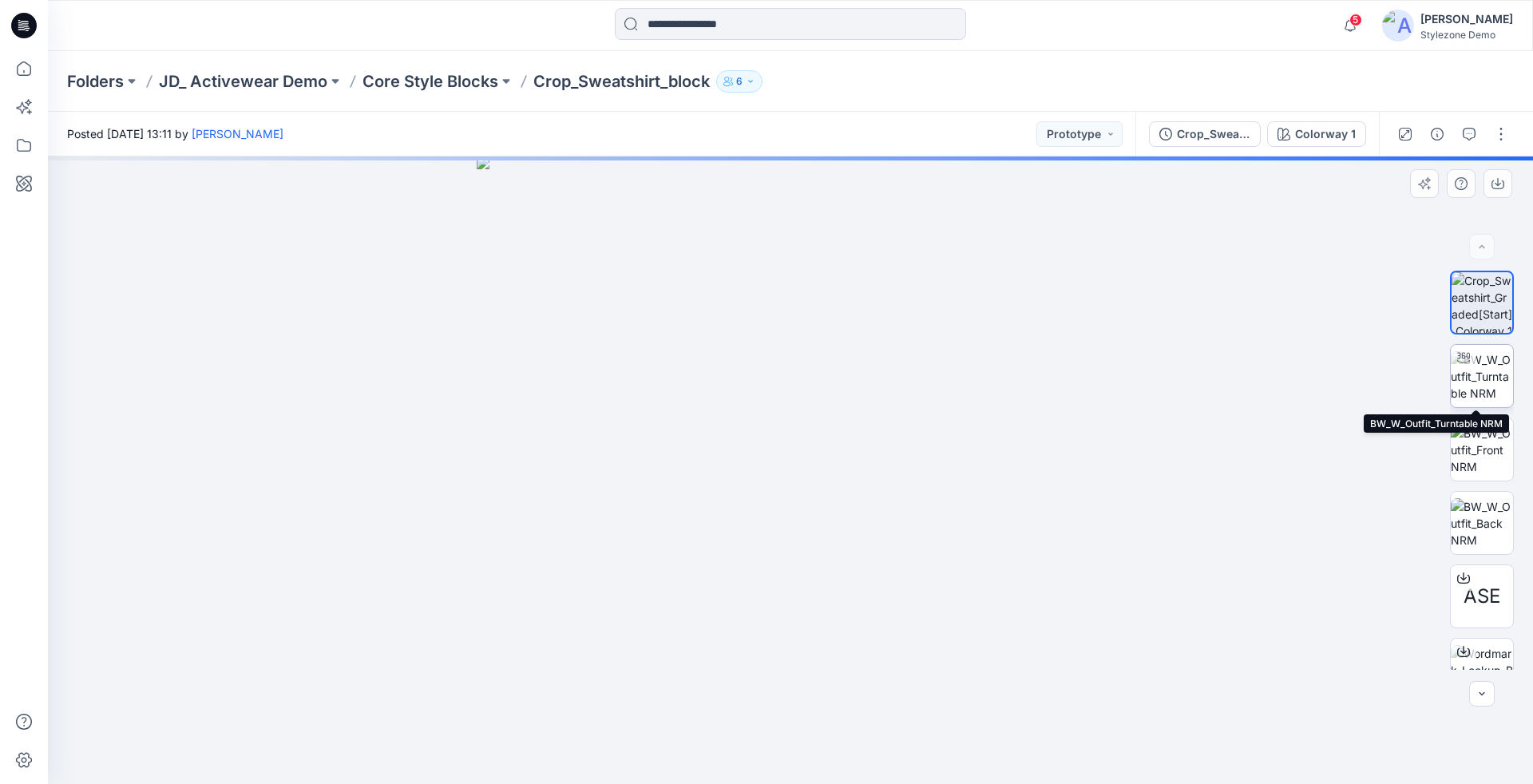
click at [1480, 364] on img at bounding box center [1481, 377] width 62 height 51
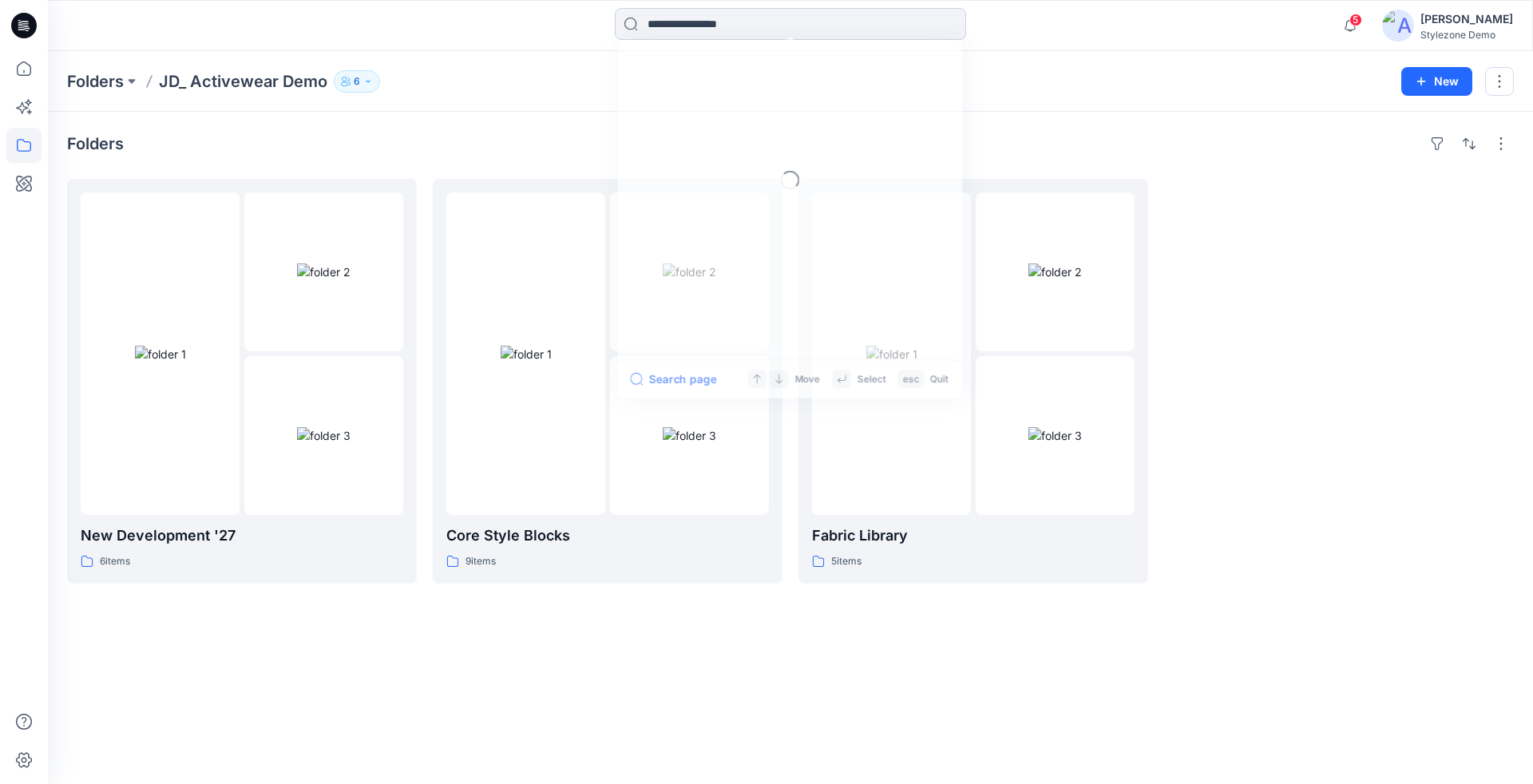
click at [692, 32] on input at bounding box center [790, 24] width 351 height 32
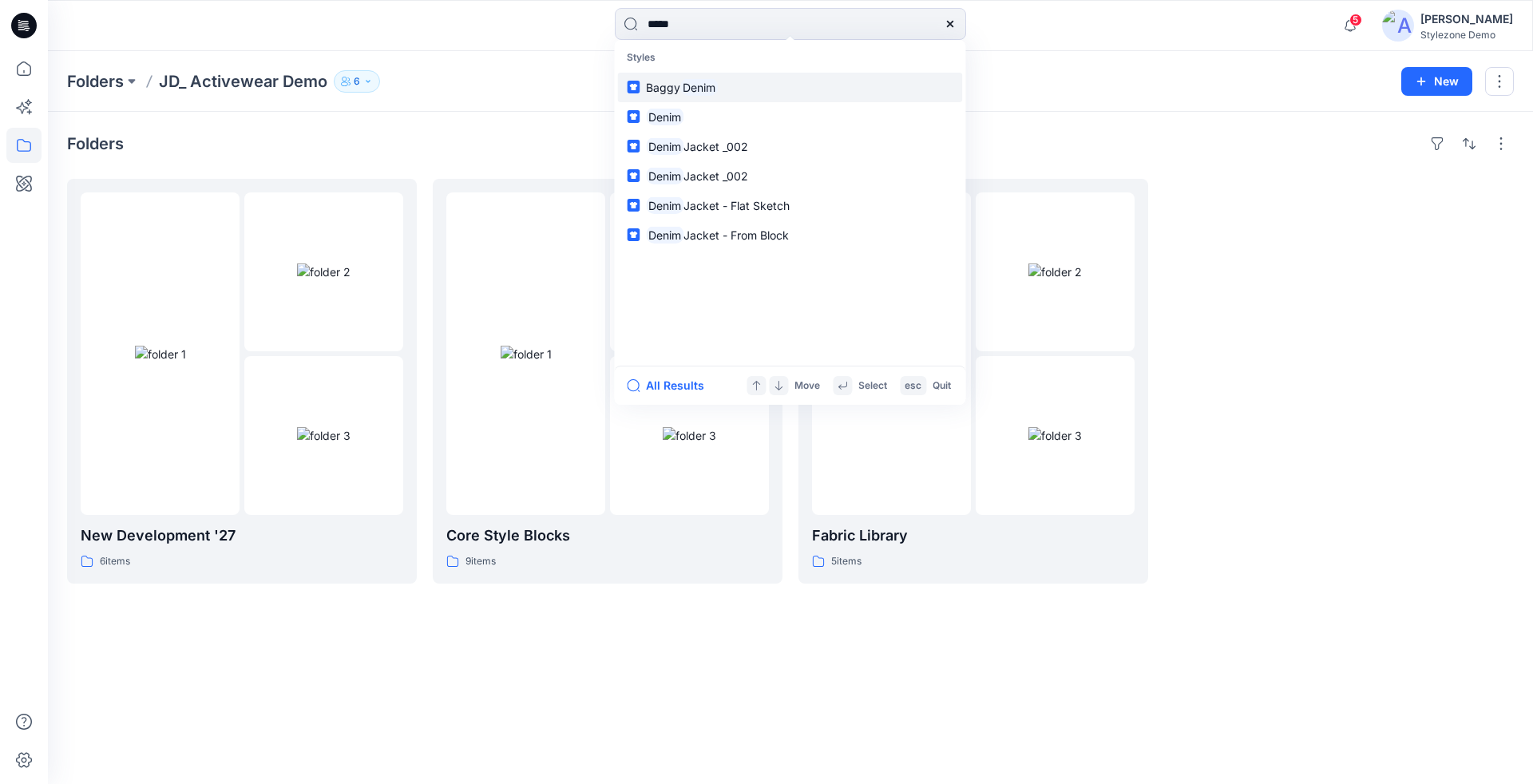
type input "*****"
click at [741, 83] on link "[PERSON_NAME]" at bounding box center [790, 88] width 345 height 30
